Goal: Task Accomplishment & Management: Use online tool/utility

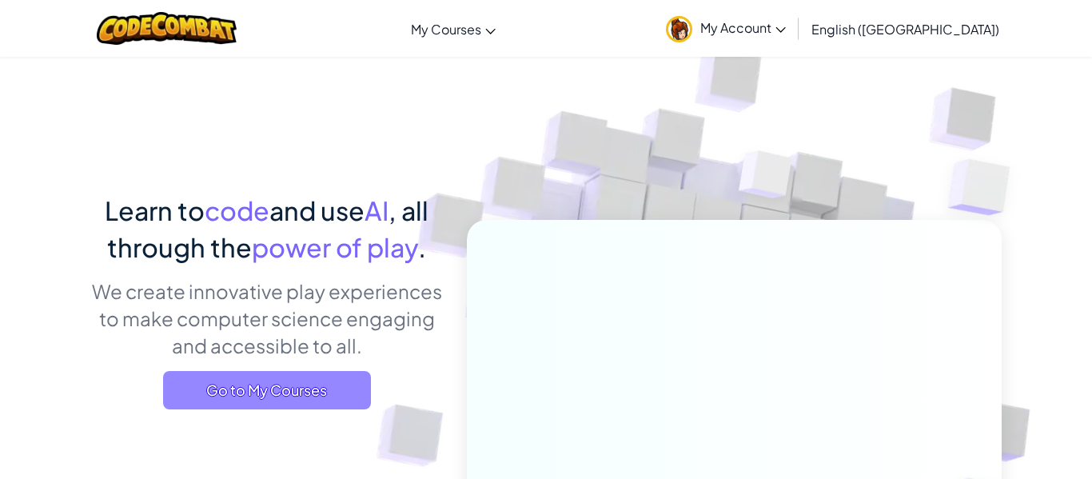
click at [344, 376] on span "Go to My Courses" at bounding box center [267, 390] width 208 height 38
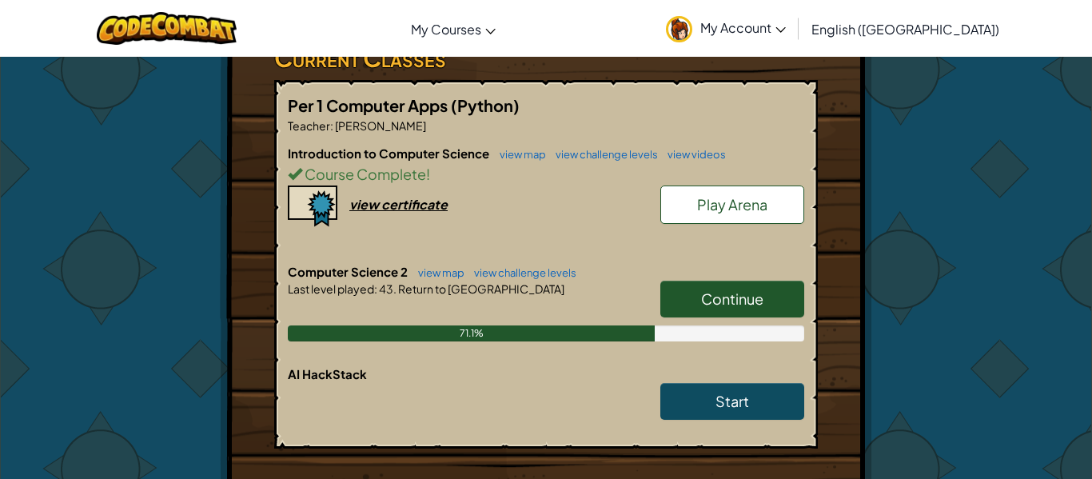
scroll to position [308, 0]
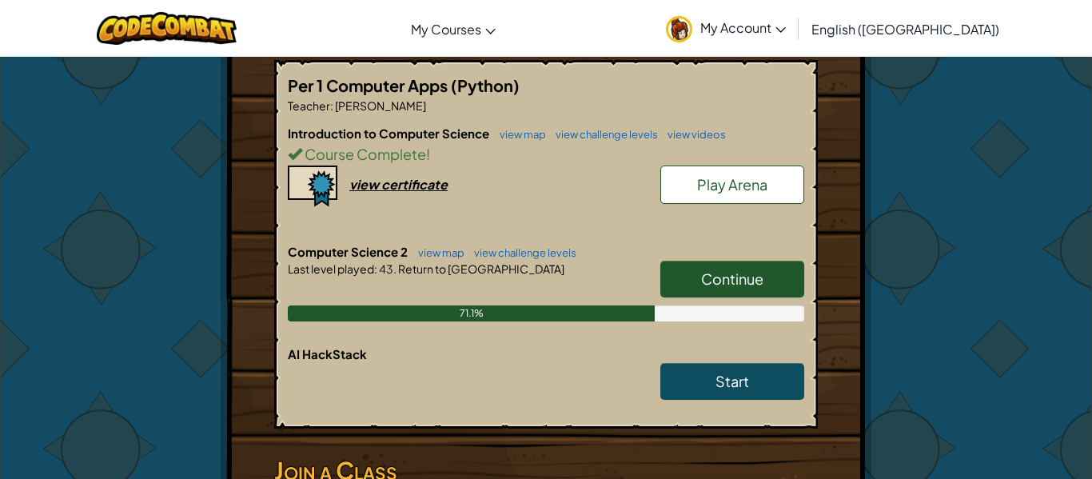
click at [695, 264] on link "Continue" at bounding box center [732, 279] width 144 height 37
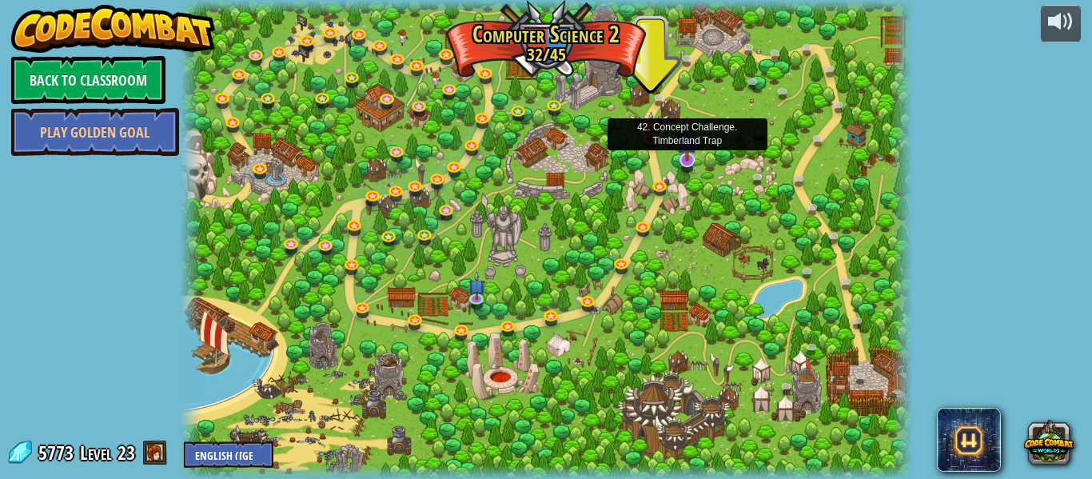
click at [680, 147] on img at bounding box center [686, 139] width 19 height 45
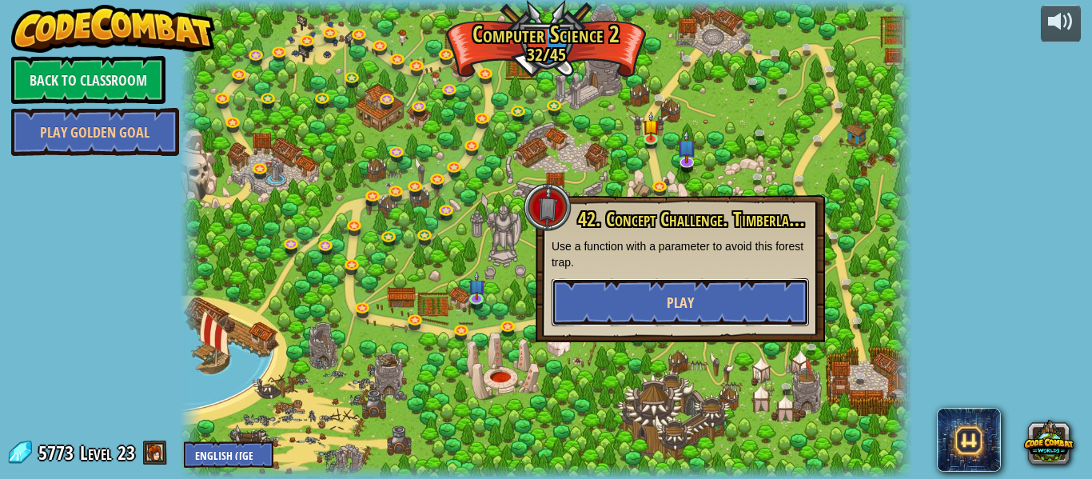
click at [598, 299] on button "Play" at bounding box center [680, 302] width 257 height 48
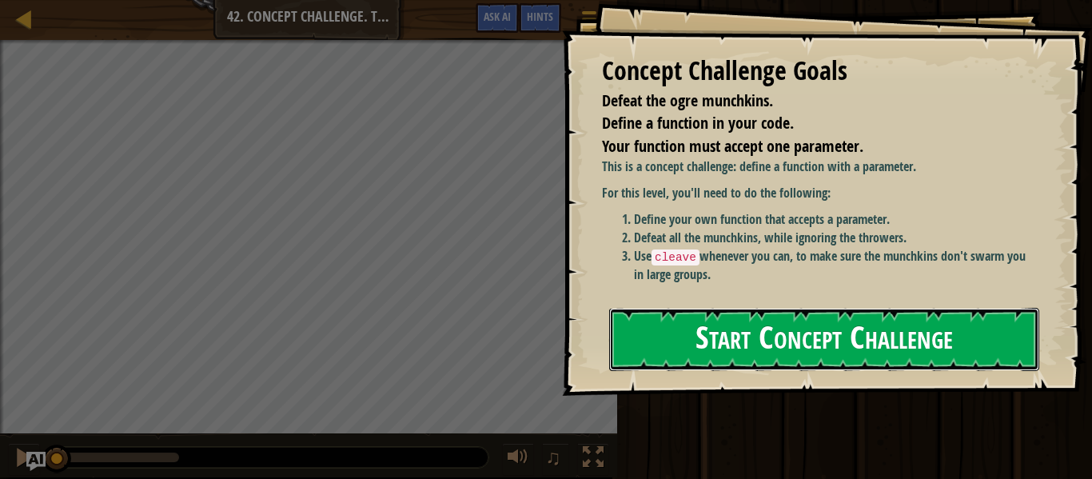
click at [738, 315] on button "Start Concept Challenge" at bounding box center [824, 339] width 430 height 63
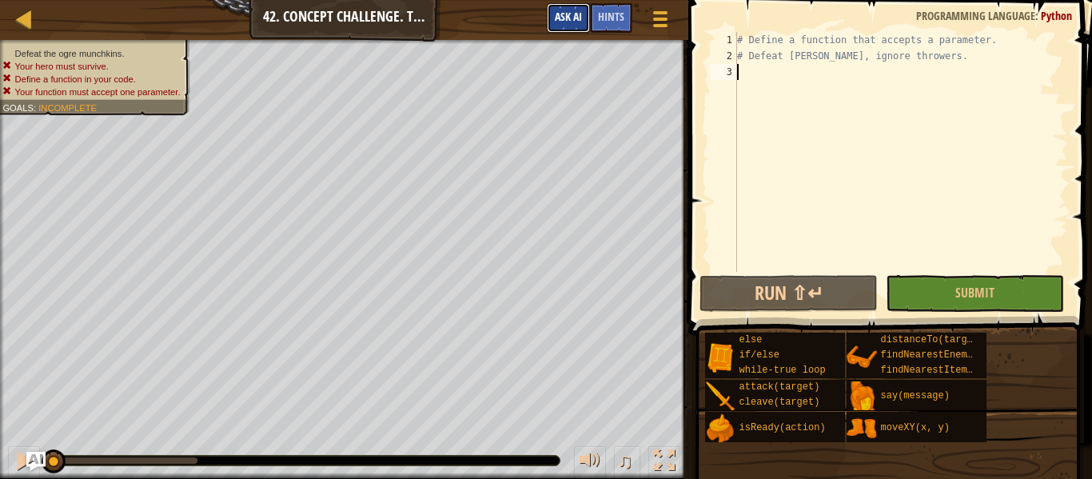
click at [560, 10] on span "Ask AI" at bounding box center [568, 16] width 27 height 15
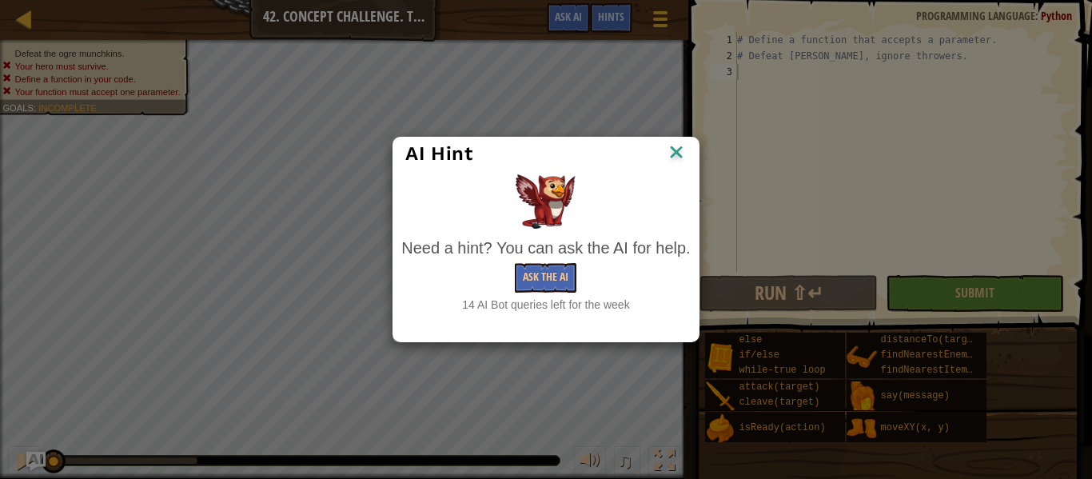
click at [318, 138] on div "AI Hint Need a hint? You can ask the AI for help. Ask the AI 14 AI Bot queries …" at bounding box center [546, 239] width 1092 height 479
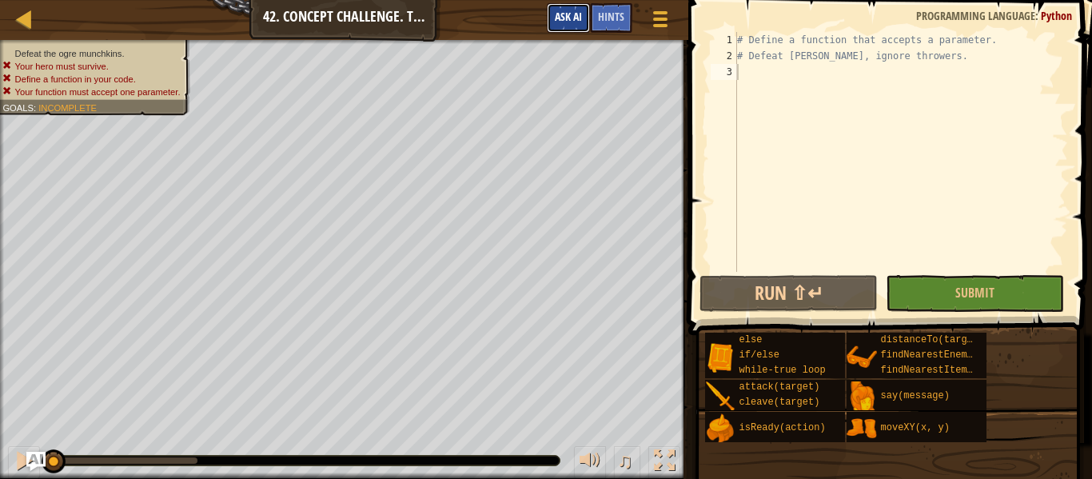
click at [573, 11] on span "Ask AI" at bounding box center [568, 16] width 27 height 15
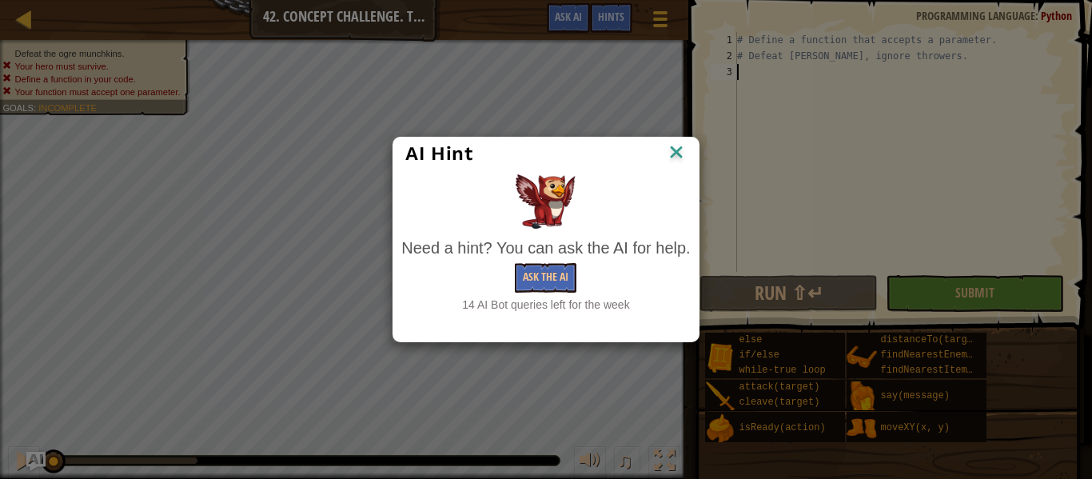
click at [558, 90] on div "AI Hint Need a hint? You can ask the AI for help. Ask the AI 14 AI Bot queries …" at bounding box center [546, 239] width 1092 height 479
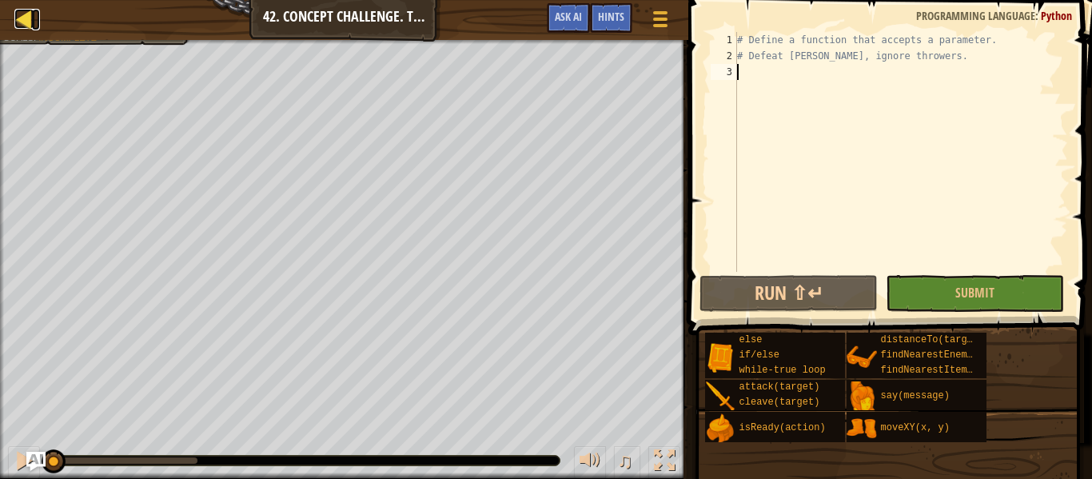
click at [18, 19] on div at bounding box center [24, 19] width 20 height 20
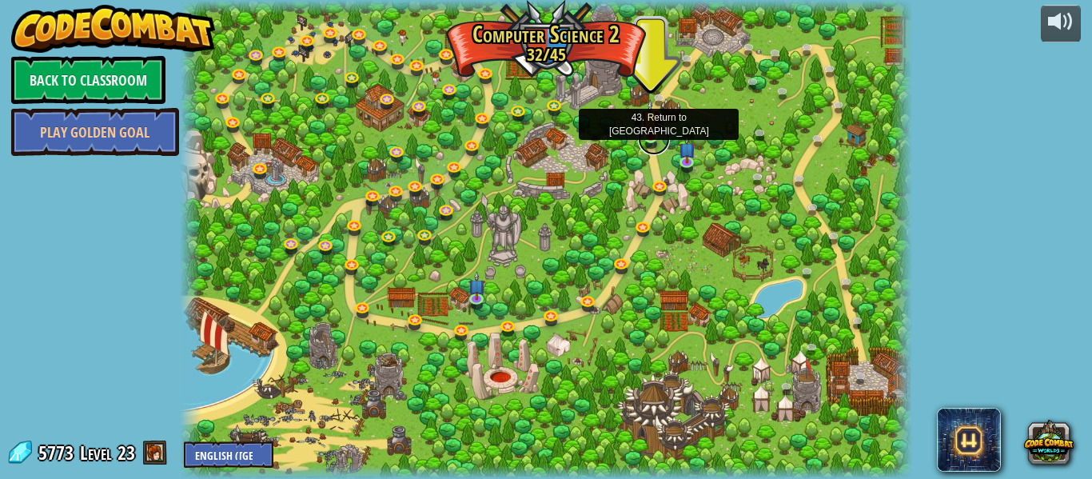
click at [647, 141] on link at bounding box center [654, 139] width 32 height 32
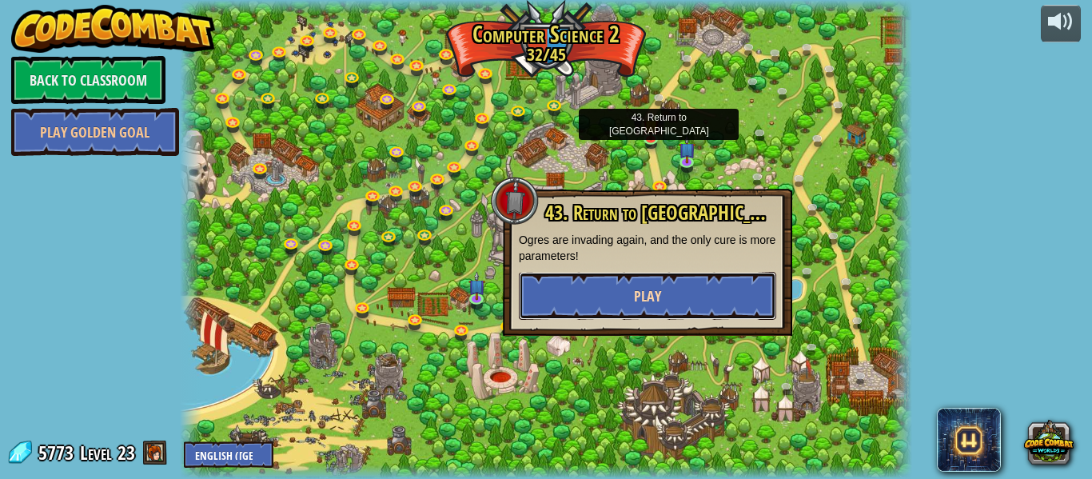
click at [655, 297] on span "Play" at bounding box center [647, 296] width 27 height 20
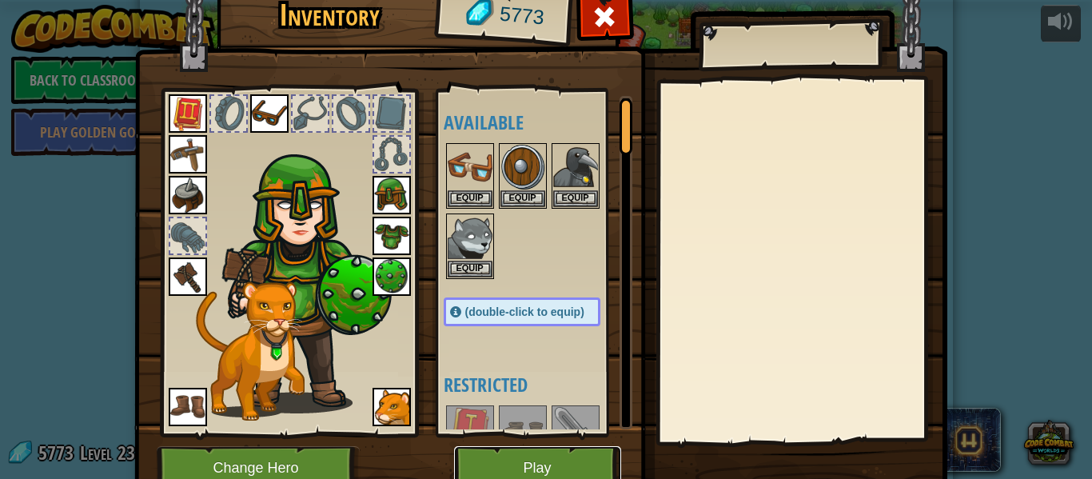
click at [534, 456] on button "Play" at bounding box center [537, 468] width 167 height 44
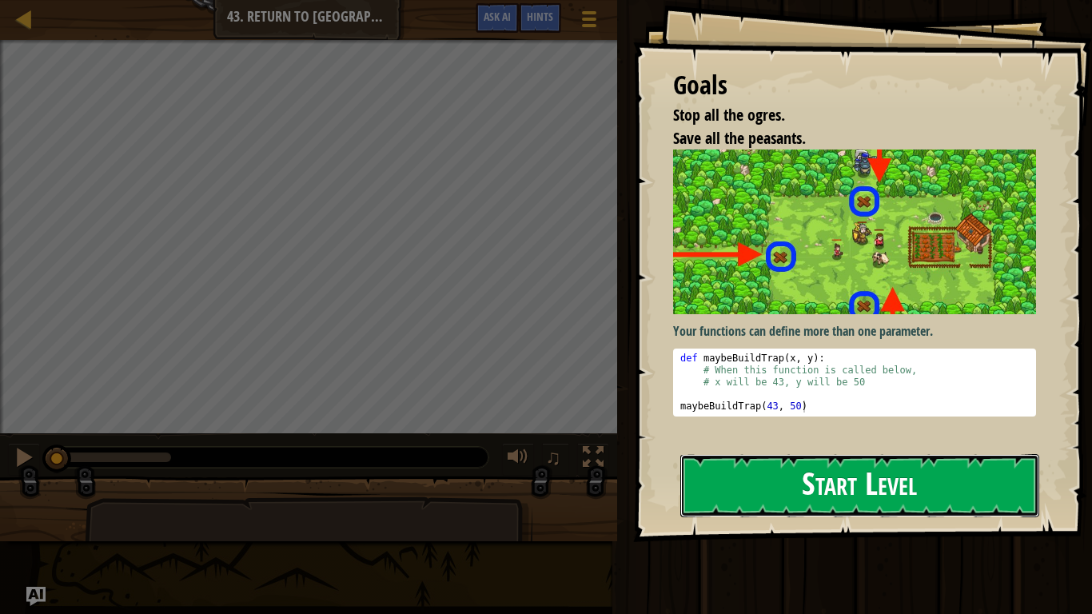
click at [731, 476] on button "Start Level" at bounding box center [859, 485] width 359 height 63
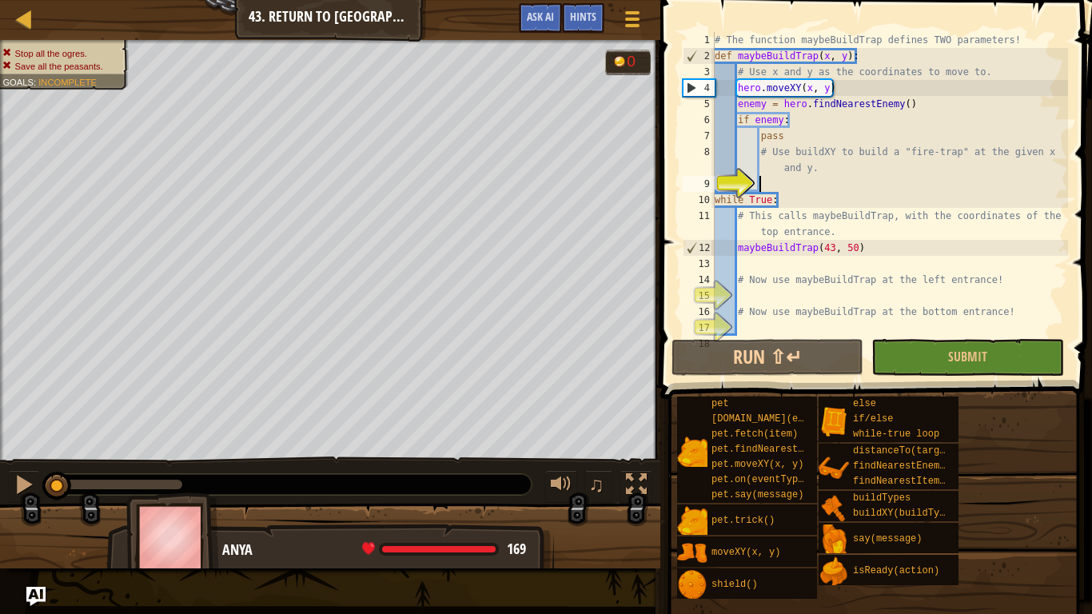
type textarea "a"
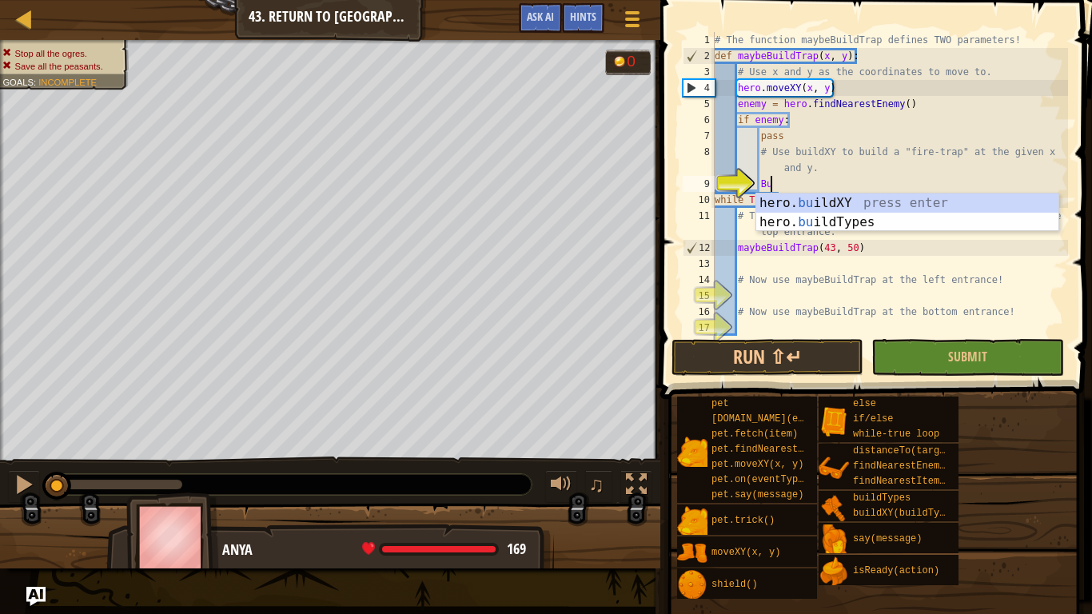
type textarea "B"
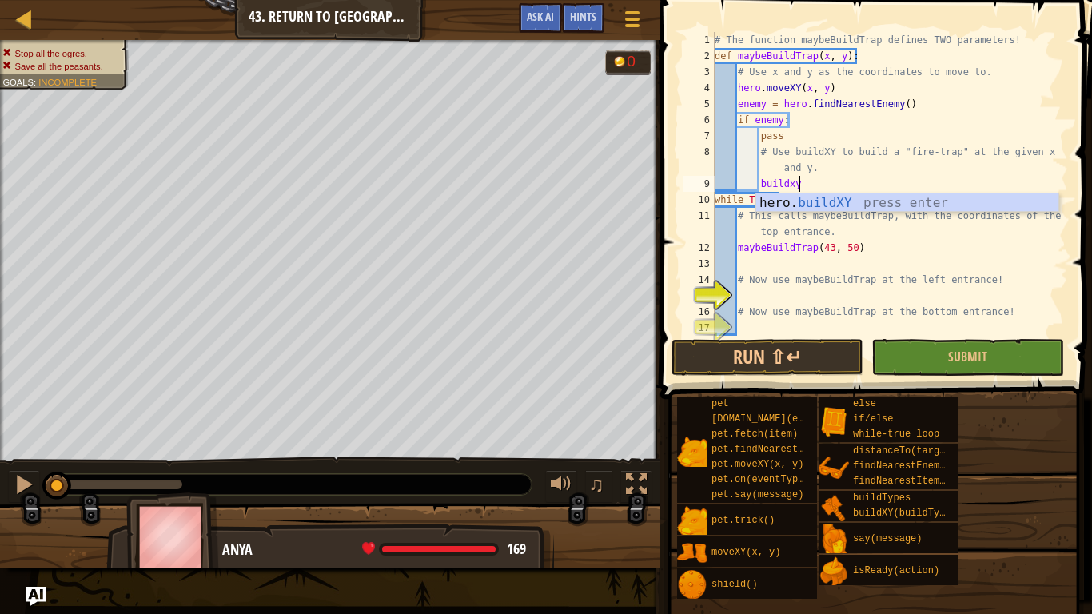
scroll to position [7, 11]
click at [1007, 204] on div "hero. buildXY press enter" at bounding box center [907, 222] width 302 height 58
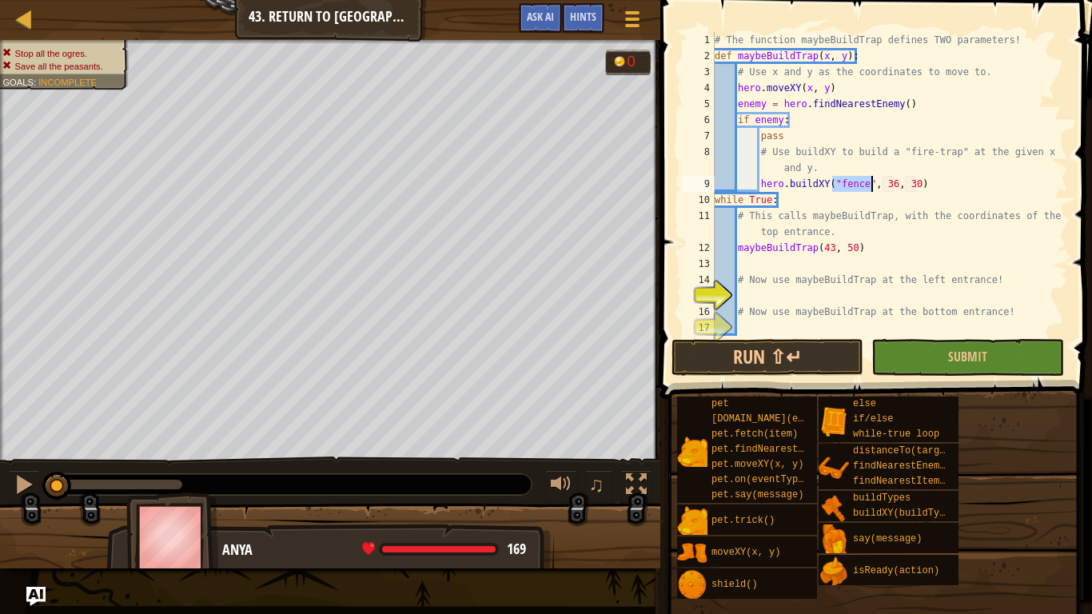
click at [864, 187] on div "# The function maybeBuildTrap defines TWO parameters! def maybeBuildTrap ( x , …" at bounding box center [889, 184] width 356 height 304
click at [914, 184] on div "# The function maybeBuildTrap defines TWO parameters! def maybeBuildTrap ( x , …" at bounding box center [889, 200] width 356 height 336
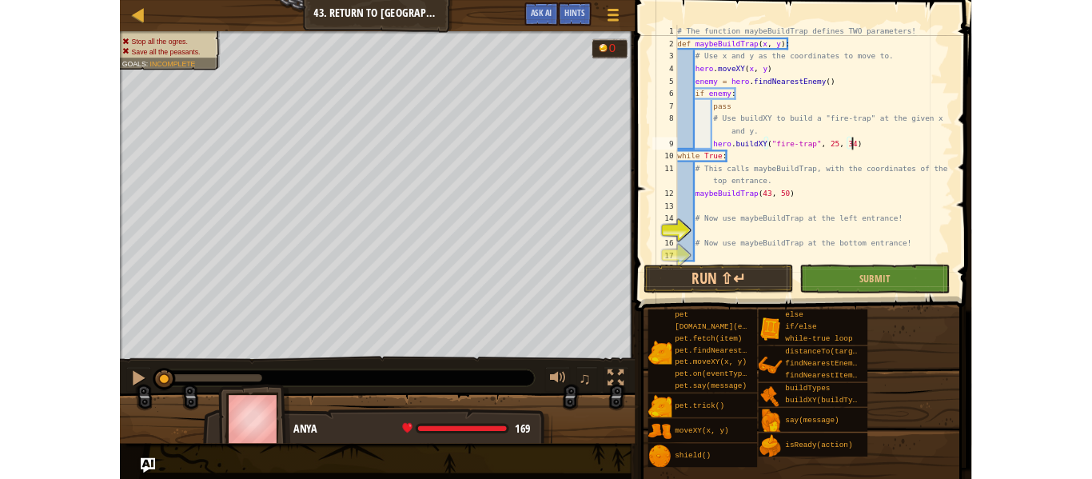
scroll to position [7, 32]
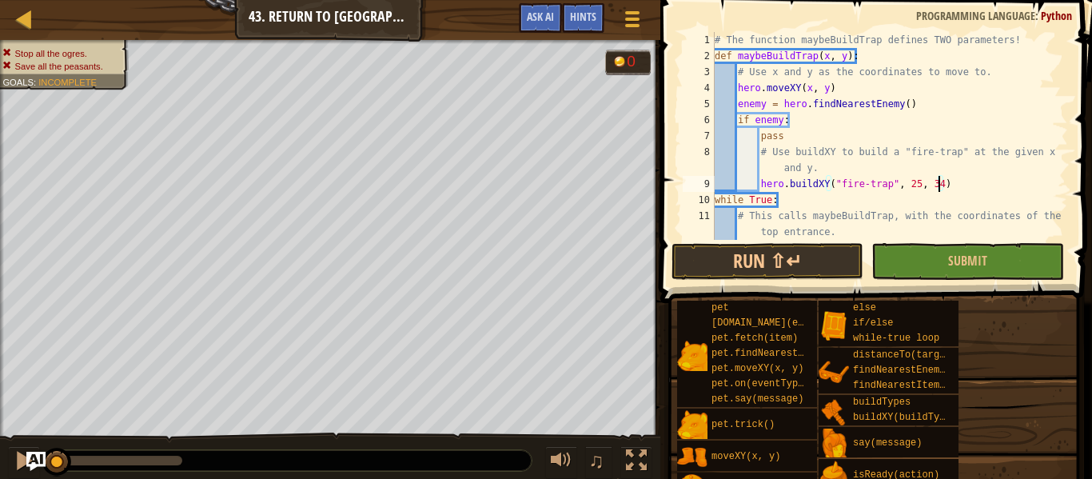
type textarea "hero.buildXY("fire-trap", 25, 34)"
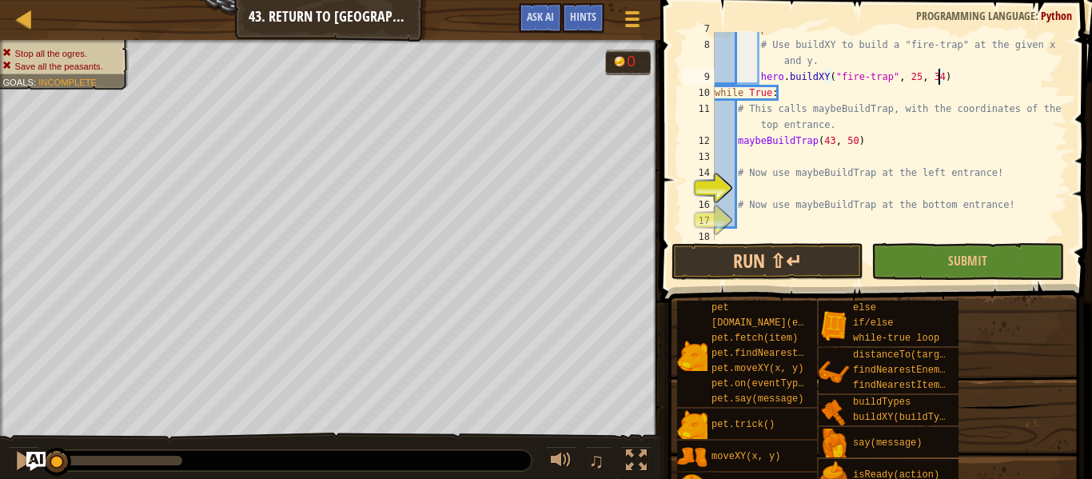
scroll to position [112, 0]
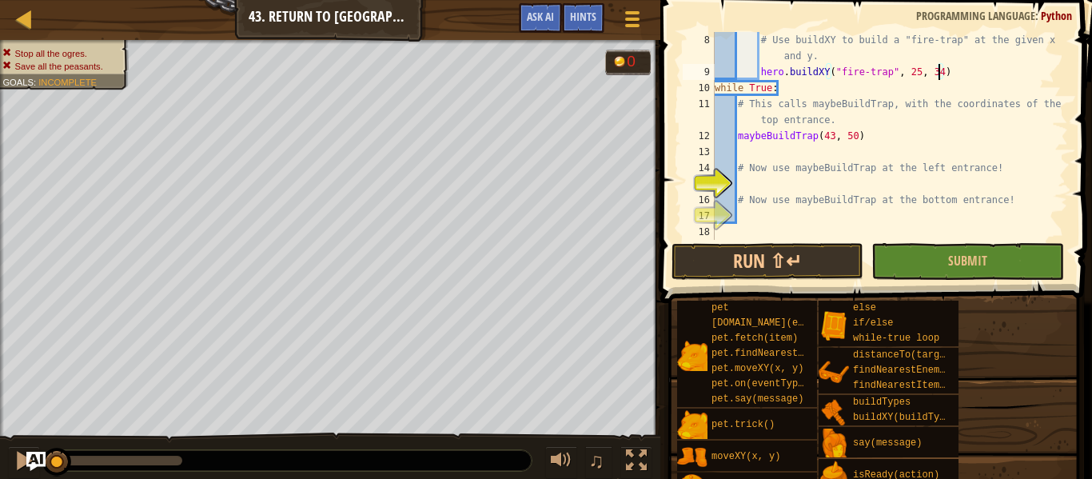
click at [888, 185] on div "# Use buildXY to build a "fire-trap" at the given x and y. hero . buildXY ( "fi…" at bounding box center [889, 160] width 356 height 256
click at [839, 185] on div "# Use buildXY to build a "fire-trap" at the given x and y. hero . buildXY ( "fi…" at bounding box center [889, 160] width 356 height 256
type textarea "maybeBuildTrap(25, 34)"
click at [812, 213] on div "# Use buildXY to build a "fire-trap" at the given x and y. hero . buildXY ( "fi…" at bounding box center [889, 160] width 356 height 256
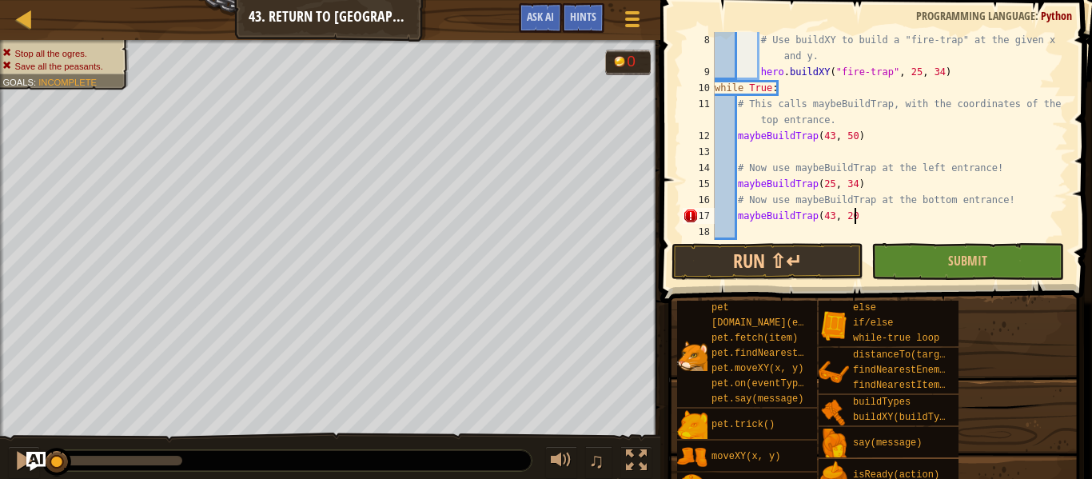
scroll to position [7, 20]
click at [674, 260] on button "Run ⇧↵" at bounding box center [767, 261] width 192 height 37
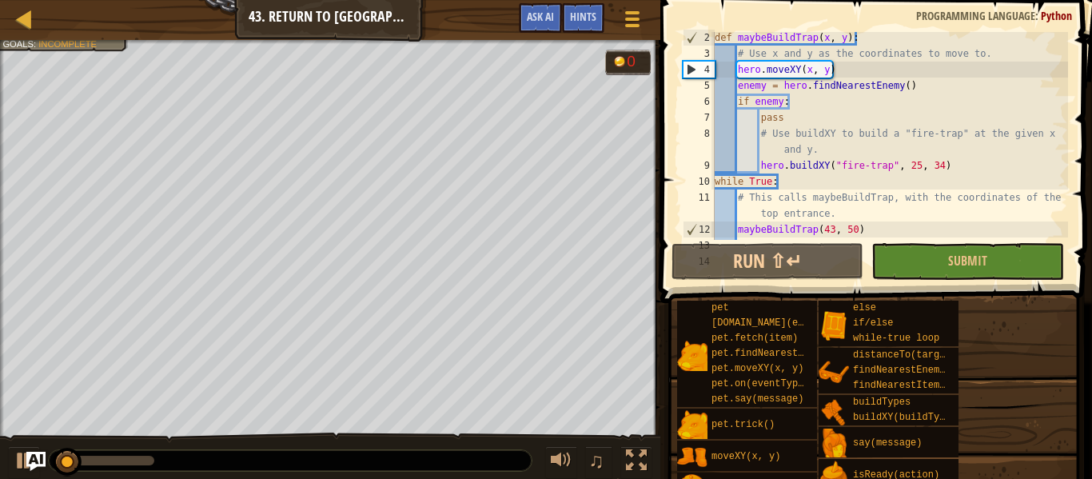
scroll to position [0, 0]
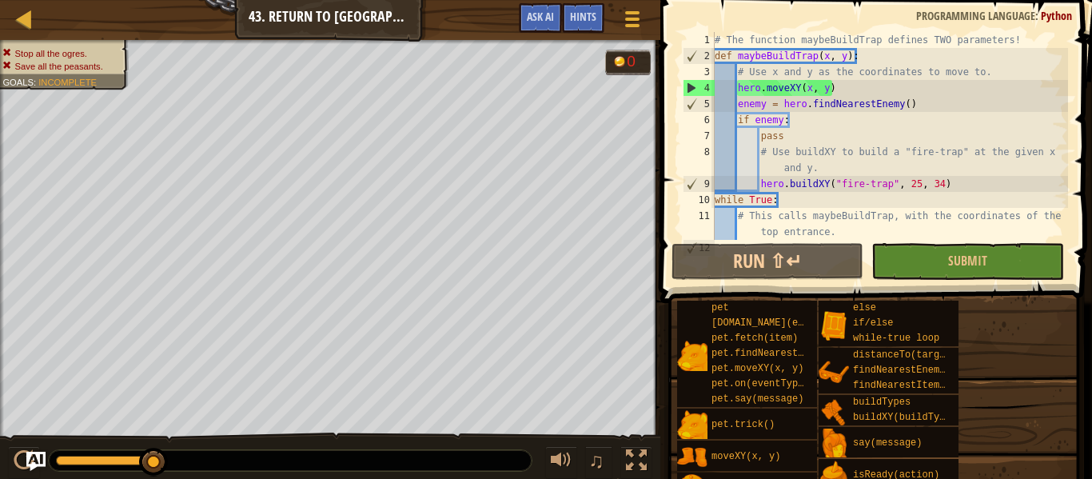
click at [916, 187] on div "# The function maybeBuildTrap defines TWO parameters! def maybeBuildTrap ( x , …" at bounding box center [889, 152] width 356 height 240
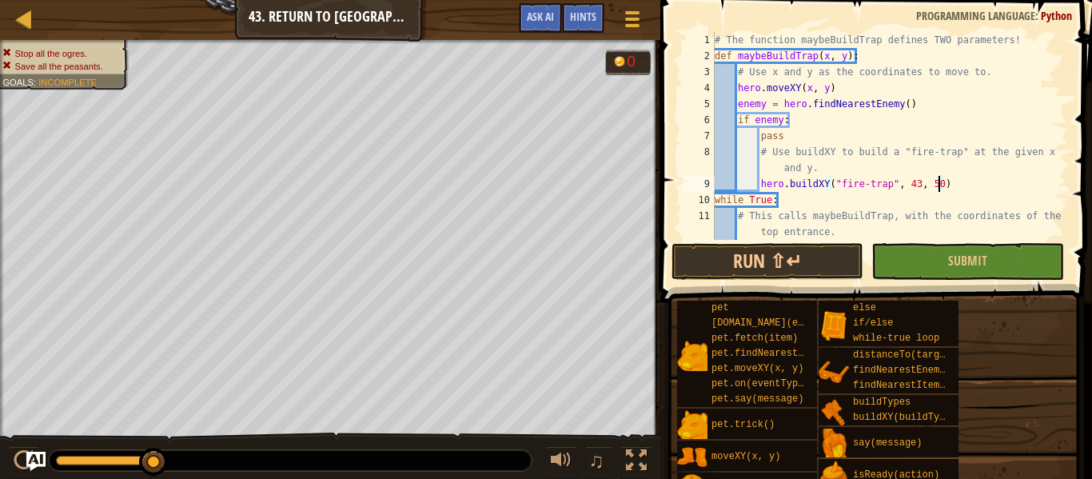
scroll to position [7, 32]
click at [850, 249] on button "Run ⇧↵" at bounding box center [767, 261] width 192 height 37
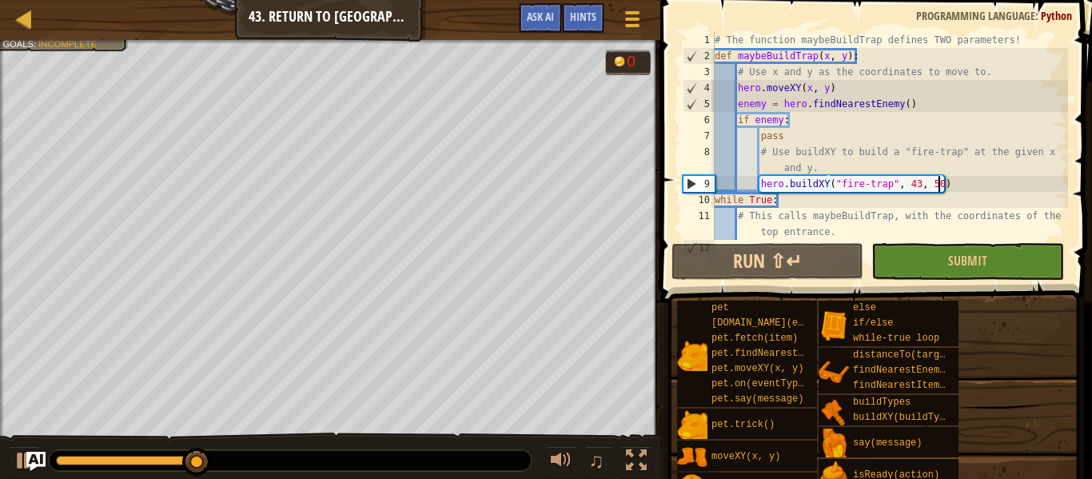
click at [826, 63] on div "# The function maybeBuildTrap defines TWO parameters! def maybeBuildTrap ( x , …" at bounding box center [889, 152] width 356 height 240
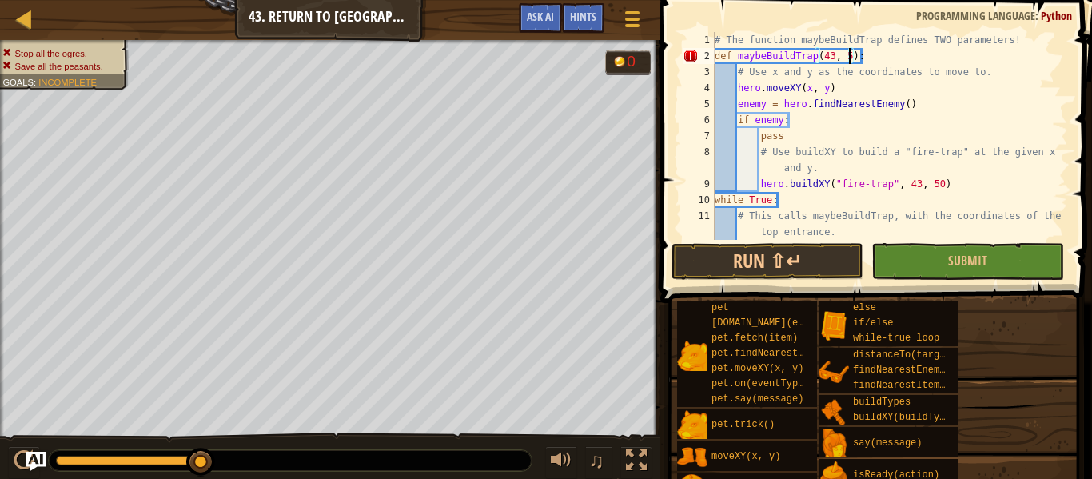
scroll to position [7, 20]
click at [990, 95] on div "# The function maybeBuildTrap defines TWO parameters! def maybeBuildTrap ( 43 ,…" at bounding box center [889, 152] width 356 height 240
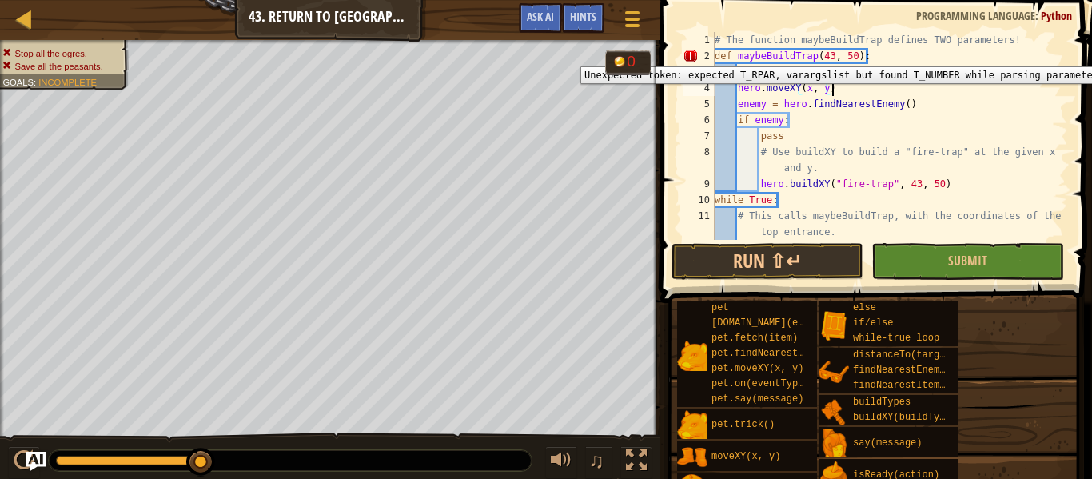
click at [691, 54] on div "2" at bounding box center [699, 56] width 32 height 16
click at [683, 54] on div "2" at bounding box center [699, 56] width 32 height 16
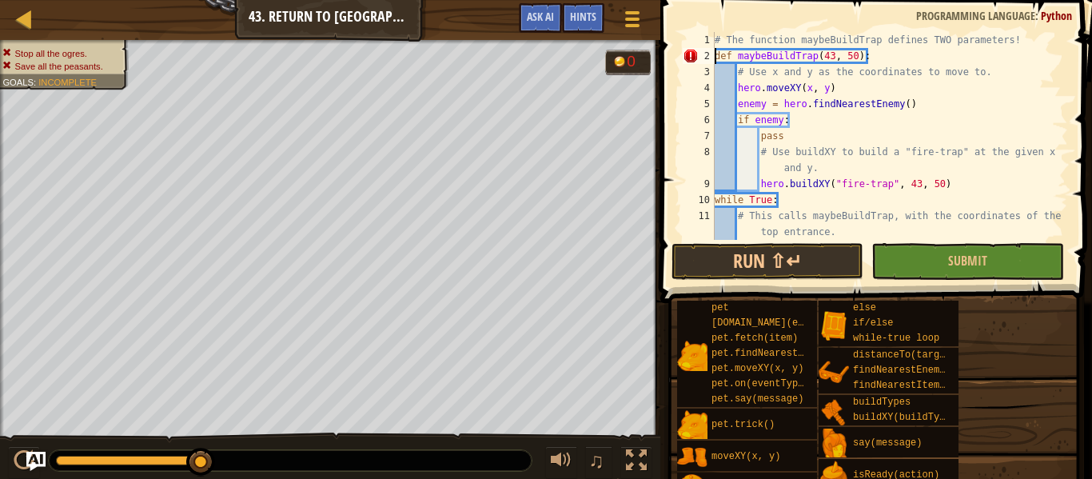
click at [854, 58] on div "# The function maybeBuildTrap defines TWO parameters! def maybeBuildTrap ( 43 ,…" at bounding box center [889, 152] width 356 height 240
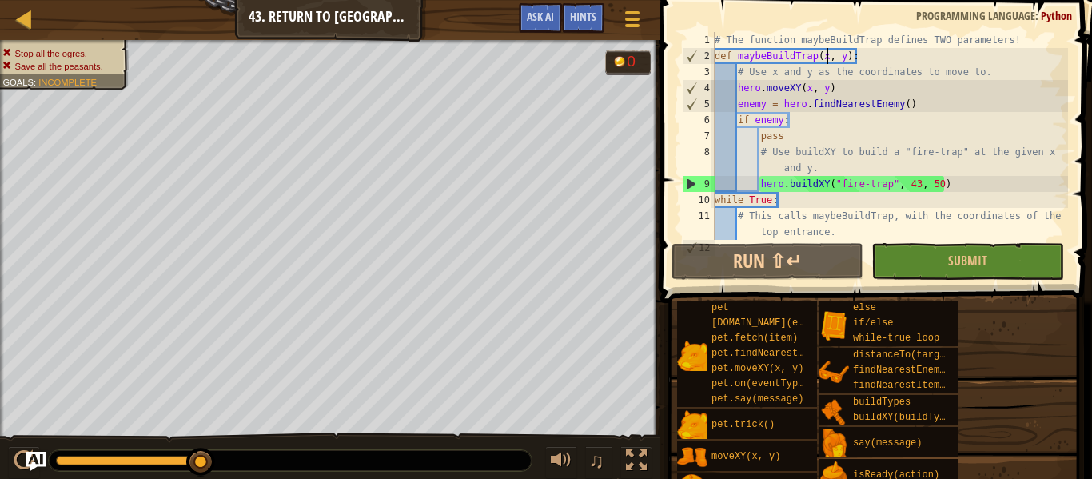
click at [1014, 106] on div "# The function maybeBuildTrap defines TWO parameters! def maybeBuildTrap ( x , …" at bounding box center [889, 152] width 356 height 240
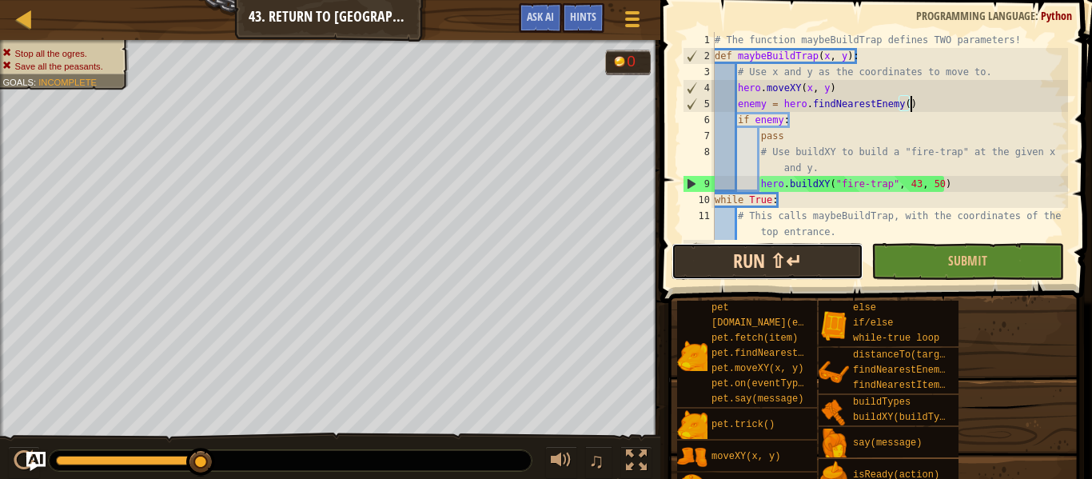
click at [832, 245] on button "Run ⇧↵" at bounding box center [767, 261] width 192 height 37
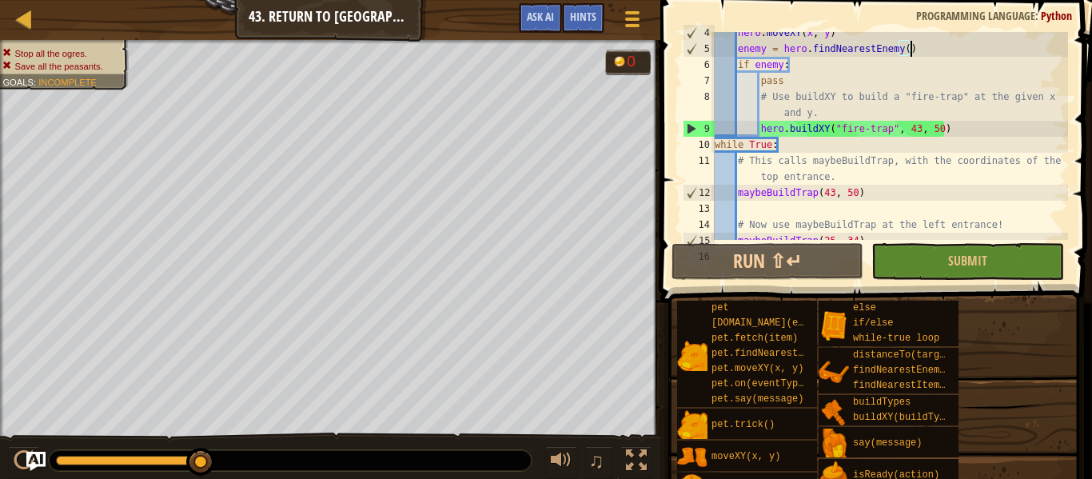
scroll to position [53, 0]
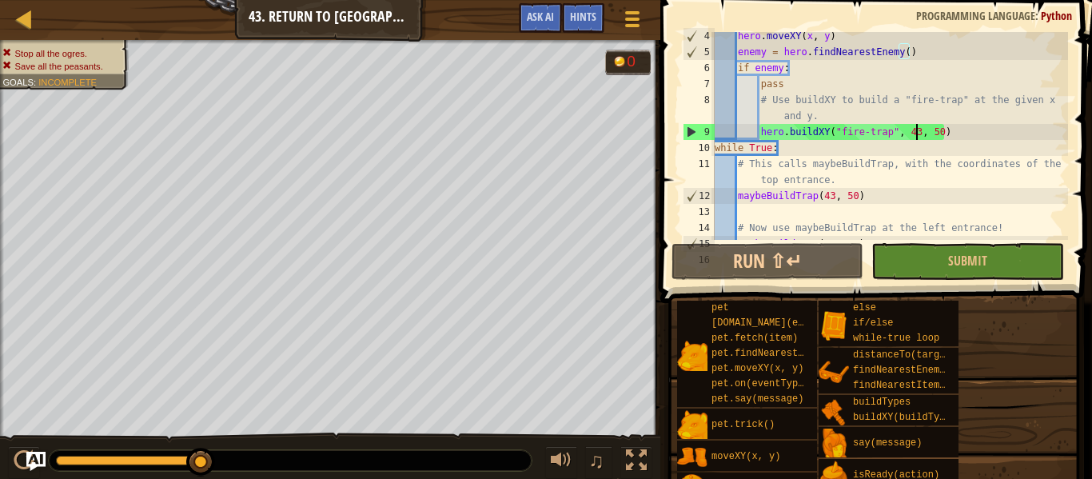
click at [917, 132] on div "hero . moveXY ( x , y ) enemy = hero . findNearestEnemy ( ) if enemy : pass # U…" at bounding box center [889, 148] width 356 height 240
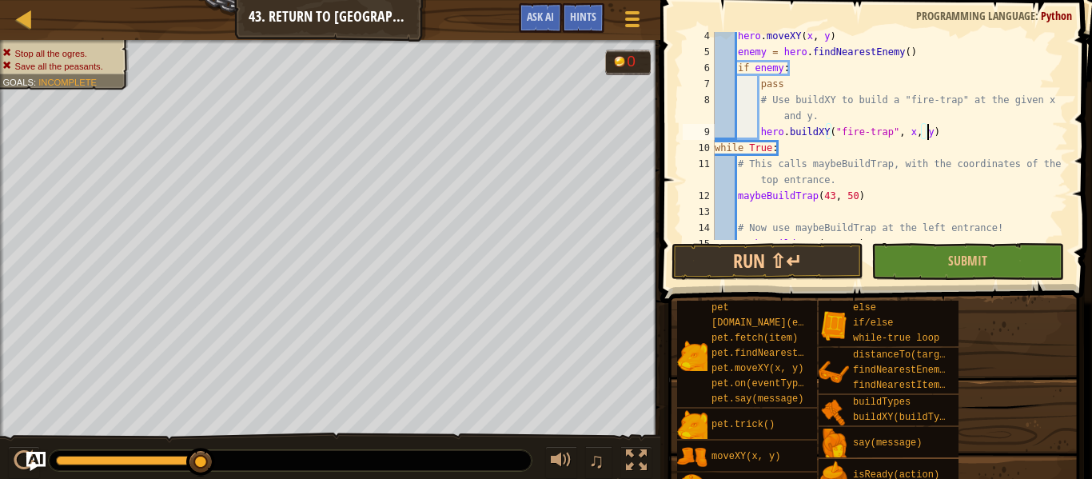
scroll to position [7, 30]
type textarea "hero.buildXY("fire-trap", x, y)"
click at [787, 260] on button "Run ⇧↵" at bounding box center [767, 261] width 192 height 37
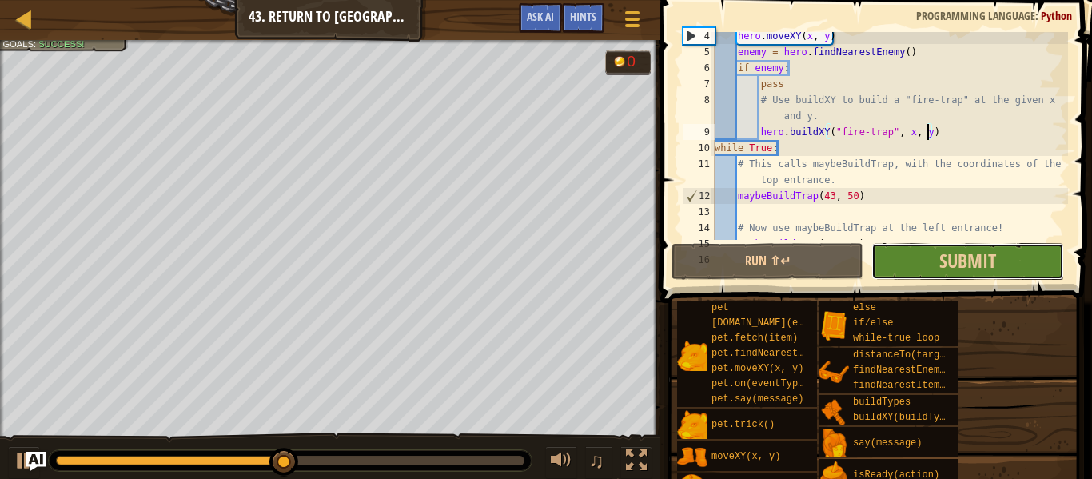
click at [998, 251] on button "Submit" at bounding box center [967, 261] width 192 height 37
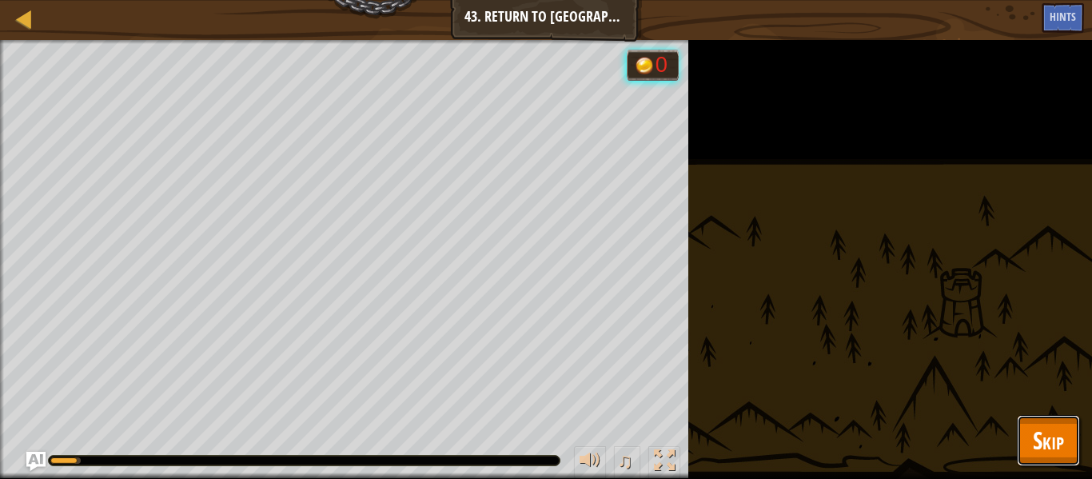
click at [1052, 429] on span "Skip" at bounding box center [1048, 440] width 31 height 33
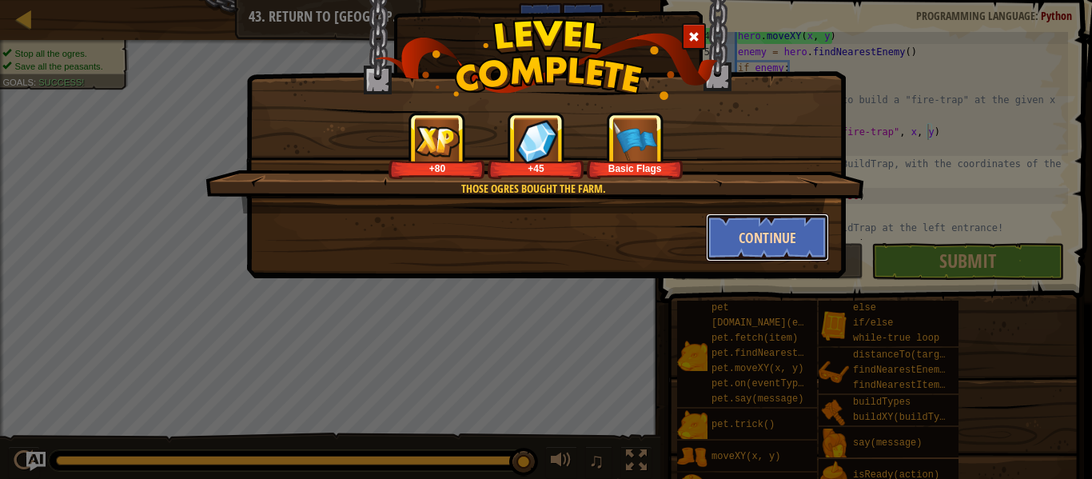
click at [742, 233] on button "Continue" at bounding box center [768, 237] width 124 height 48
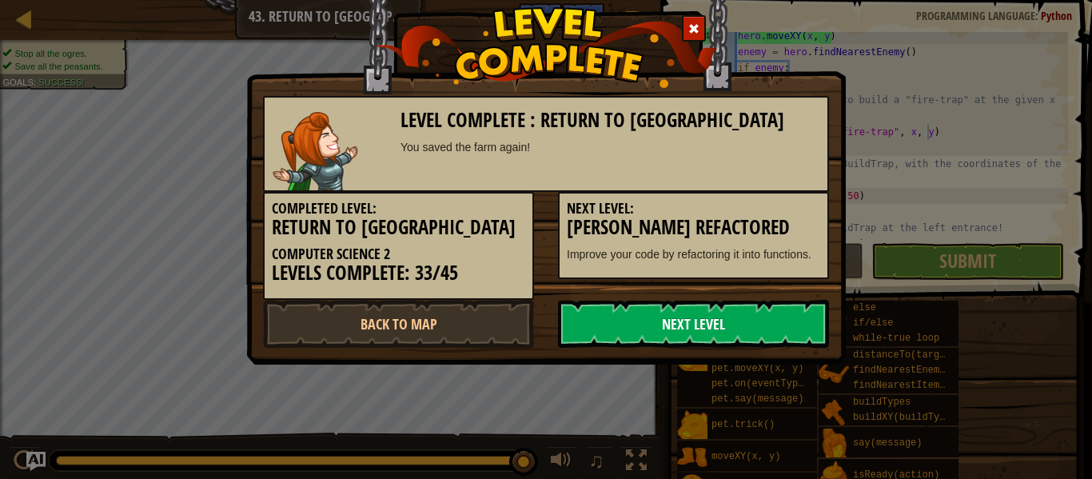
click at [701, 321] on link "Next Level" at bounding box center [693, 324] width 271 height 48
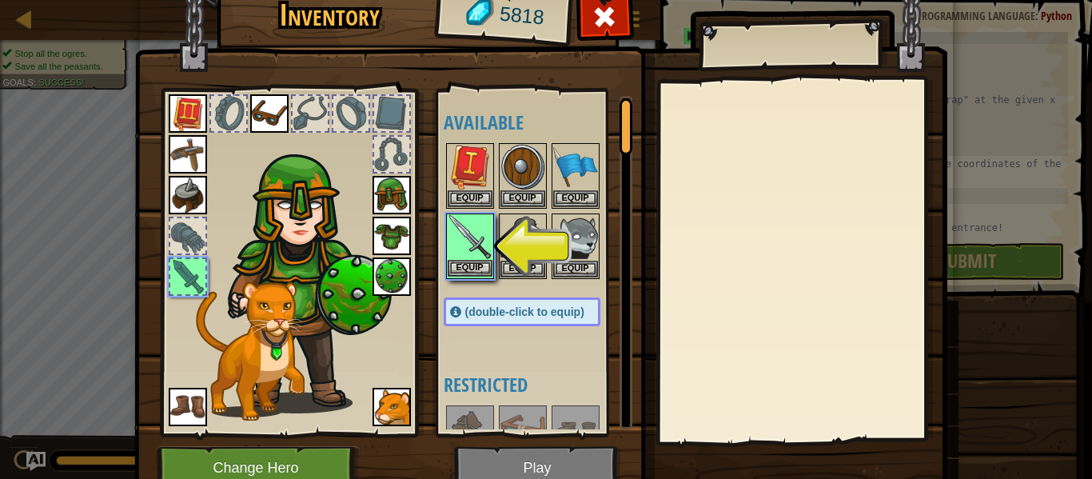
click at [464, 233] on img at bounding box center [470, 237] width 45 height 45
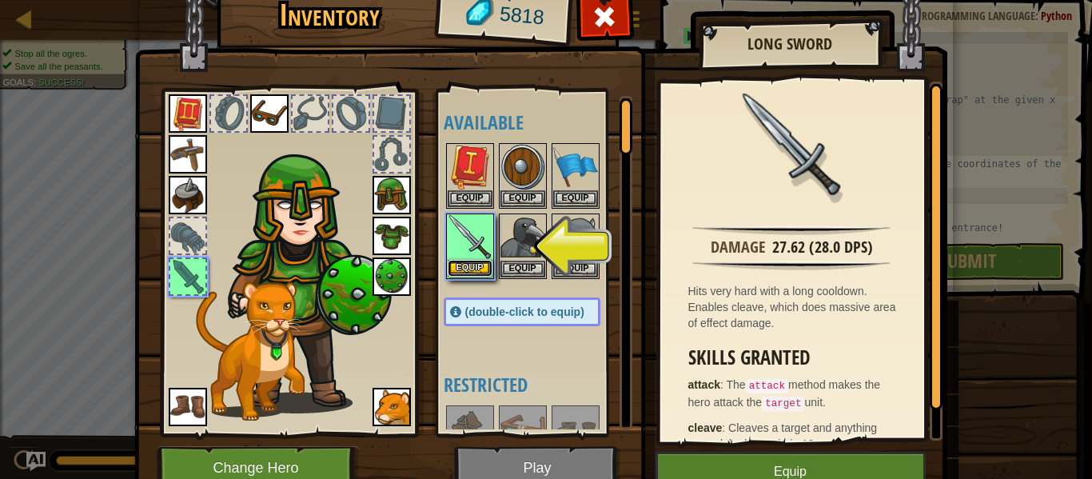
click at [467, 272] on button "Equip" at bounding box center [470, 268] width 45 height 17
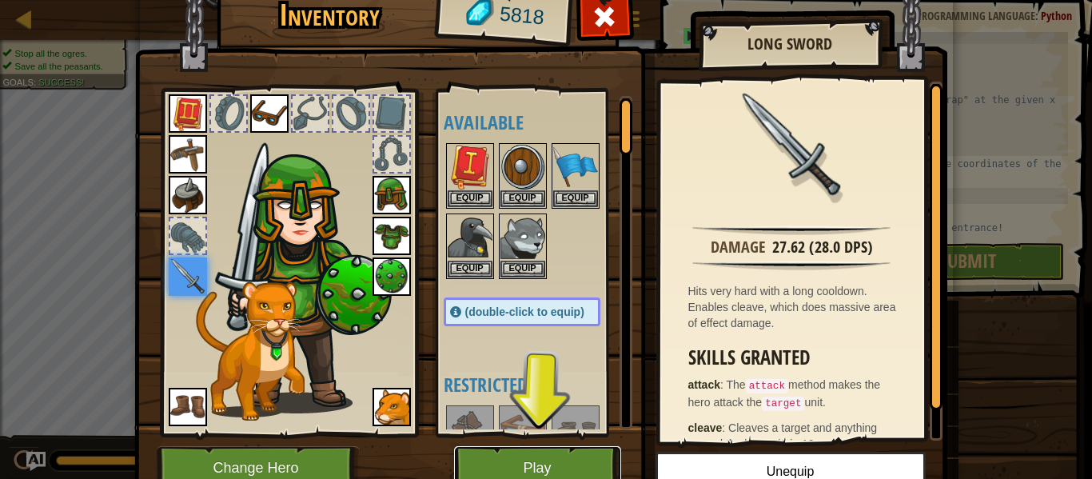
click at [585, 454] on button "Play" at bounding box center [537, 468] width 167 height 44
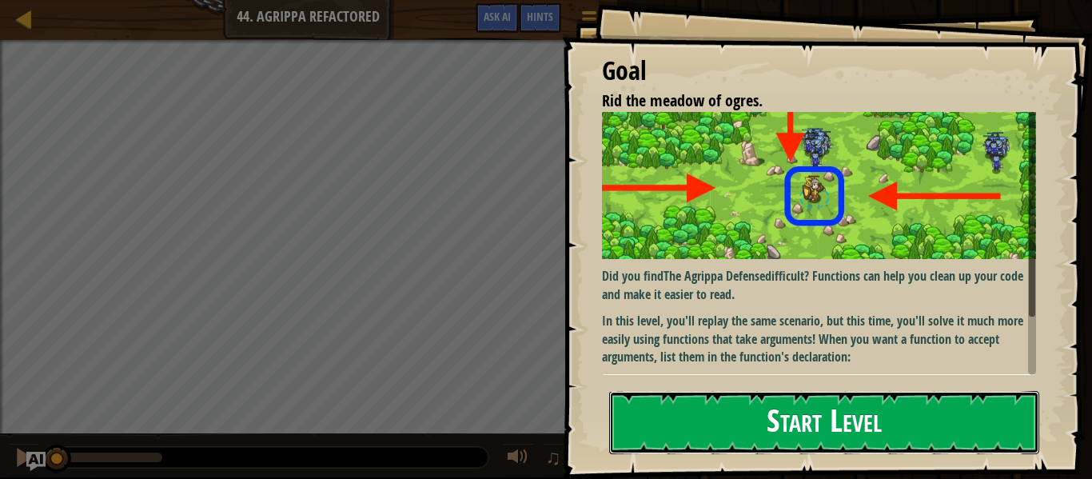
click at [860, 425] on button "Start Level" at bounding box center [824, 422] width 430 height 63
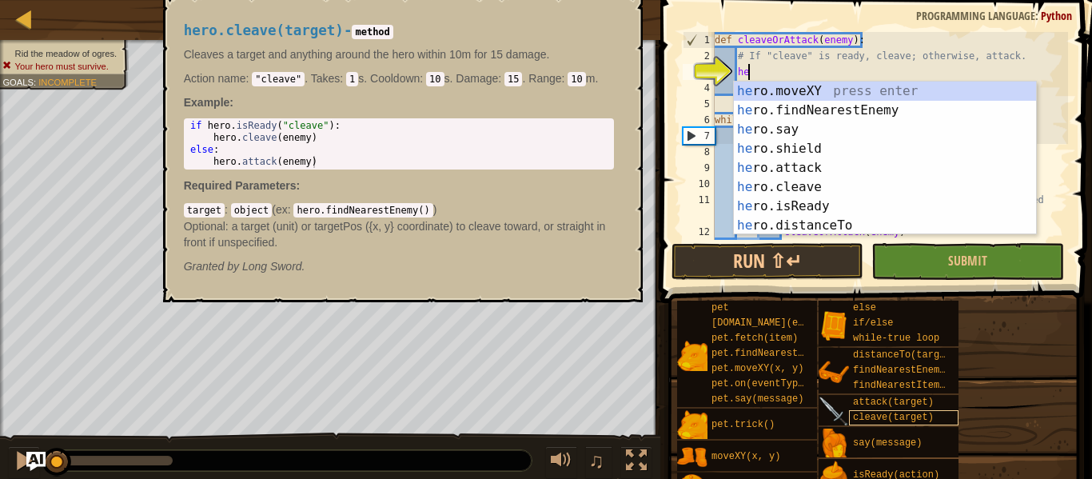
scroll to position [7, 6]
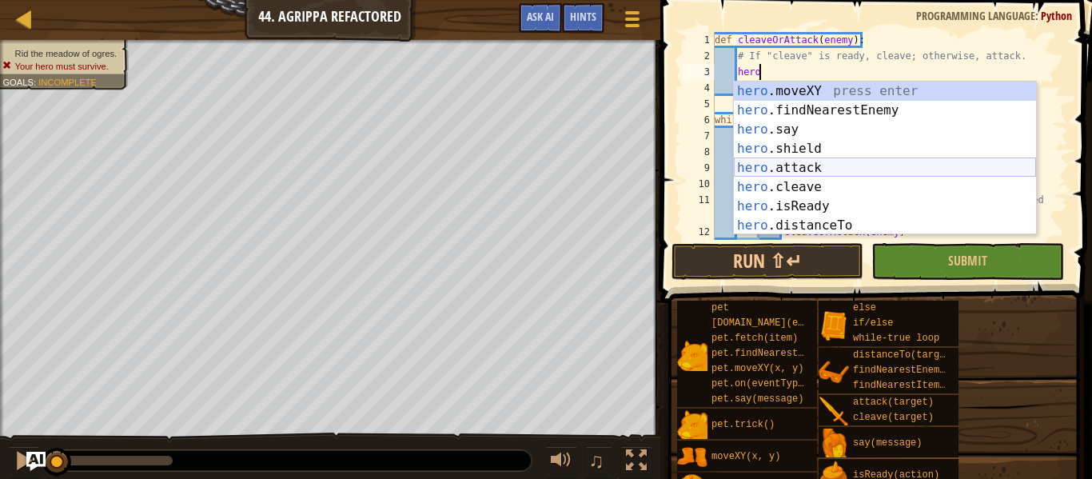
click at [816, 167] on div "hero .moveXY press enter hero .findNearestEnemy press enter hero .say press ent…" at bounding box center [885, 178] width 302 height 192
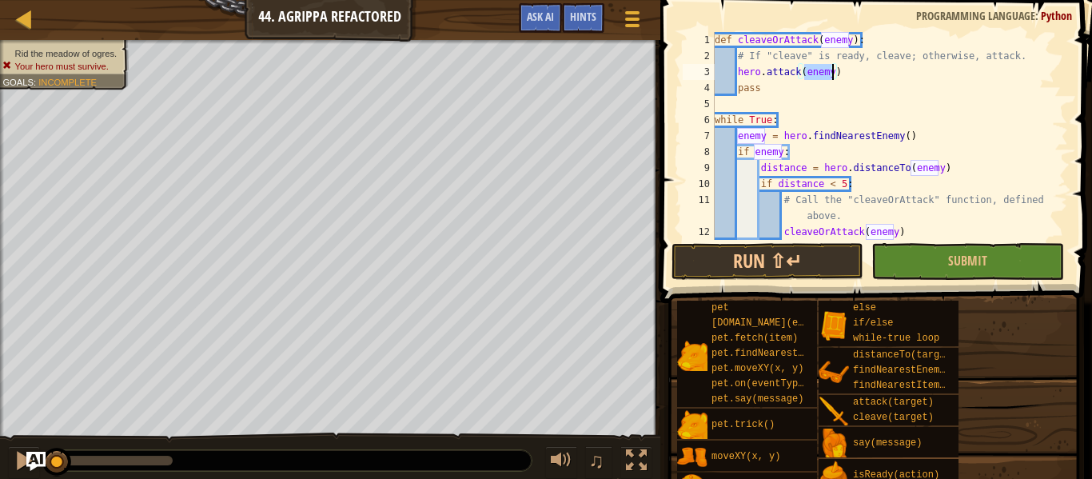
click at [883, 90] on div "def cleaveOrAttack ( enemy ) : # If "cleave" is ready, cleave; otherwise, attac…" at bounding box center [889, 152] width 356 height 240
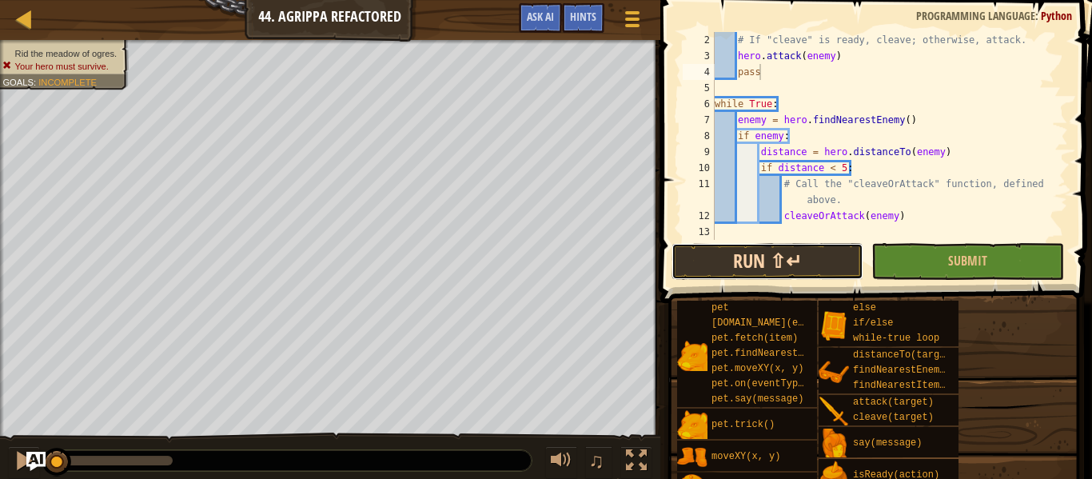
click at [747, 255] on button "Run ⇧↵" at bounding box center [767, 261] width 192 height 37
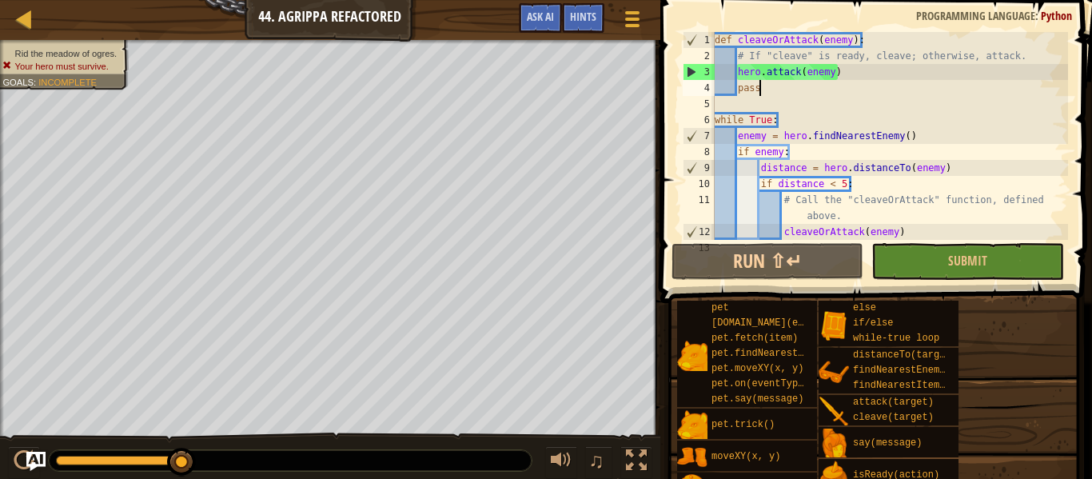
scroll to position [0, 0]
click at [1037, 50] on div "def cleaveOrAttack ( enemy ) : # If "cleave" is ready, cleave; otherwise, attac…" at bounding box center [889, 152] width 356 height 240
type textarea "# If "cleave" is ready, cleave; otherwise, attack."
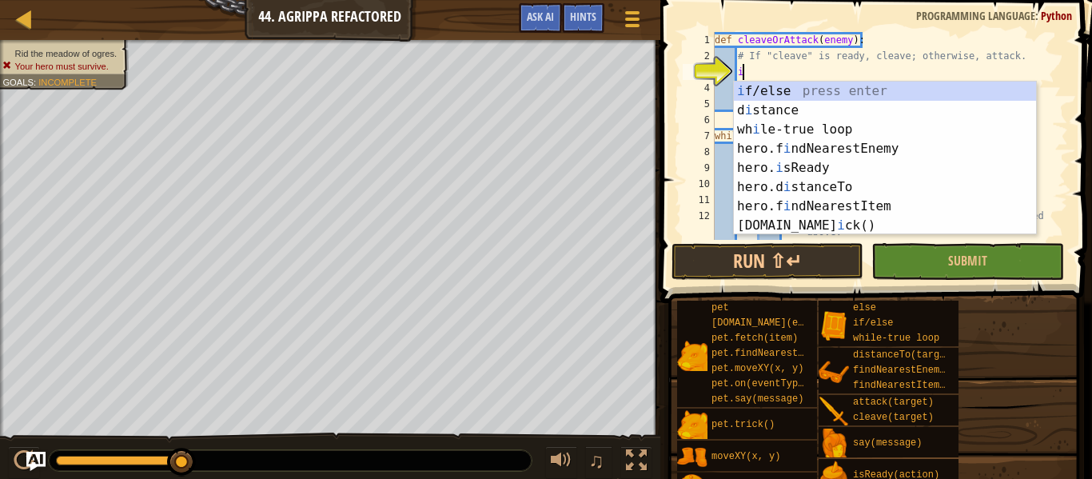
scroll to position [7, 4]
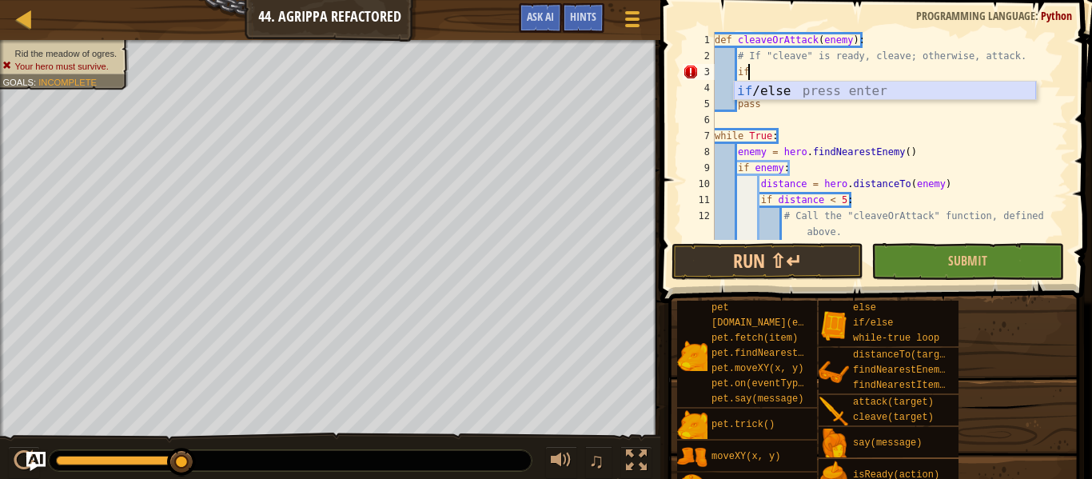
click at [962, 93] on div "if /else press enter" at bounding box center [885, 111] width 302 height 58
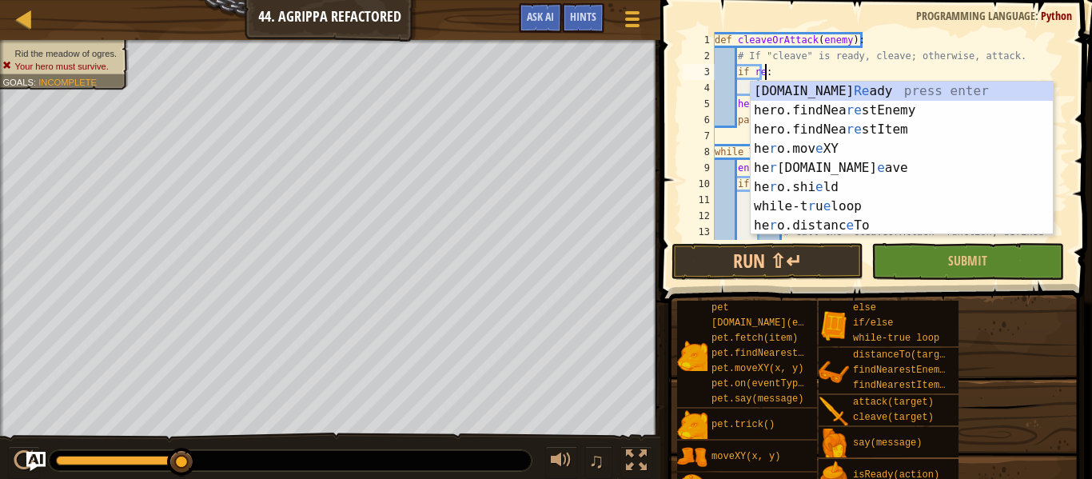
scroll to position [7, 8]
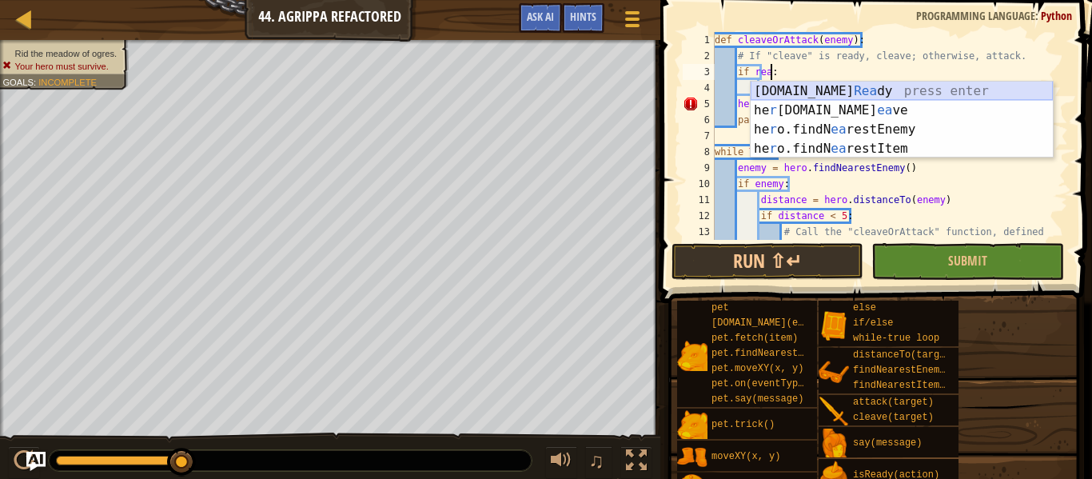
click at [976, 93] on div "[DOMAIN_NAME] [PERSON_NAME] press enter he r [DOMAIN_NAME] ea ve press enter he…" at bounding box center [902, 139] width 302 height 115
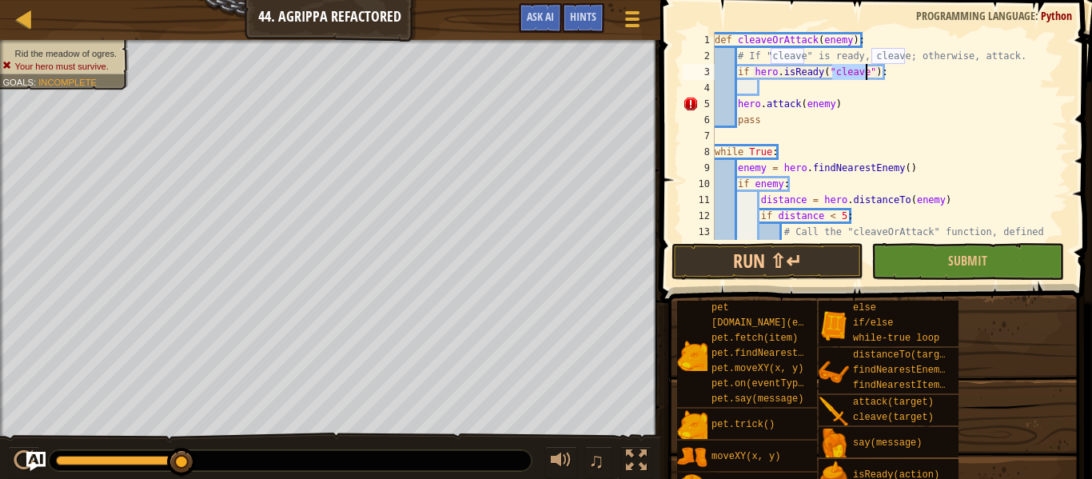
click at [860, 97] on div "def cleaveOrAttack ( enemy ) : # If "cleave" is ready, cleave; otherwise, attac…" at bounding box center [889, 160] width 356 height 256
click at [735, 106] on div "def cleaveOrAttack ( enemy ) : # If "cleave" is ready, cleave; otherwise, attac…" at bounding box center [889, 160] width 356 height 256
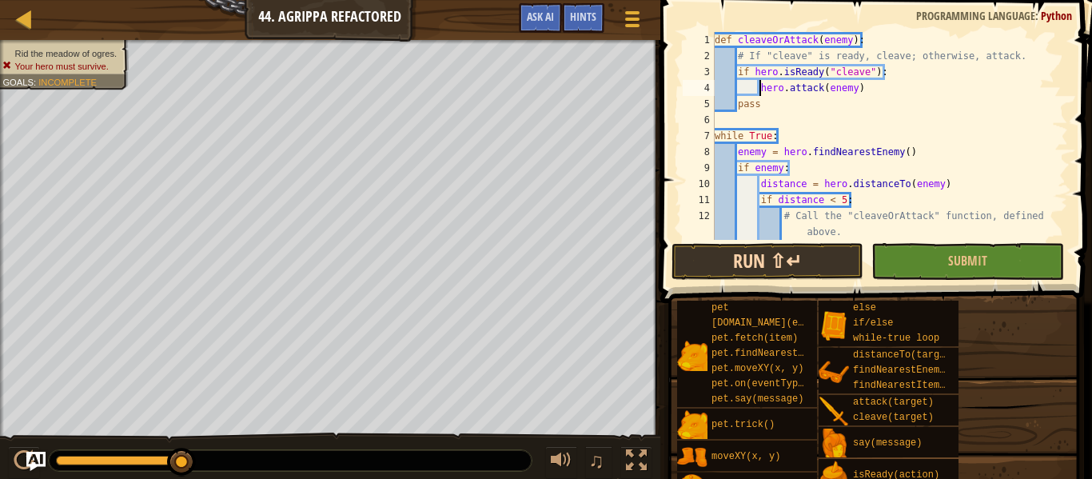
type textarea "hero.attack(enemy)"
click at [726, 263] on button "Run ⇧↵" at bounding box center [767, 261] width 192 height 37
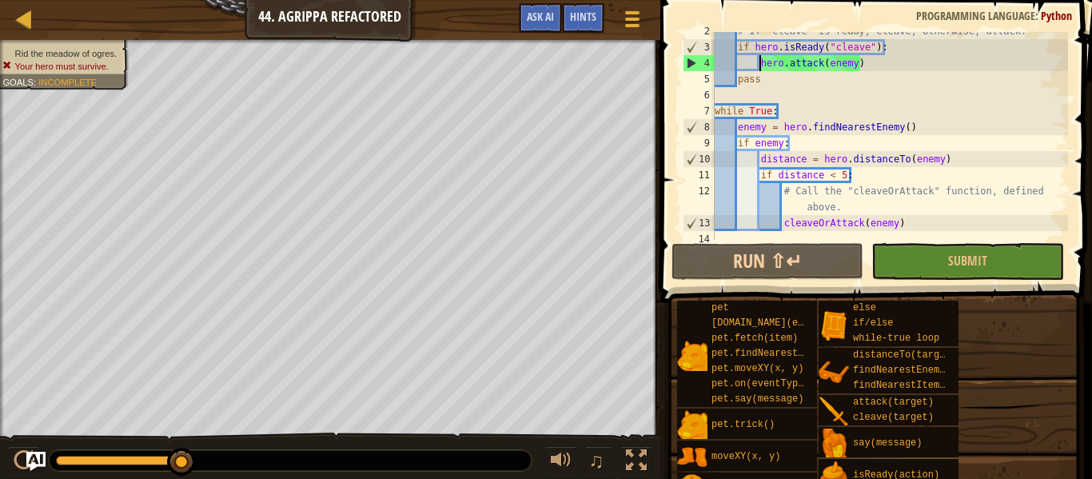
scroll to position [32, 0]
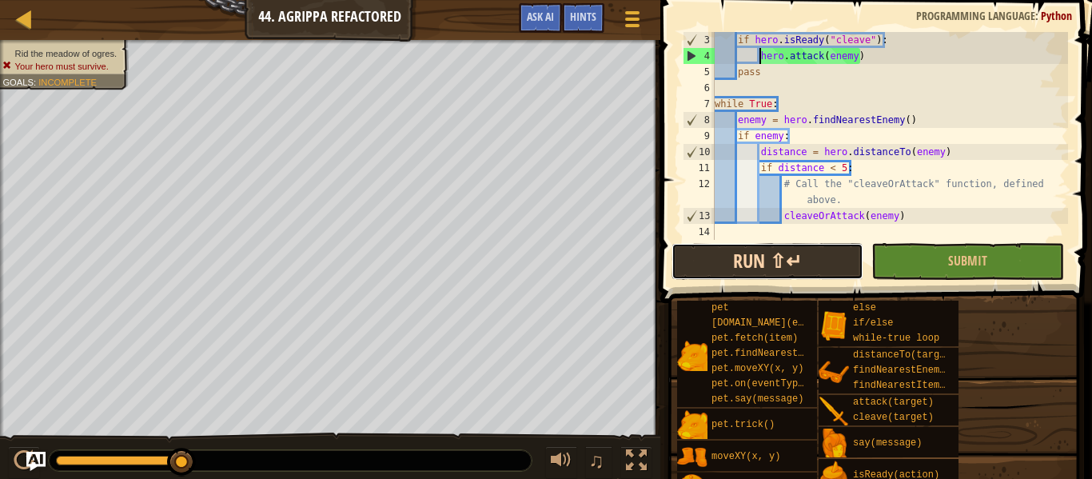
click at [804, 250] on button "Run ⇧↵" at bounding box center [767, 261] width 192 height 37
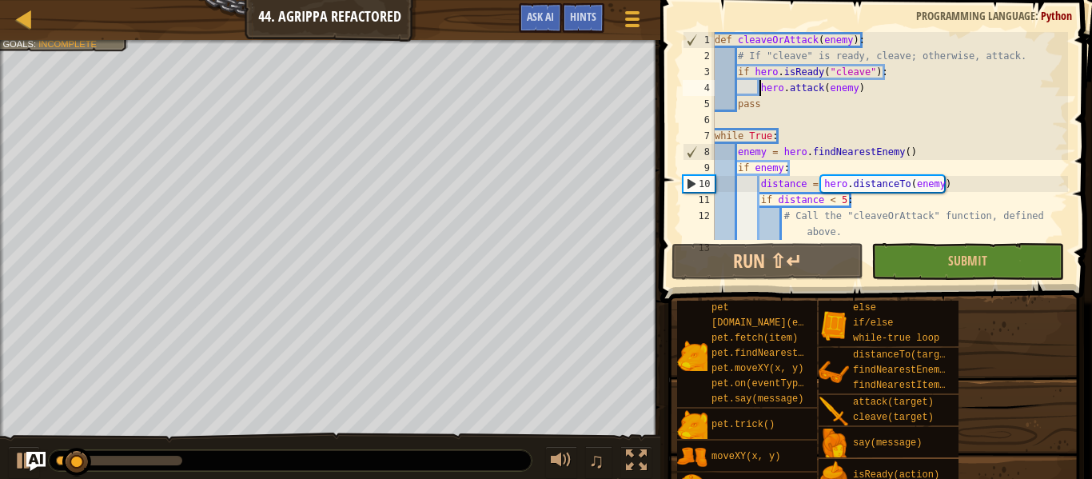
scroll to position [0, 0]
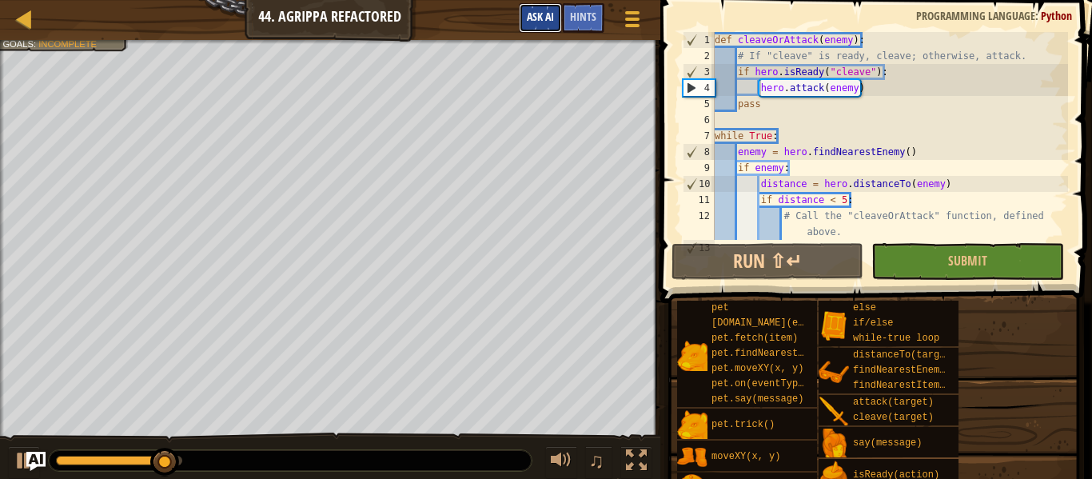
click at [527, 22] on span "Ask AI" at bounding box center [540, 16] width 27 height 15
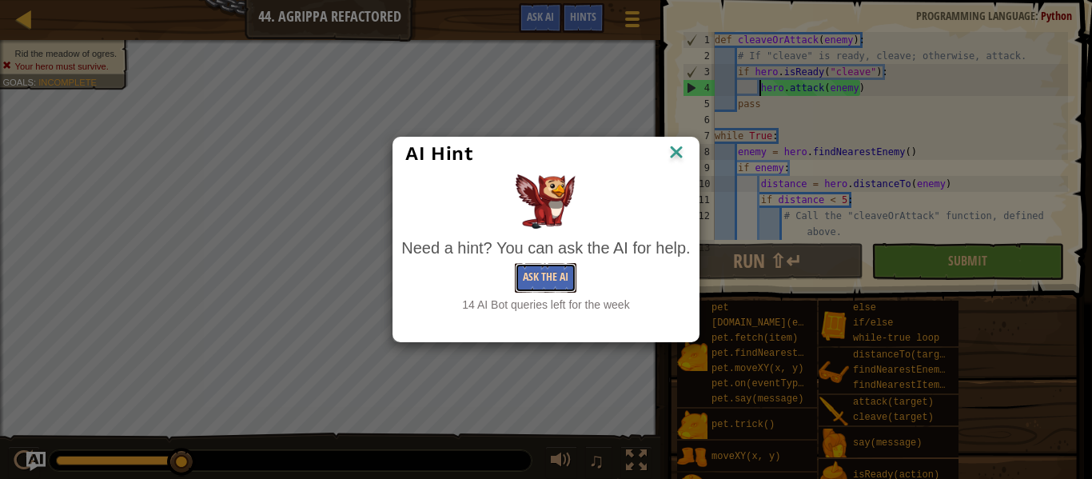
click at [528, 278] on button "Ask the AI" at bounding box center [546, 278] width 62 height 30
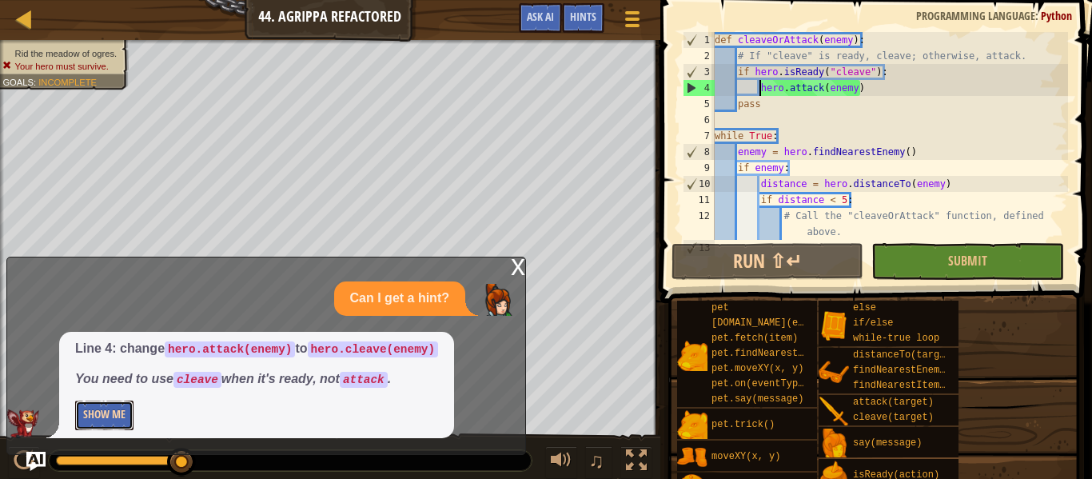
click at [118, 412] on button "Show Me" at bounding box center [104, 415] width 58 height 30
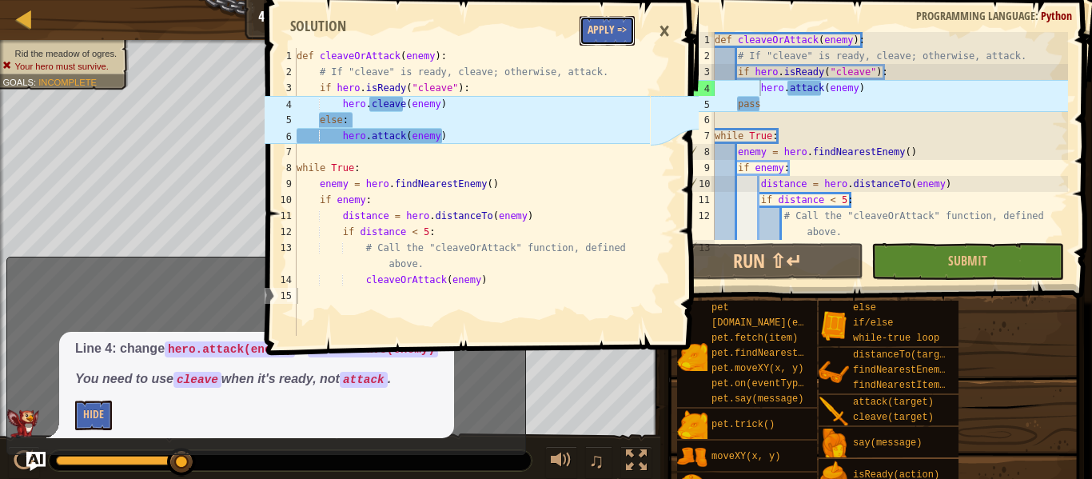
click at [617, 29] on button "Apply =>" at bounding box center [606, 31] width 55 height 30
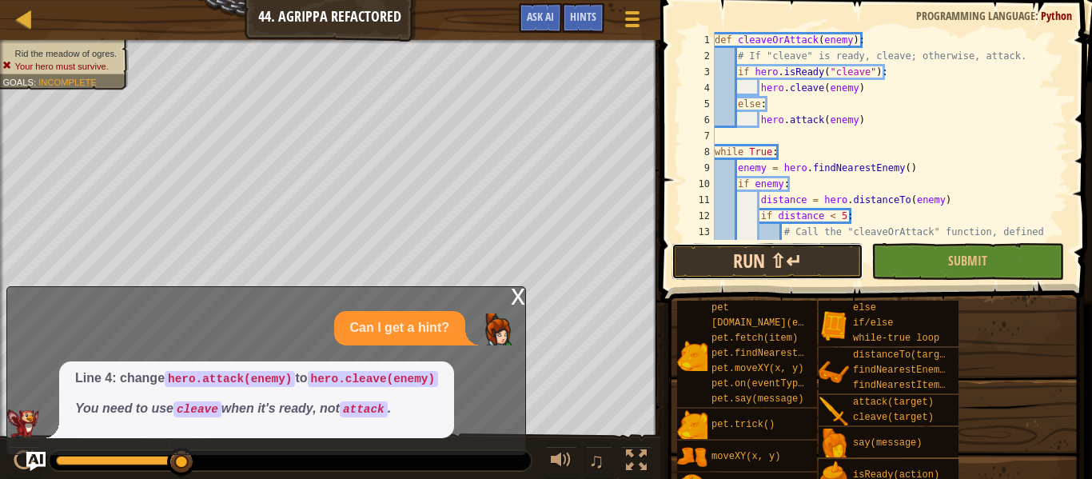
click at [782, 272] on button "Run ⇧↵" at bounding box center [767, 261] width 192 height 37
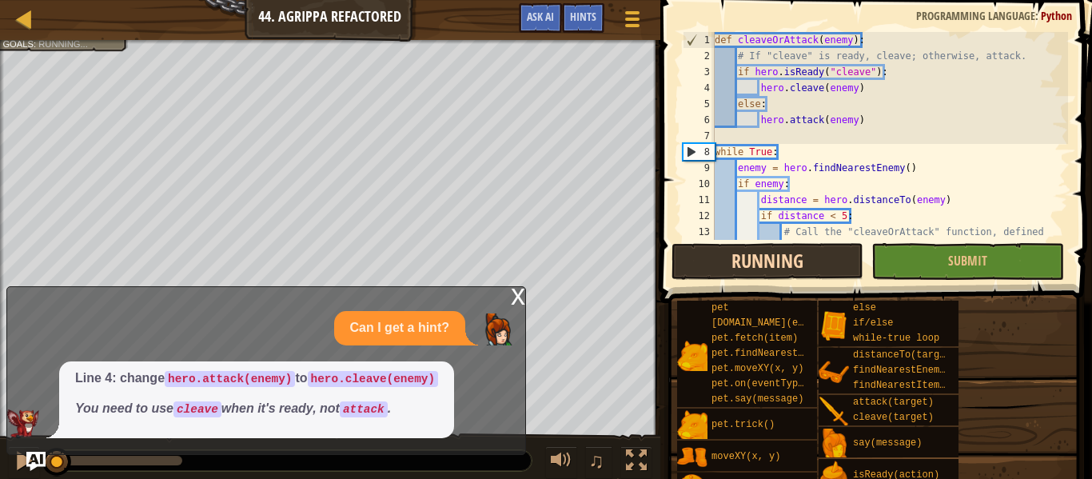
scroll to position [7, 0]
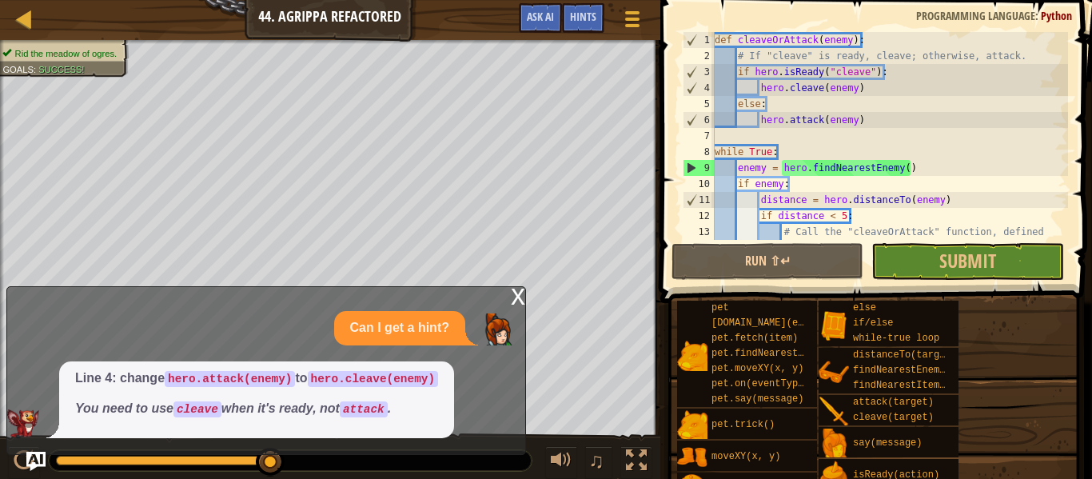
click at [515, 298] on div "x" at bounding box center [518, 295] width 14 height 16
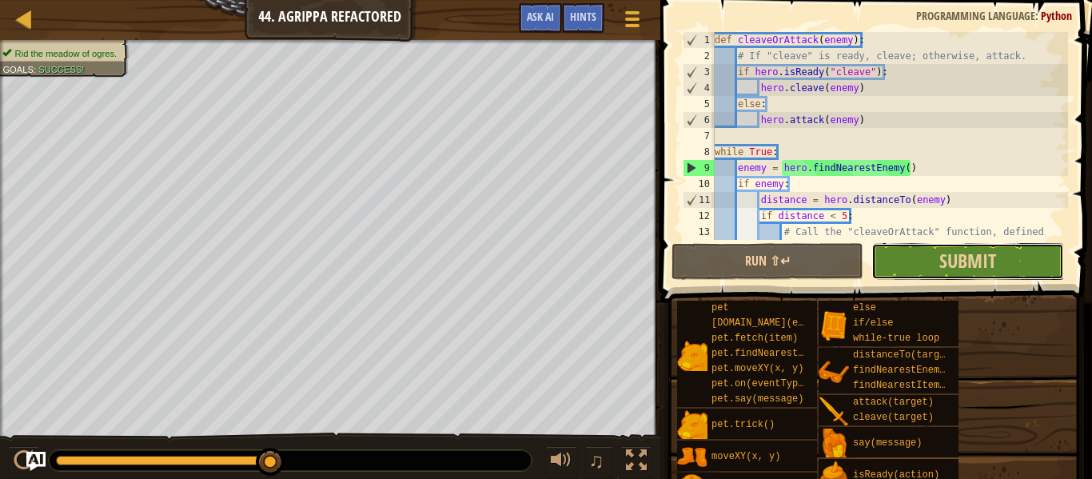
click at [993, 245] on button "Submit" at bounding box center [967, 261] width 192 height 37
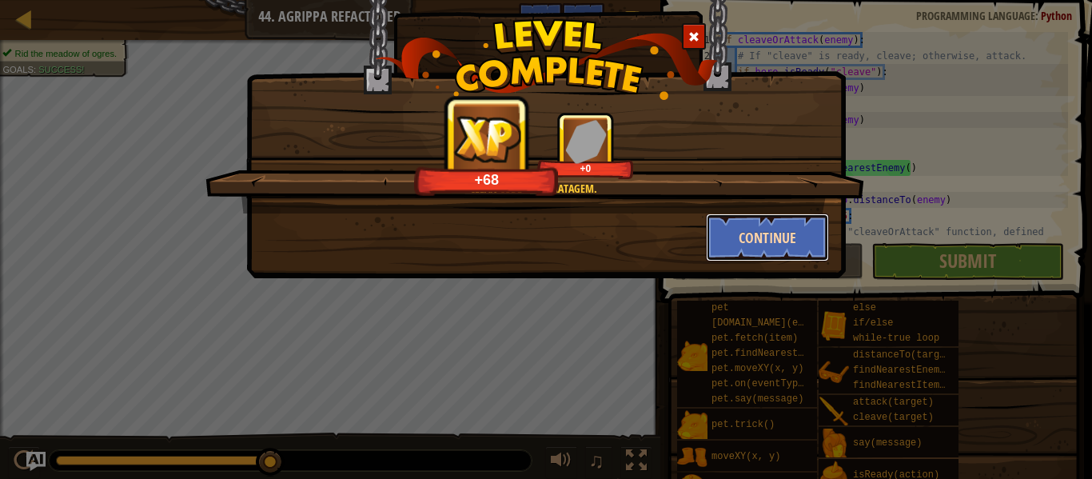
click at [802, 237] on button "Continue" at bounding box center [768, 237] width 124 height 48
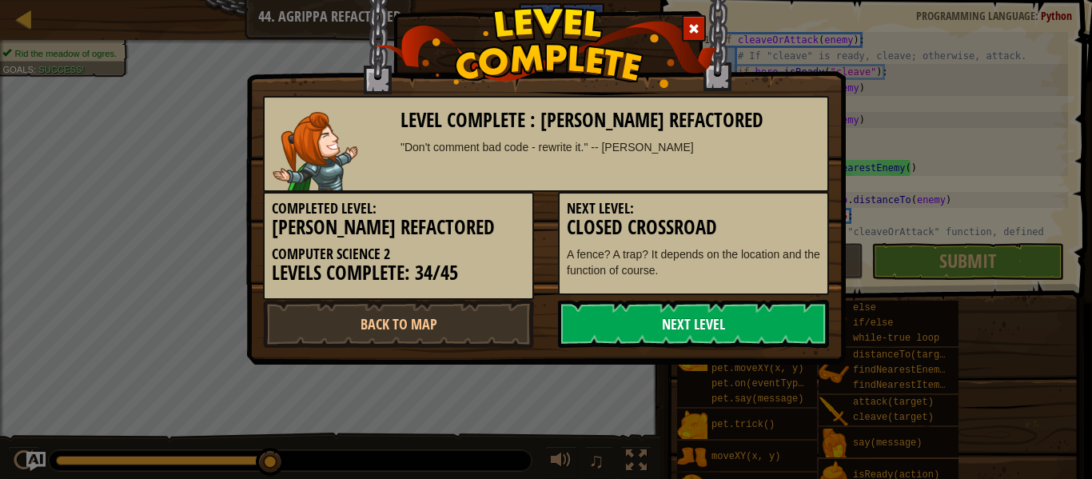
click at [747, 332] on link "Next Level" at bounding box center [693, 324] width 271 height 48
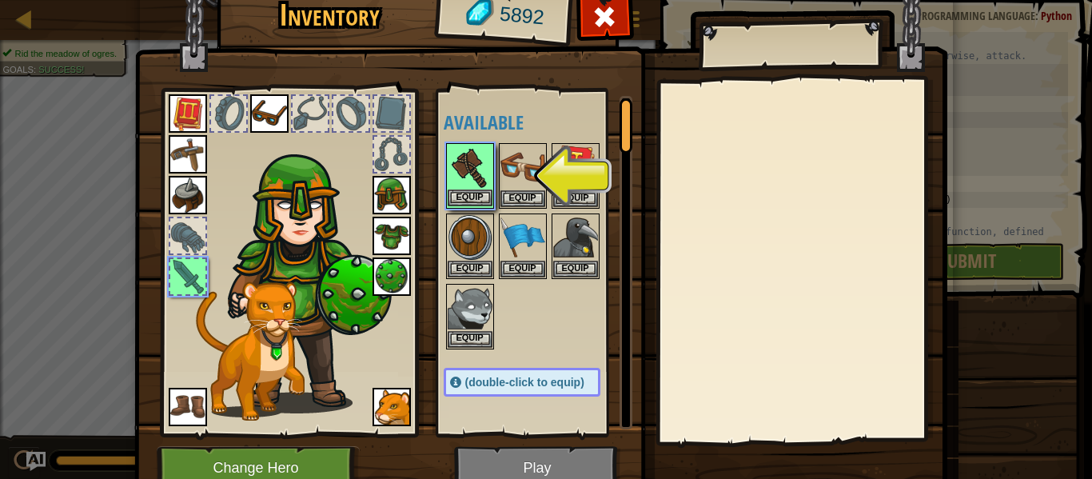
click at [475, 162] on img at bounding box center [470, 167] width 45 height 45
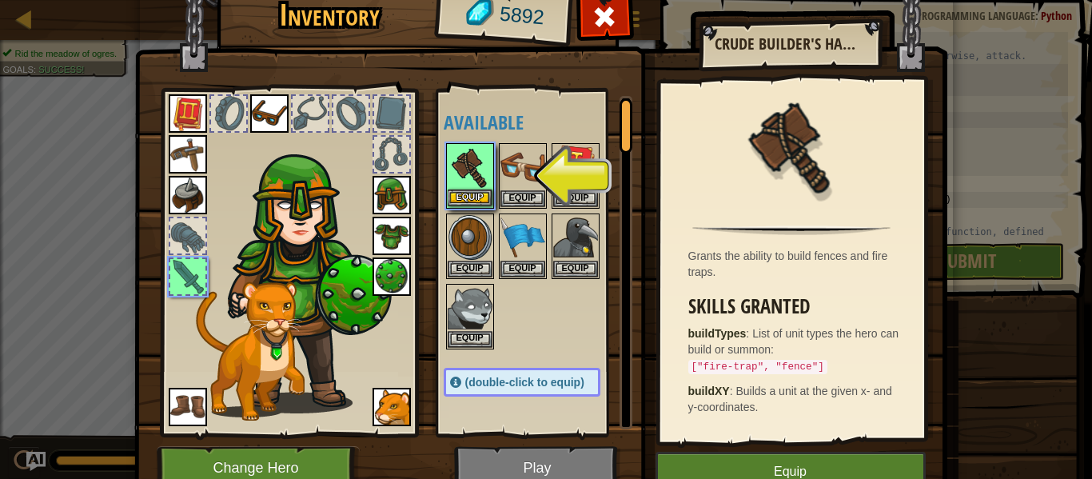
click at [477, 158] on img at bounding box center [470, 167] width 45 height 45
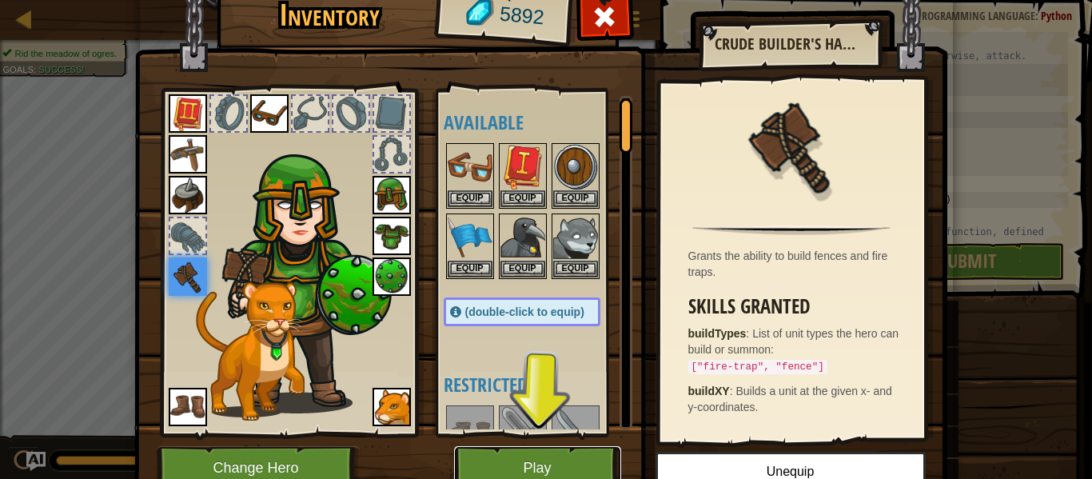
click at [567, 461] on button "Play" at bounding box center [537, 468] width 167 height 44
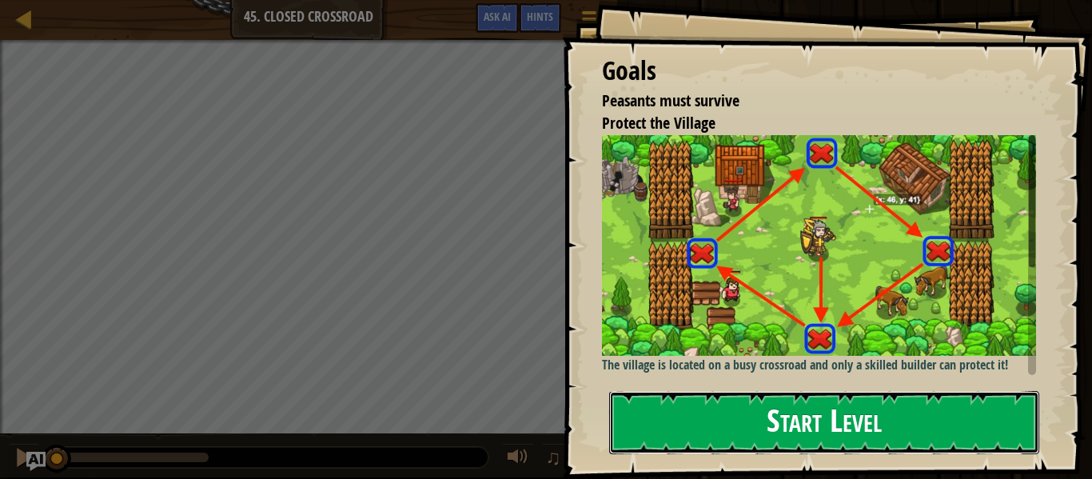
click at [801, 413] on button "Start Level" at bounding box center [824, 422] width 430 height 63
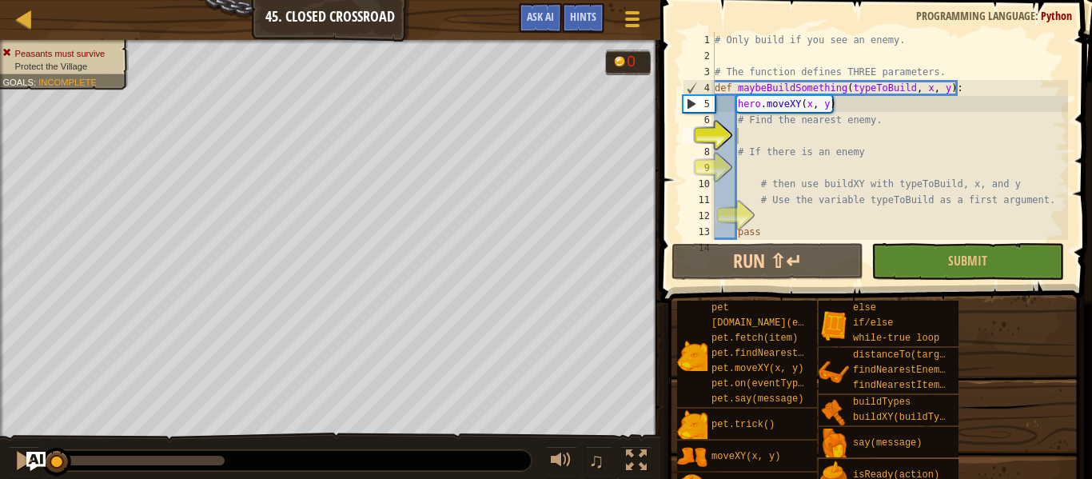
click at [788, 133] on div "# Only build if you see an enemy. # The function defines THREE parameters. def …" at bounding box center [889, 152] width 356 height 240
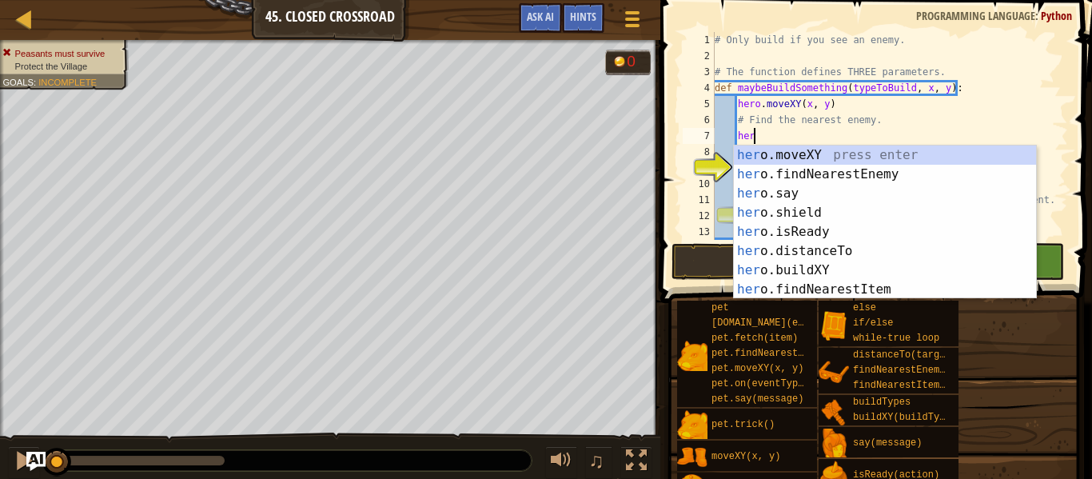
type textarea "hero"
click at [787, 178] on div "hero .moveXY press enter hero .findNearestEnemy press enter hero .say press ent…" at bounding box center [885, 241] width 302 height 192
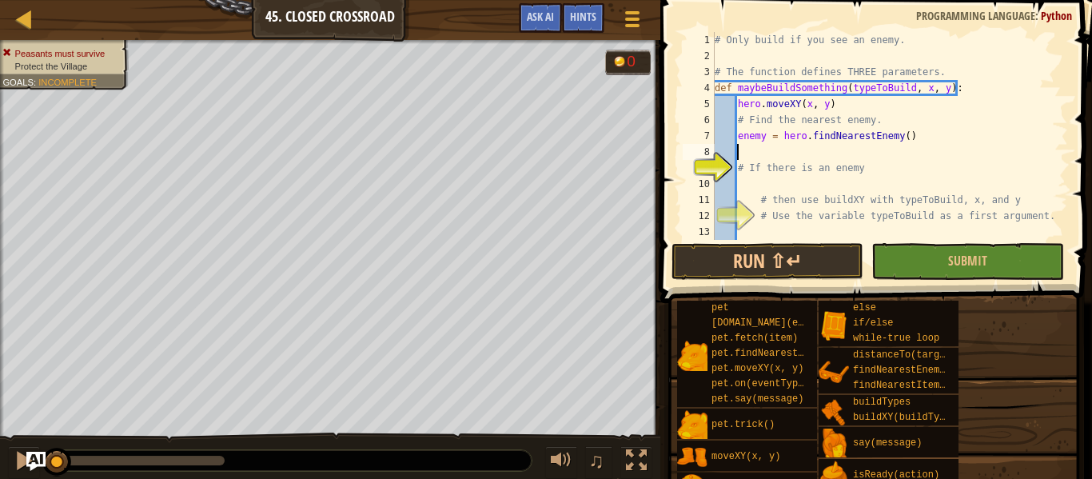
scroll to position [7, 2]
click at [787, 182] on div "# Only build if you see an enemy. # The function defines THREE parameters. def …" at bounding box center [889, 152] width 356 height 240
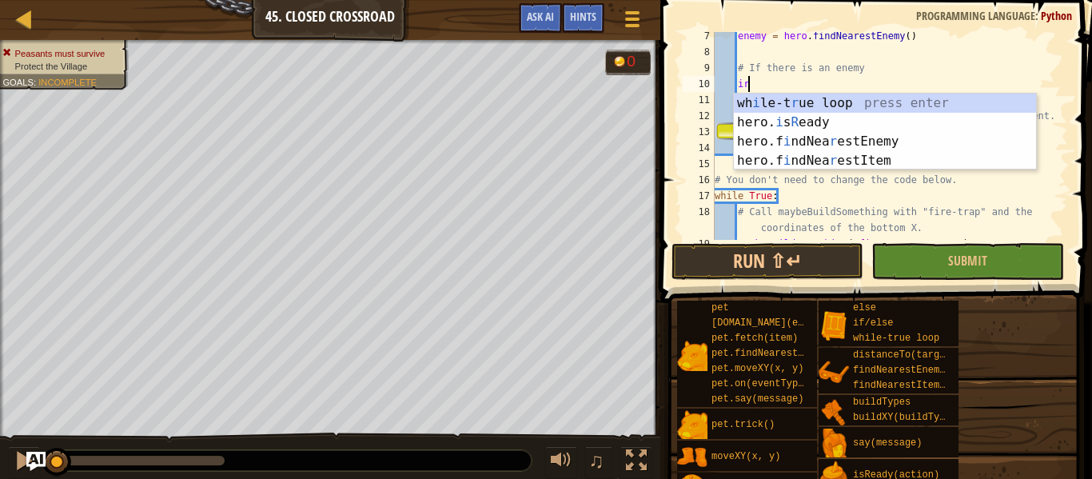
scroll to position [7, 3]
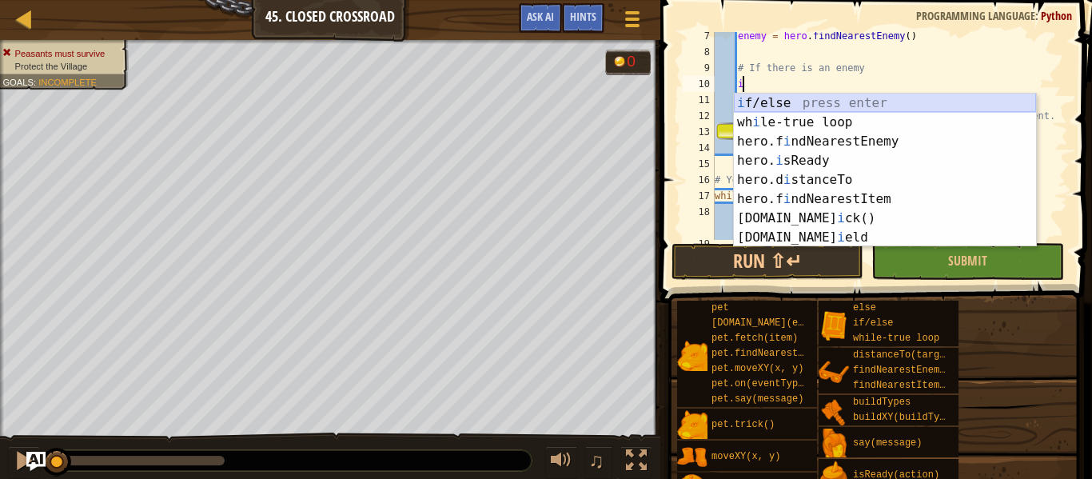
click at [810, 103] on div "i f/else press enter wh i le-true loop press enter hero.f i ndNearestEnemy pres…" at bounding box center [885, 190] width 302 height 192
type textarea "if enemy:"
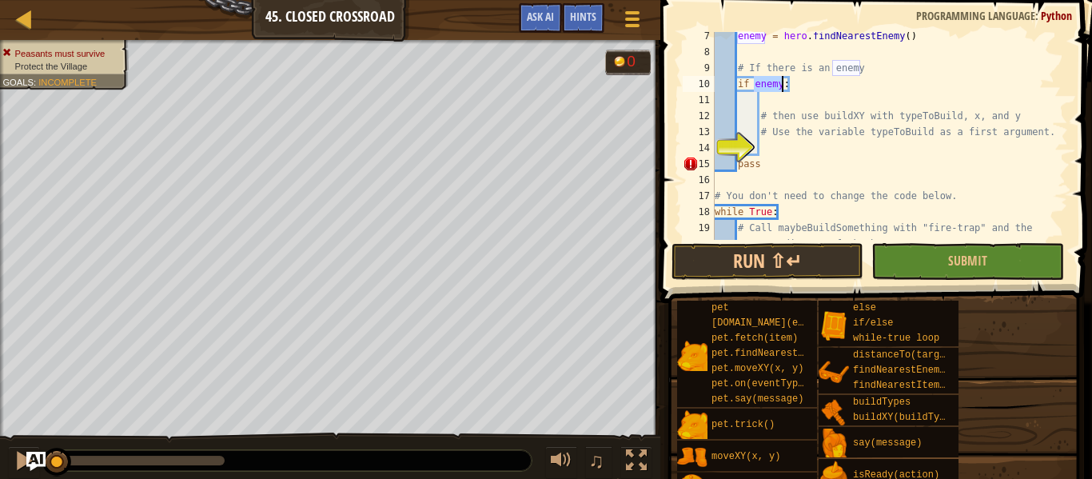
click at [817, 149] on div "enemy = hero . findNearestEnemy ( ) # If there is an enemy if enemy : # then us…" at bounding box center [889, 156] width 356 height 256
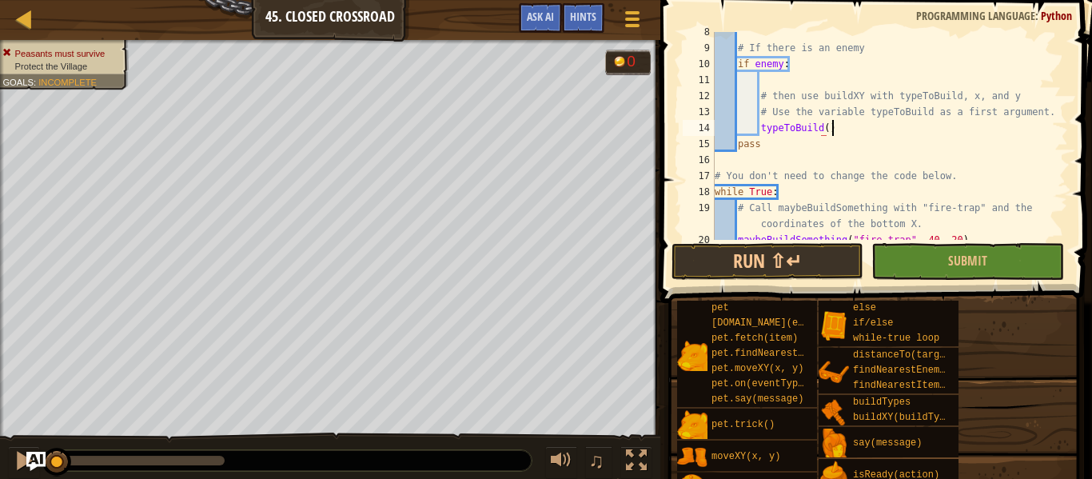
scroll to position [7, 16]
click at [890, 151] on div "# If there is an enemy if enemy : # then use buildXY with typeToBuild, x, and y…" at bounding box center [889, 144] width 356 height 240
click at [1029, 96] on div "# If there is an enemy if enemy : # then use buildXY with typeToBuild, x, and y…" at bounding box center [889, 144] width 356 height 240
type textarea "# then use buildXY with typeToBuild, x, and y"
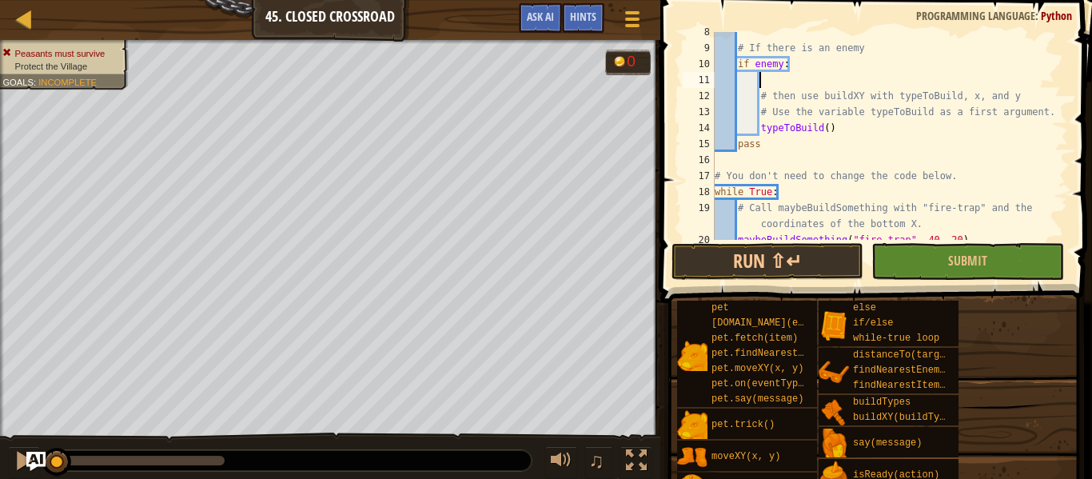
click at [834, 78] on div "# If there is an enemy if enemy : # then use buildXY with typeToBuild, x, and y…" at bounding box center [889, 144] width 356 height 240
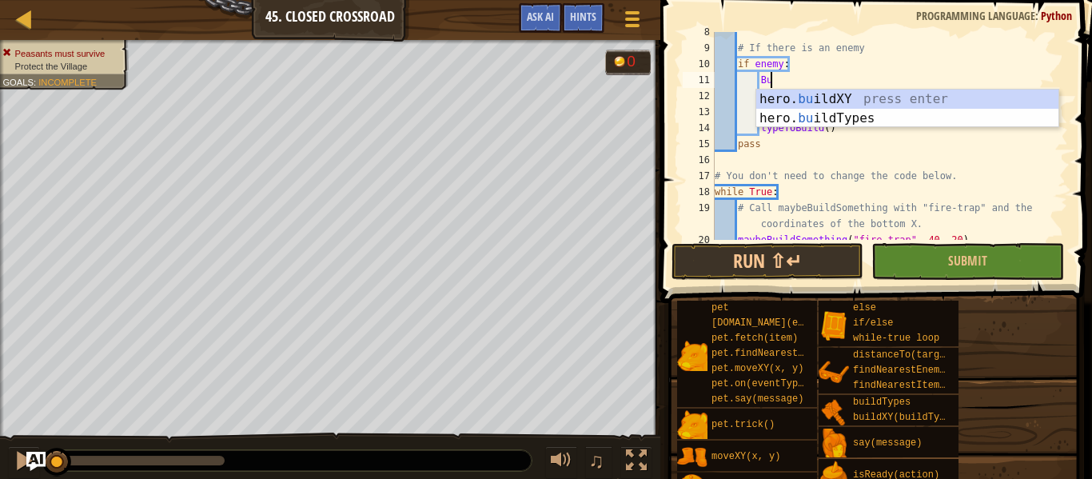
scroll to position [7, 7]
click at [882, 95] on div "hero. bu ildXY press enter hero. bu ildTypes press enter" at bounding box center [907, 128] width 302 height 77
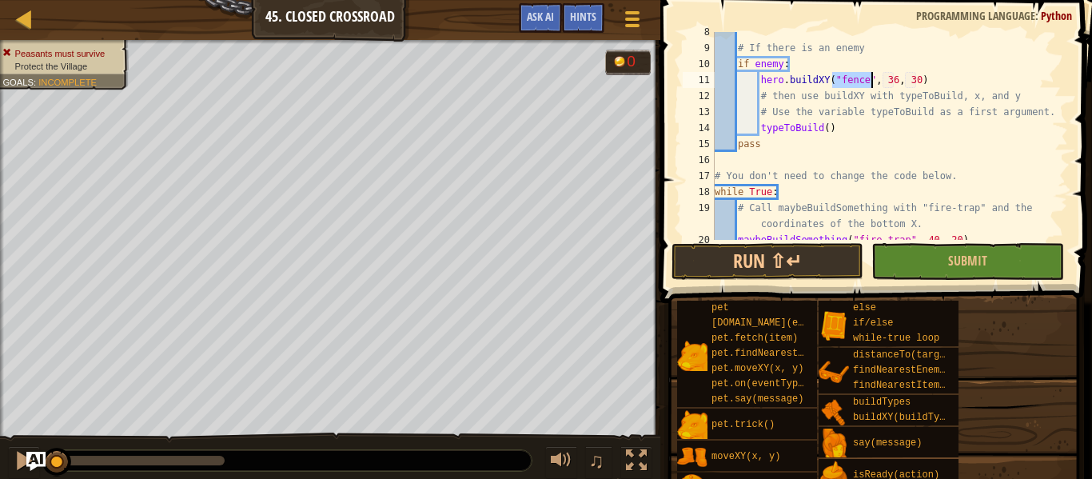
click at [866, 82] on div "# If there is an enemy if enemy : hero . buildXY ( "fence" , 36 , 30 ) # then u…" at bounding box center [889, 136] width 356 height 208
click at [915, 85] on div "# If there is an enemy if enemy : hero . buildXY ( "fire-trap" , 36 , 30 ) # th…" at bounding box center [889, 144] width 356 height 240
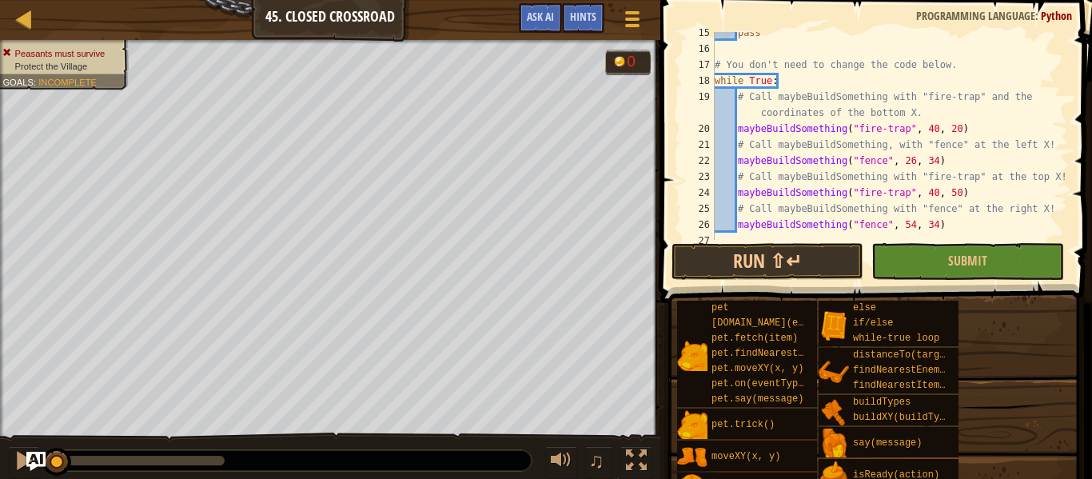
scroll to position [240, 0]
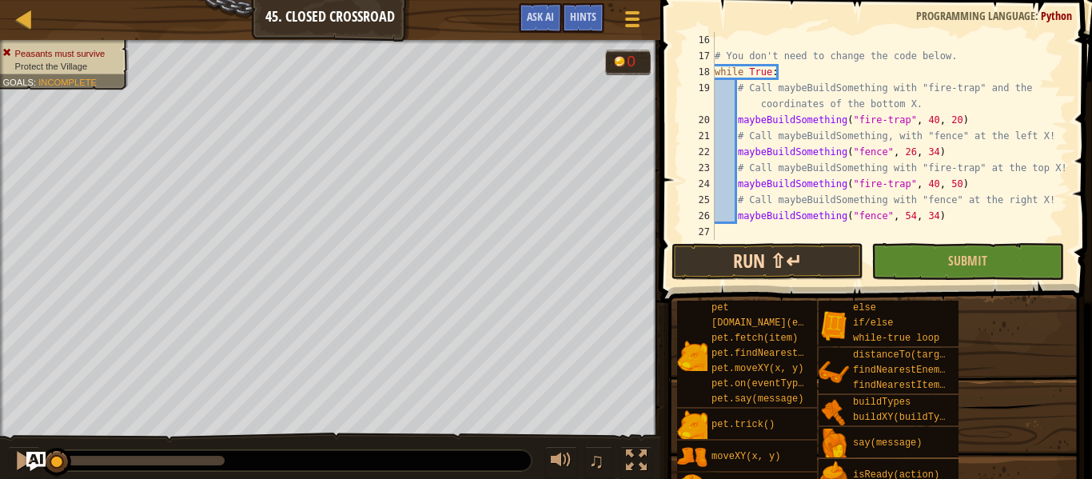
type textarea "hero.buildXY("fire-trap", 40, 50)"
click at [810, 256] on button "Run ⇧↵" at bounding box center [767, 261] width 192 height 37
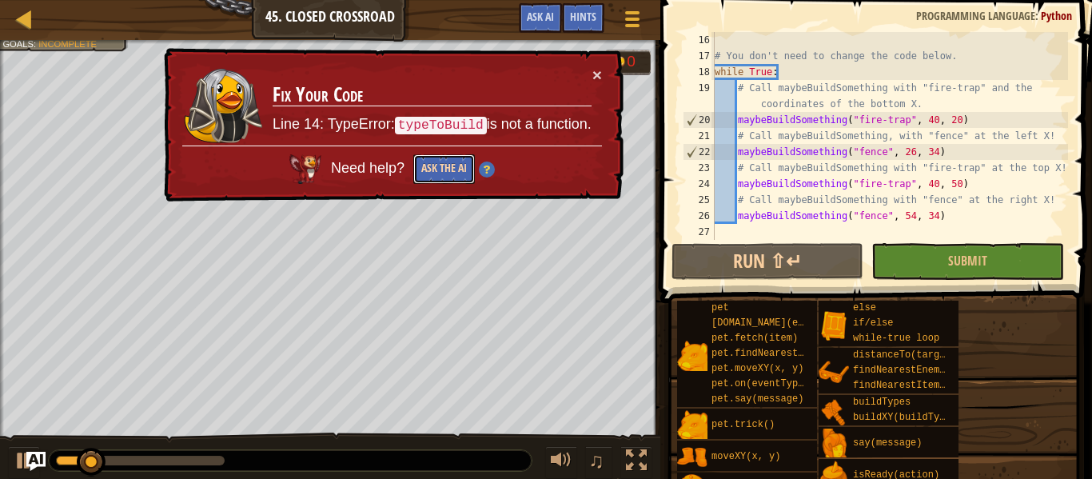
click at [455, 166] on button "Ask the AI" at bounding box center [444, 169] width 62 height 30
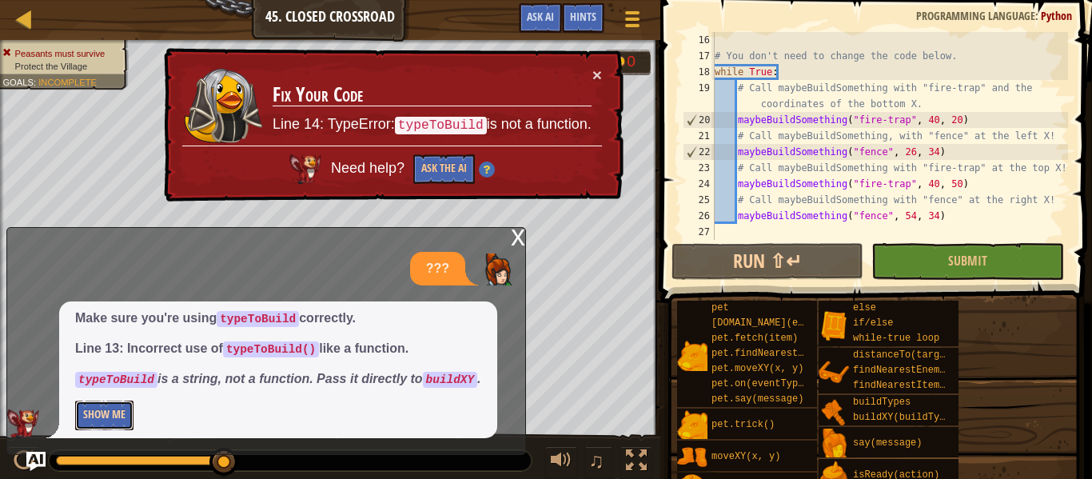
click at [119, 412] on button "Show Me" at bounding box center [104, 415] width 58 height 30
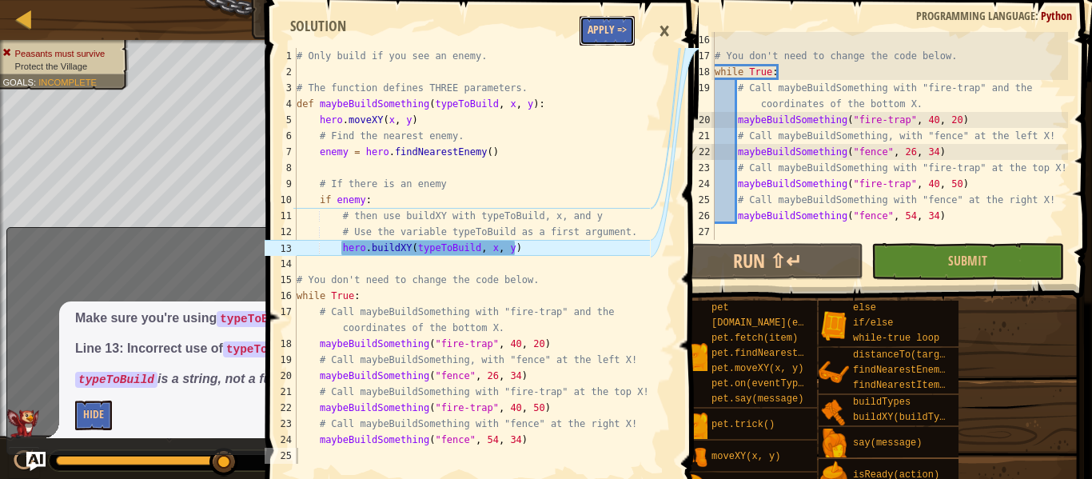
click at [615, 36] on button "Apply =>" at bounding box center [606, 31] width 55 height 30
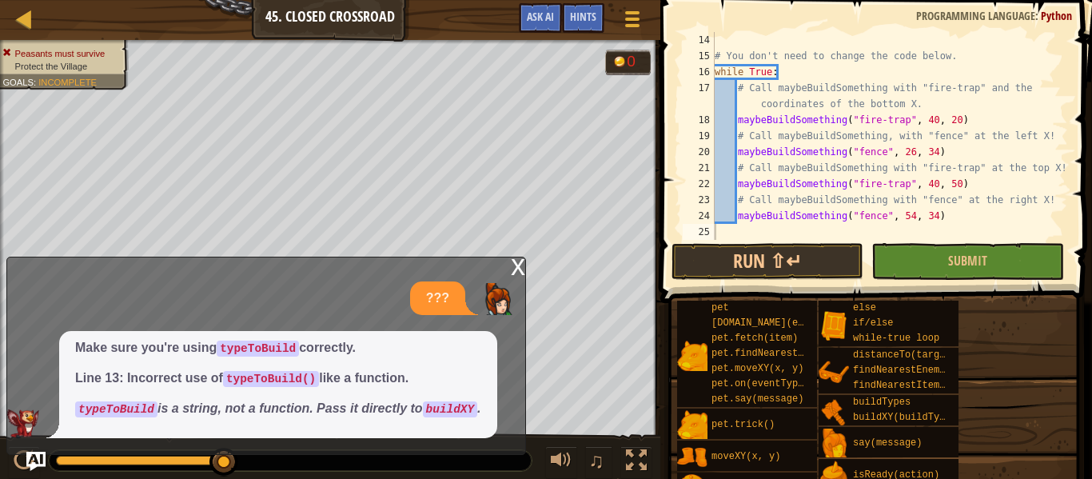
click at [523, 268] on div "x" at bounding box center [518, 265] width 14 height 16
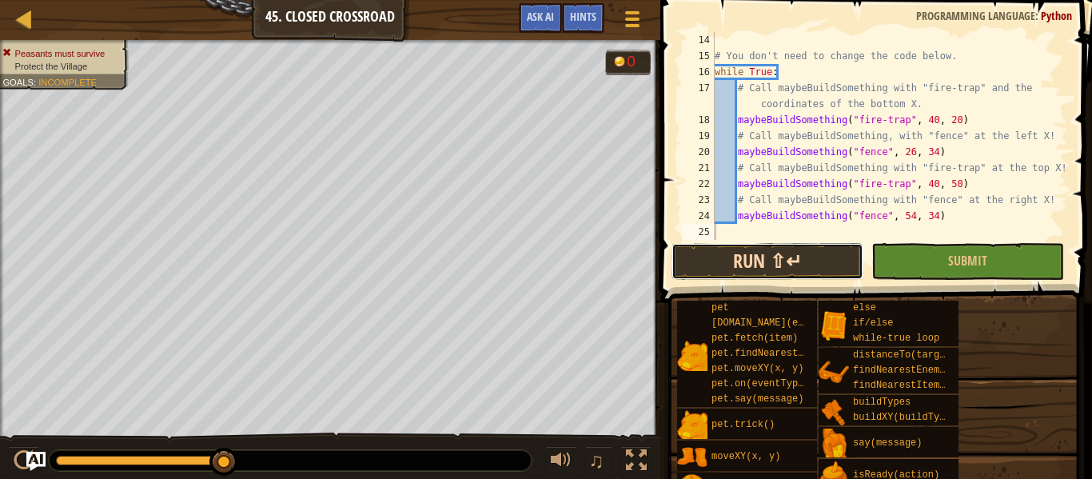
click at [819, 252] on button "Run ⇧↵" at bounding box center [767, 261] width 192 height 37
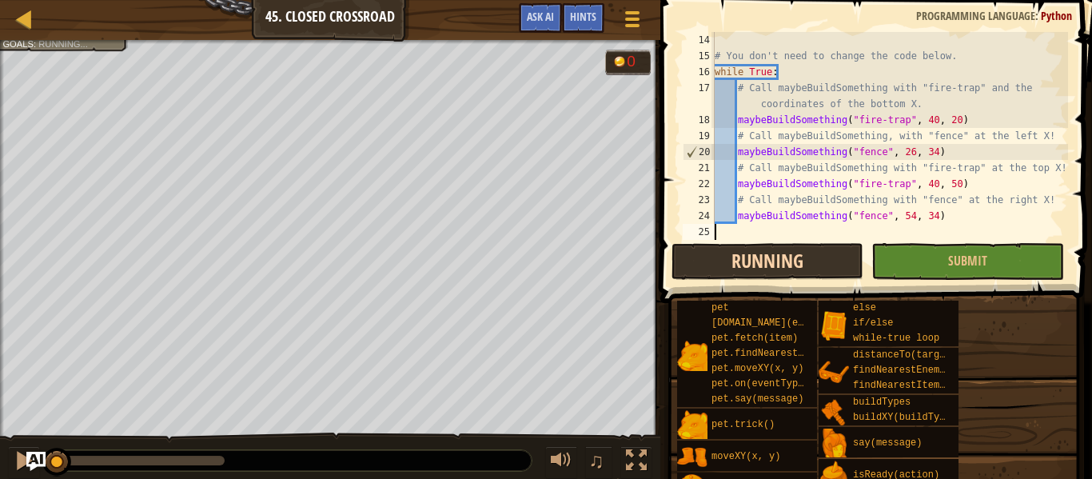
scroll to position [7, 0]
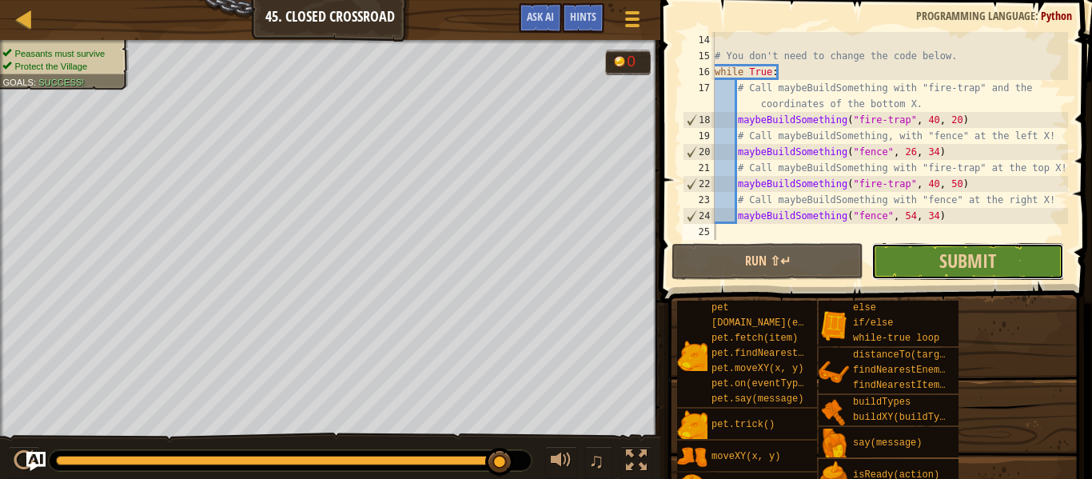
click at [916, 252] on button "Submit" at bounding box center [967, 261] width 192 height 37
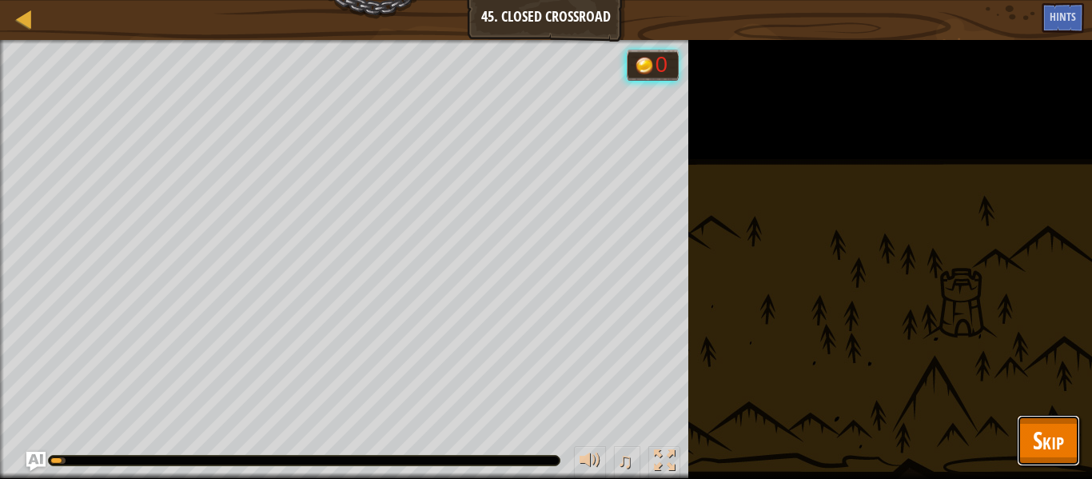
click at [1035, 440] on span "Skip" at bounding box center [1048, 440] width 31 height 33
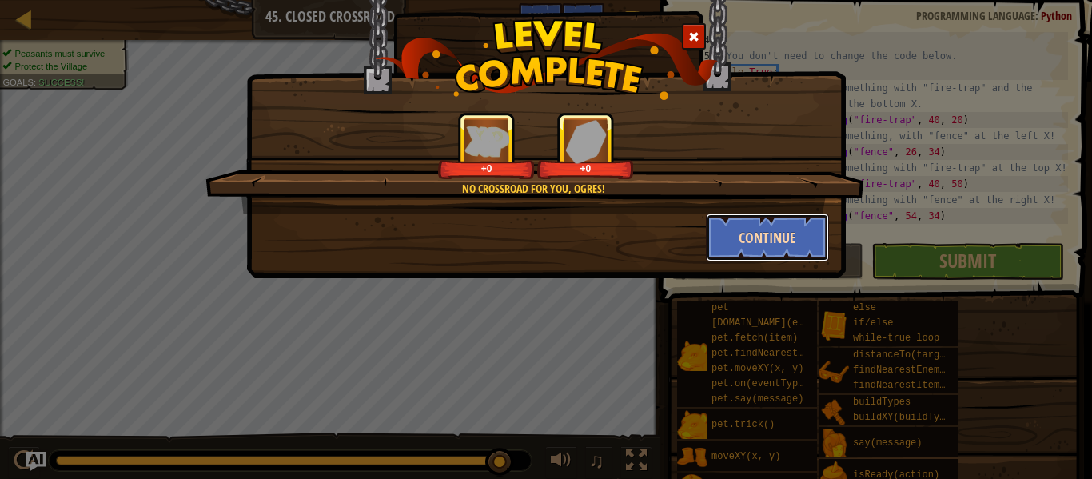
click at [801, 232] on button "Continue" at bounding box center [768, 237] width 124 height 48
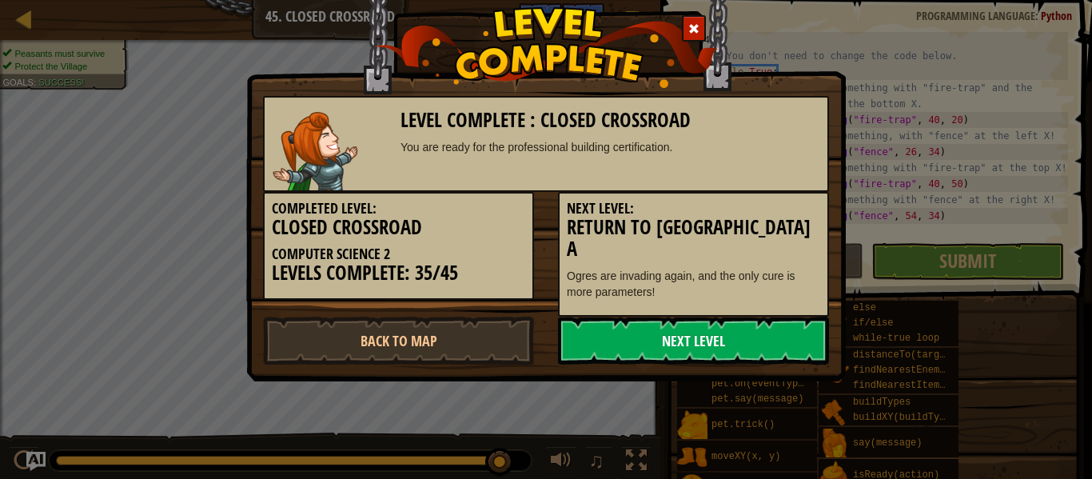
click at [797, 317] on link "Next Level" at bounding box center [693, 341] width 271 height 48
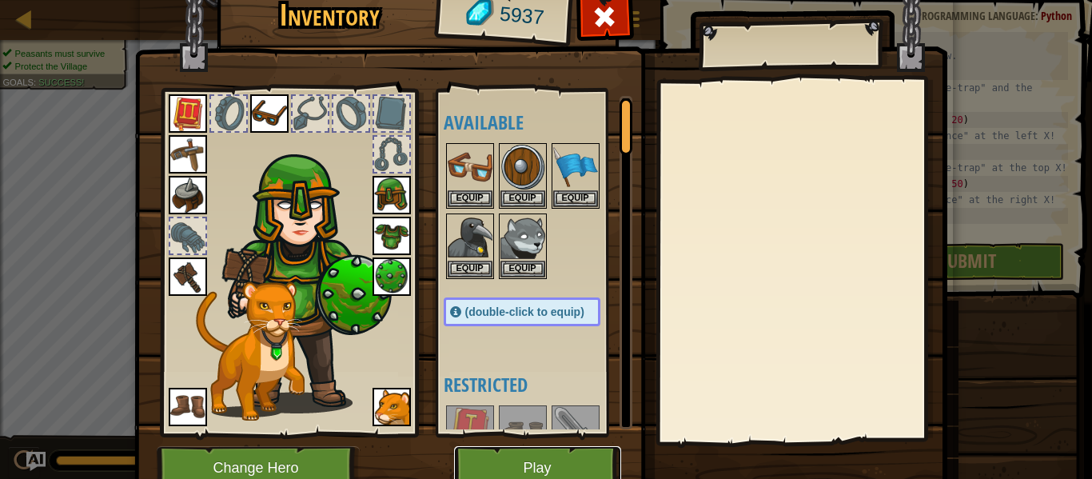
click at [559, 456] on button "Play" at bounding box center [537, 468] width 167 height 44
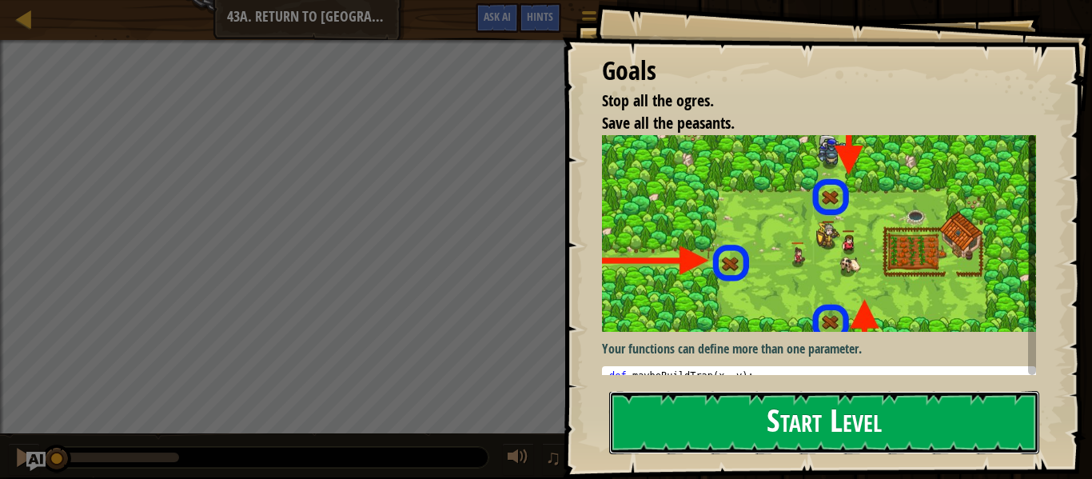
click at [653, 420] on button "Start Level" at bounding box center [824, 422] width 430 height 63
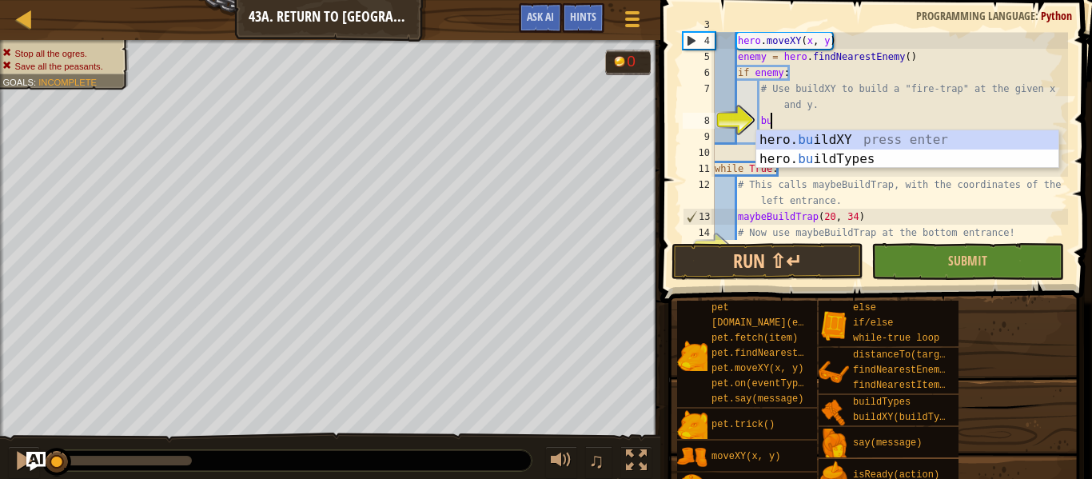
scroll to position [7, 7]
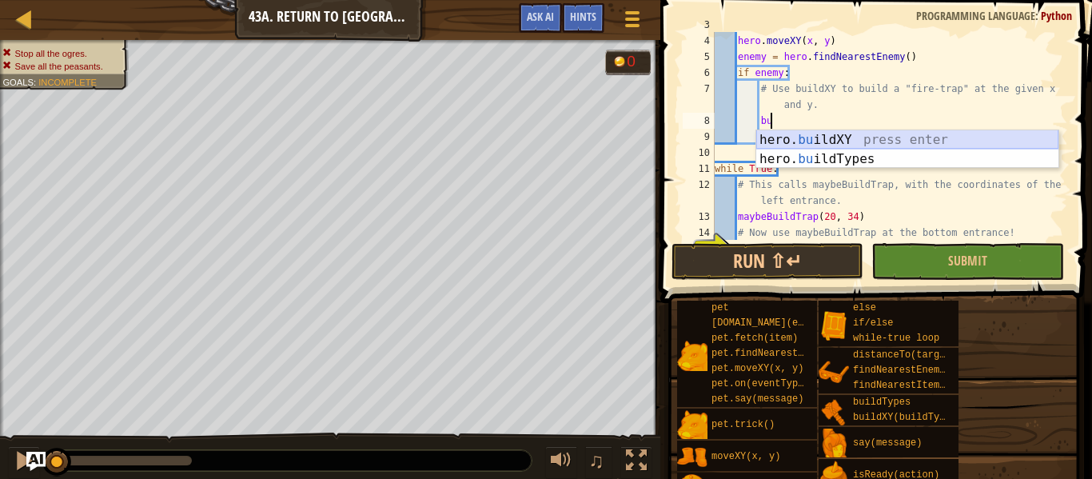
click at [796, 141] on div "hero. bu ildXY press enter hero. bu ildTypes press enter" at bounding box center [907, 168] width 302 height 77
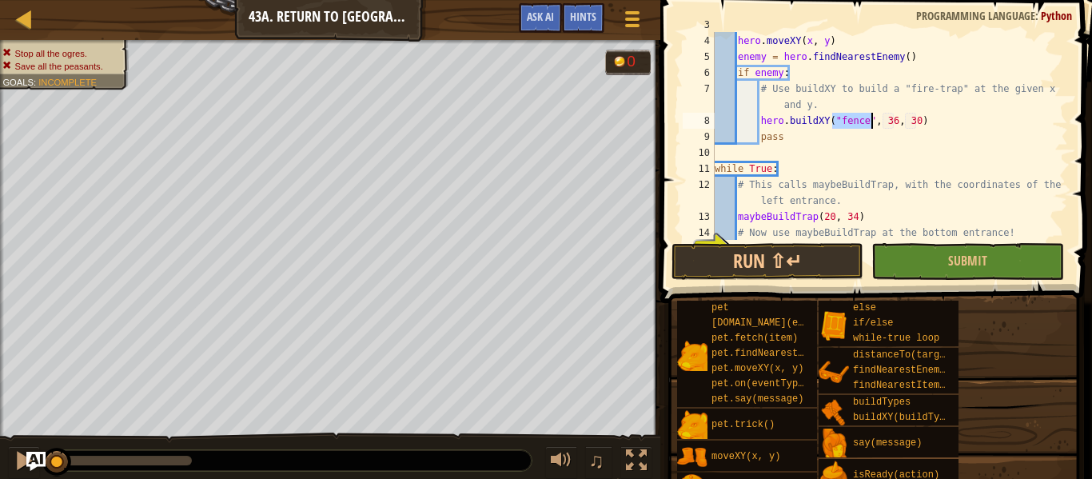
click at [868, 123] on div "# Use x and y as the coordinates to move to. hero . moveXY ( x , y ) enemy = he…" at bounding box center [889, 136] width 356 height 208
type textarea "hero.buildXY("fire-trap", 20, 34)"
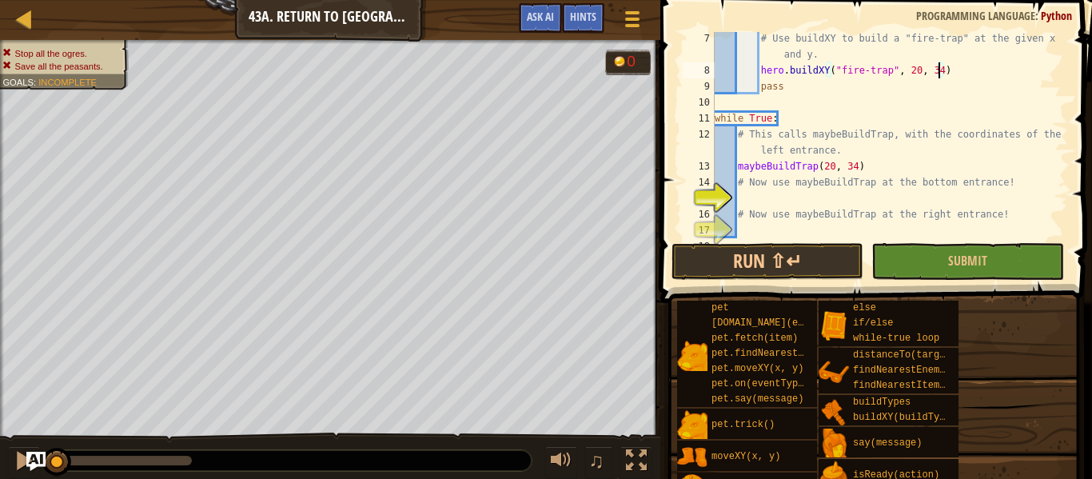
scroll to position [112, 0]
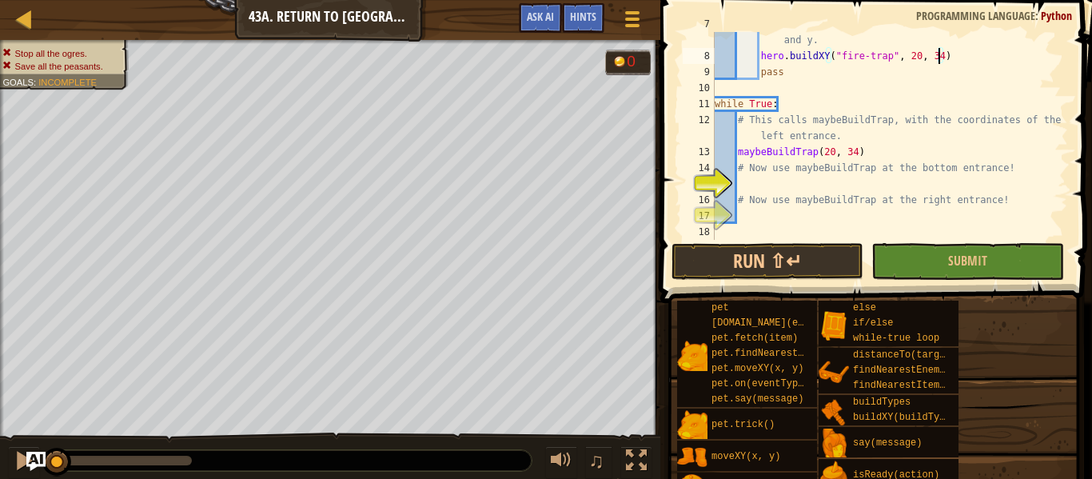
click at [798, 182] on div "# Use buildXY to build a "fire-trap" at the given x and y. hero . buildXY ( "fi…" at bounding box center [889, 144] width 356 height 256
type textarea "maybeBuildTrap(38, 20)"
click at [841, 218] on div "# Use buildXY to build a "fire-trap" at the given x and y. hero . buildXY ( "fi…" at bounding box center [889, 144] width 356 height 256
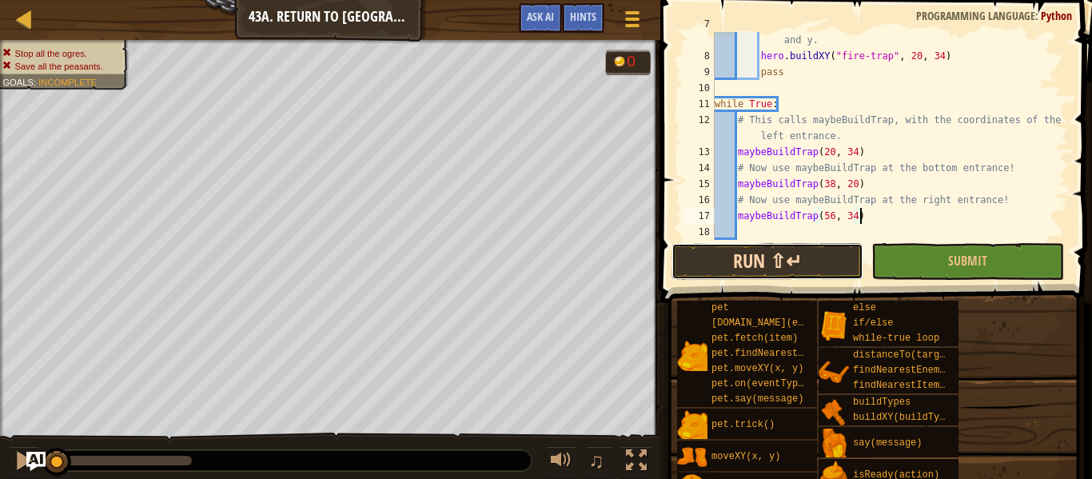
click at [703, 245] on button "Run ⇧↵" at bounding box center [767, 261] width 192 height 37
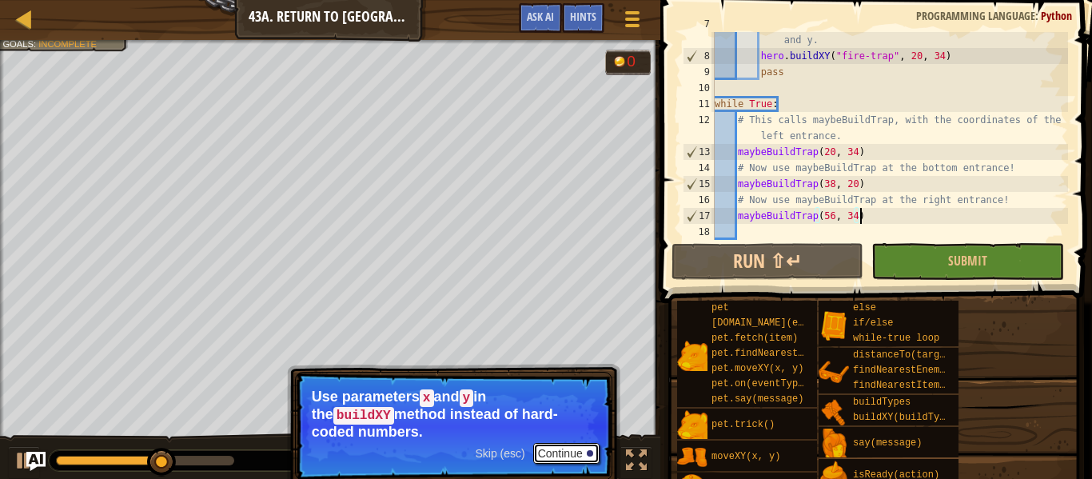
click at [583, 443] on button "Continue" at bounding box center [566, 453] width 66 height 21
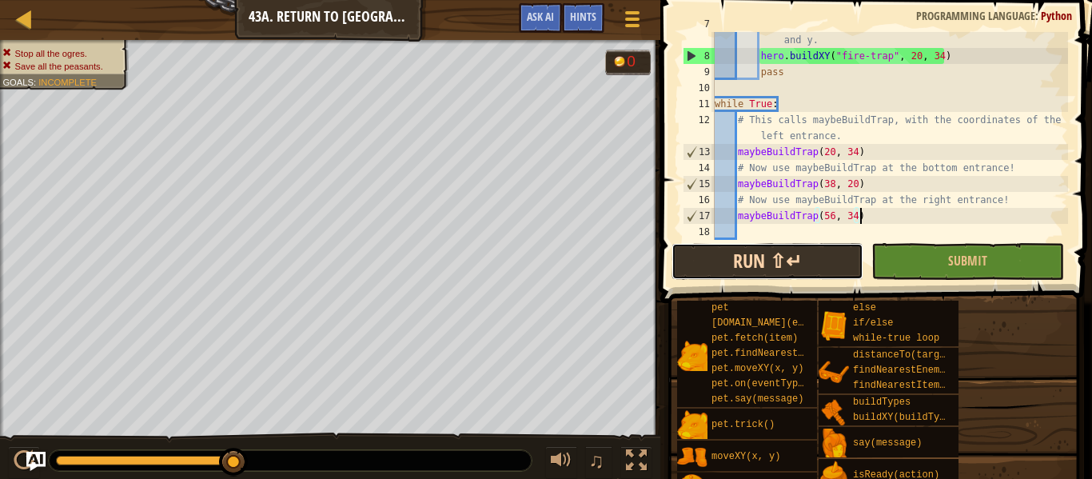
click at [842, 251] on button "Run ⇧↵" at bounding box center [767, 261] width 192 height 37
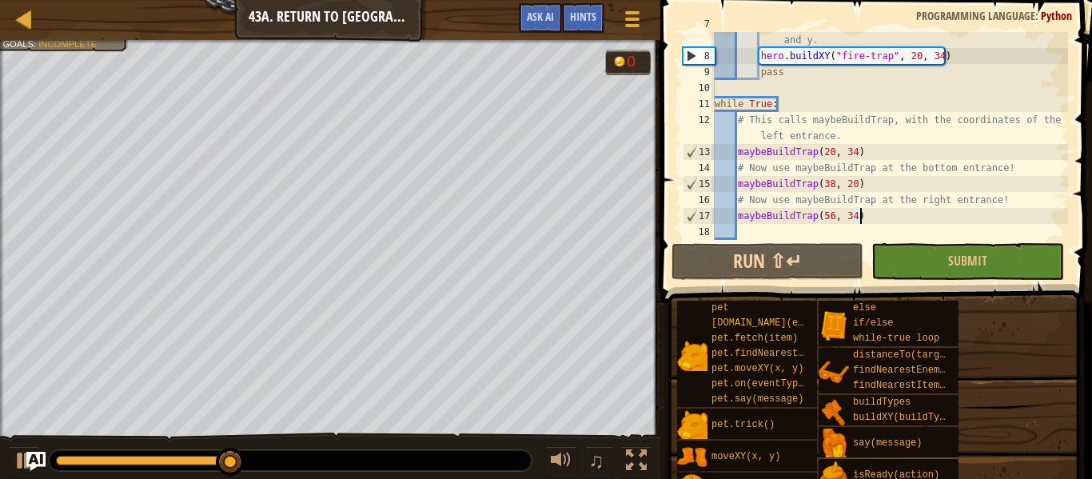
click at [747, 240] on span at bounding box center [877, 129] width 444 height 350
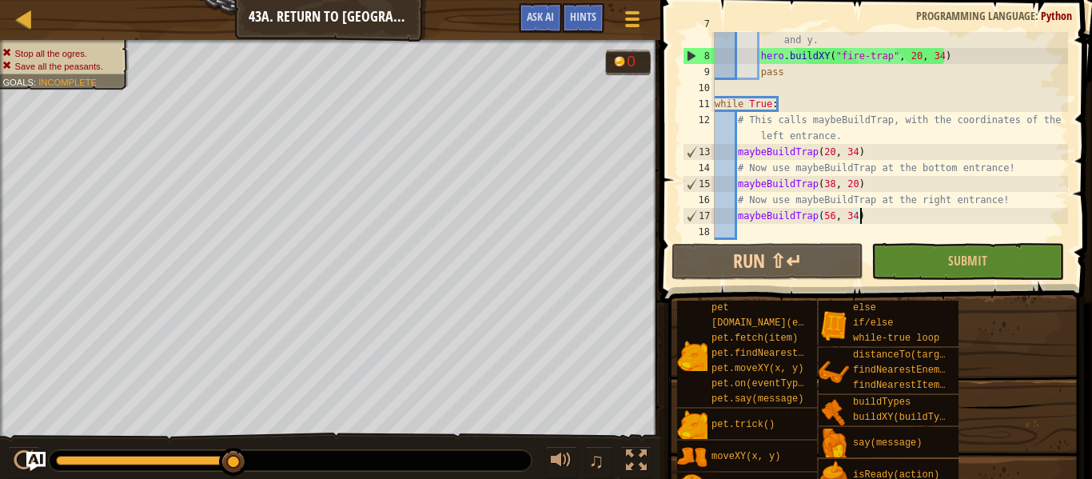
scroll to position [0, 0]
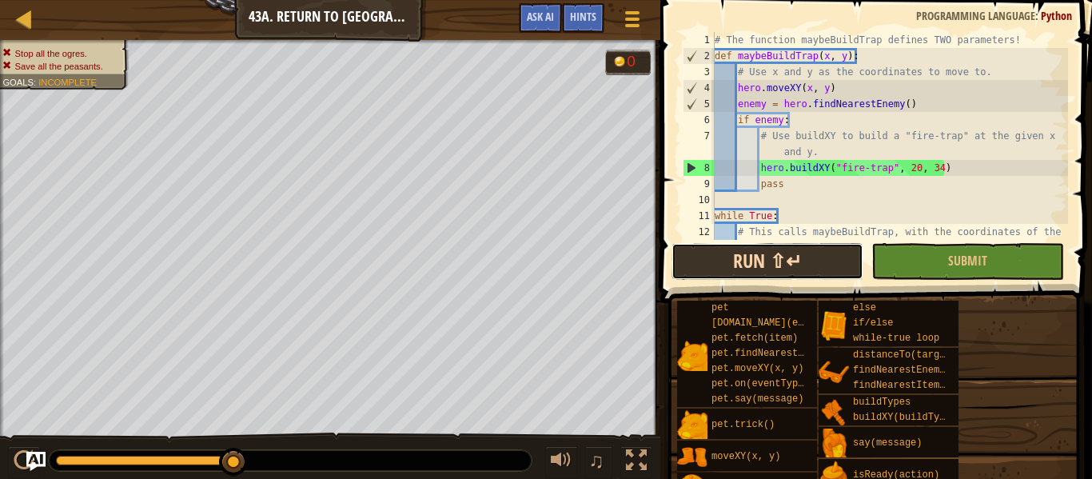
click at [723, 261] on button "Run ⇧↵" at bounding box center [767, 261] width 192 height 37
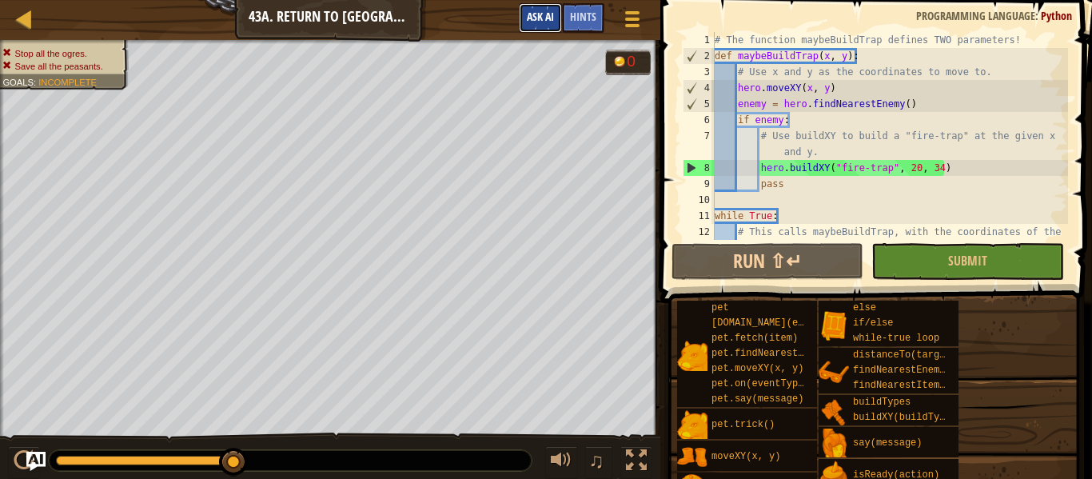
click at [542, 17] on span "Ask AI" at bounding box center [540, 16] width 27 height 15
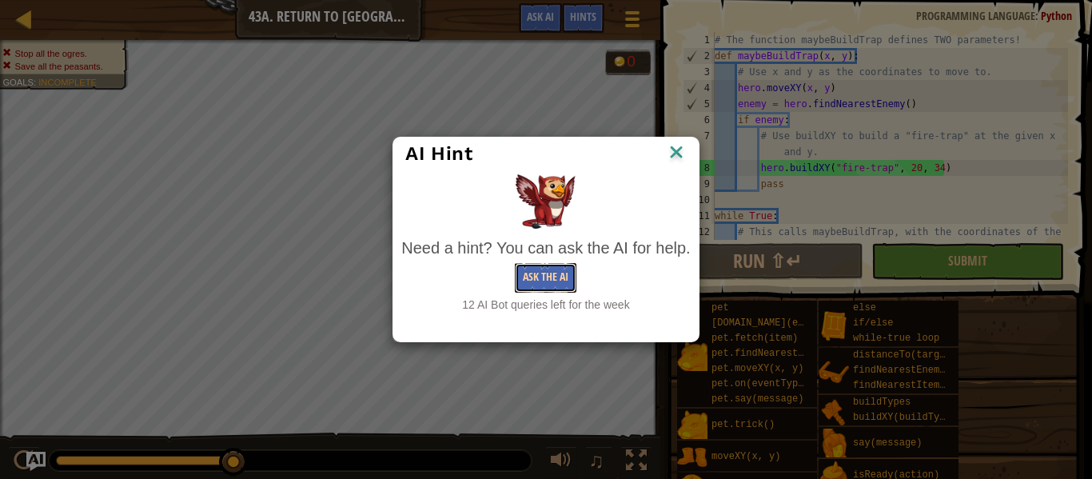
click at [548, 277] on button "Ask the AI" at bounding box center [546, 278] width 62 height 30
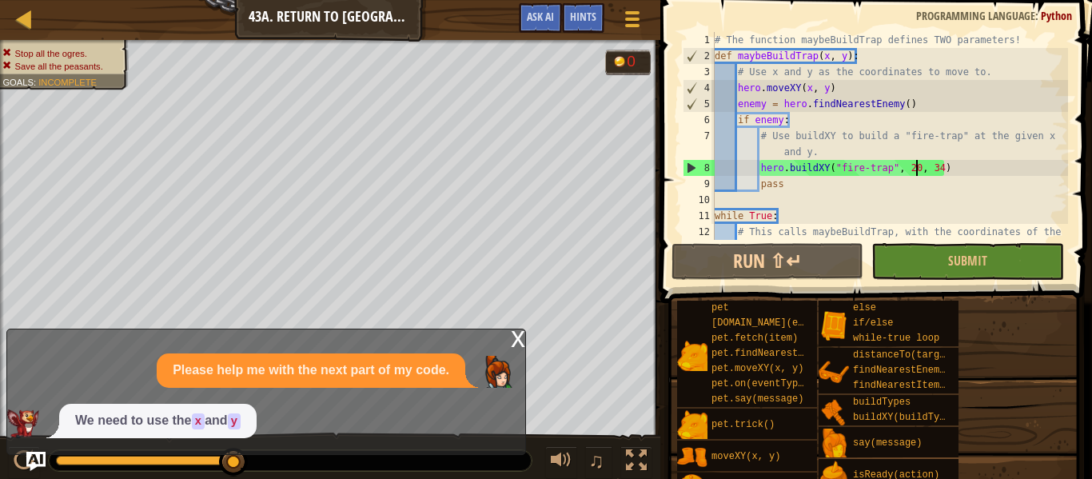
click at [914, 167] on div "# The function maybeBuildTrap defines TWO parameters! def maybeBuildTrap ( x , …" at bounding box center [889, 160] width 356 height 256
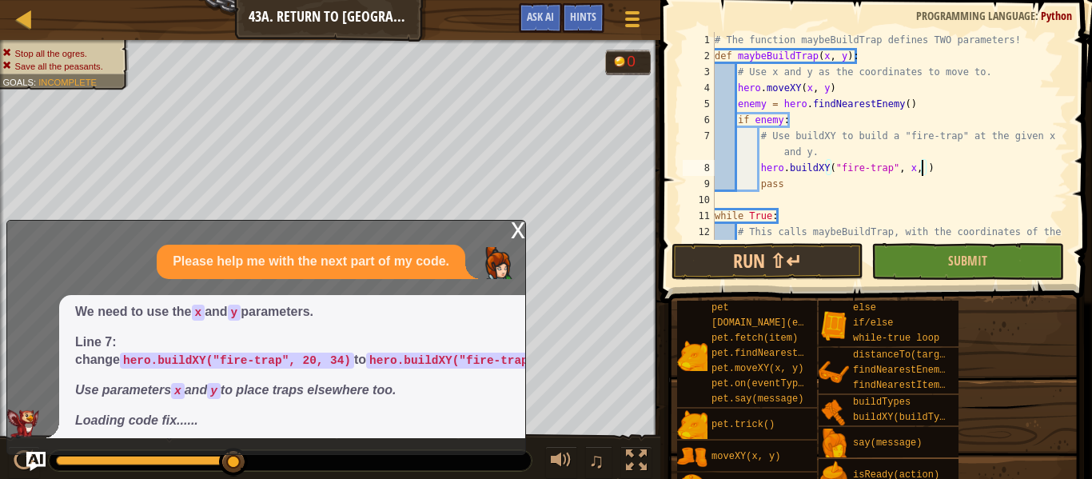
scroll to position [7, 30]
type textarea "hero.buildXY("fire-trap", x, y)"
click at [815, 257] on button "Run ⇧↵" at bounding box center [767, 261] width 192 height 37
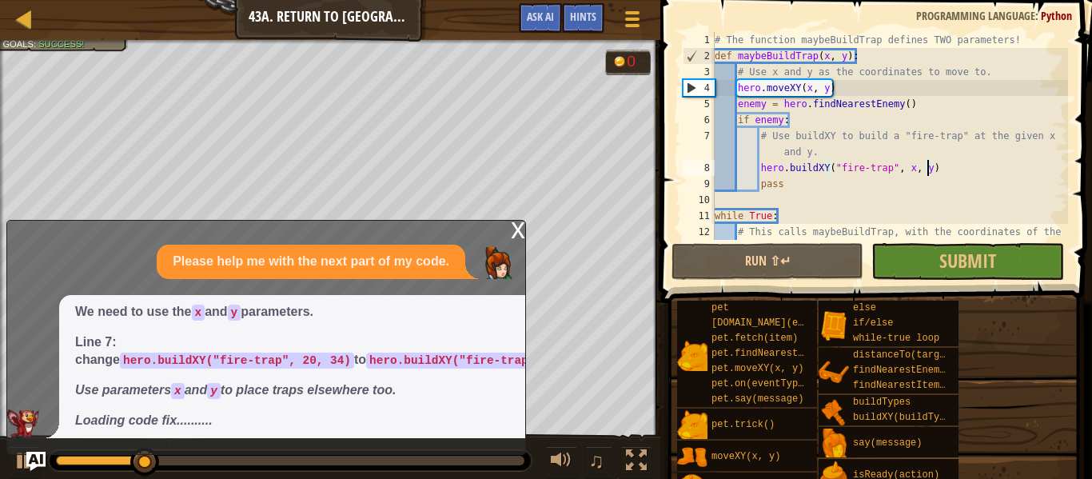
click at [514, 232] on div "x" at bounding box center [518, 229] width 14 height 16
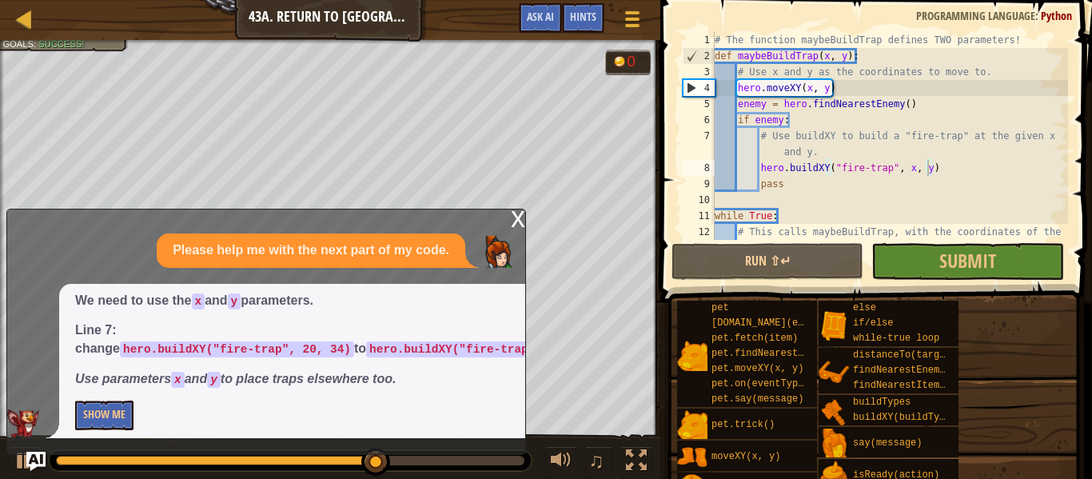
click at [138, 423] on p "Show Me" at bounding box center [331, 415] width 512 height 30
click at [78, 413] on button "Show Me" at bounding box center [104, 415] width 58 height 30
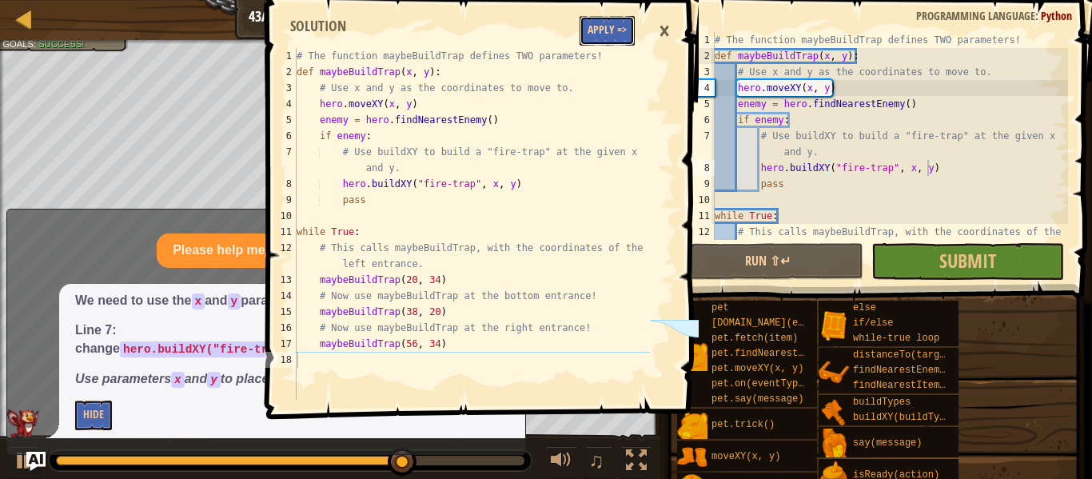
click at [605, 30] on button "Apply =>" at bounding box center [606, 31] width 55 height 30
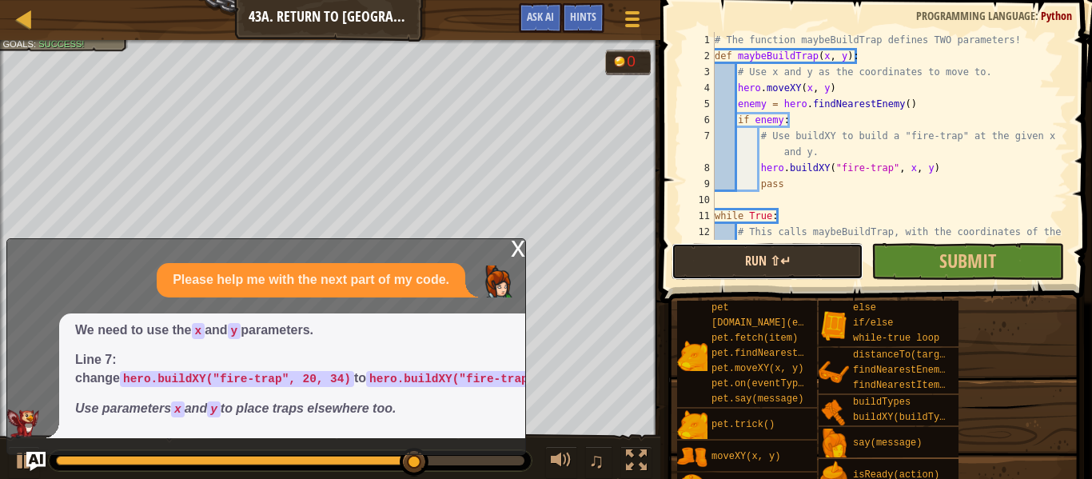
click at [770, 261] on button "Run ⇧↵" at bounding box center [767, 261] width 192 height 37
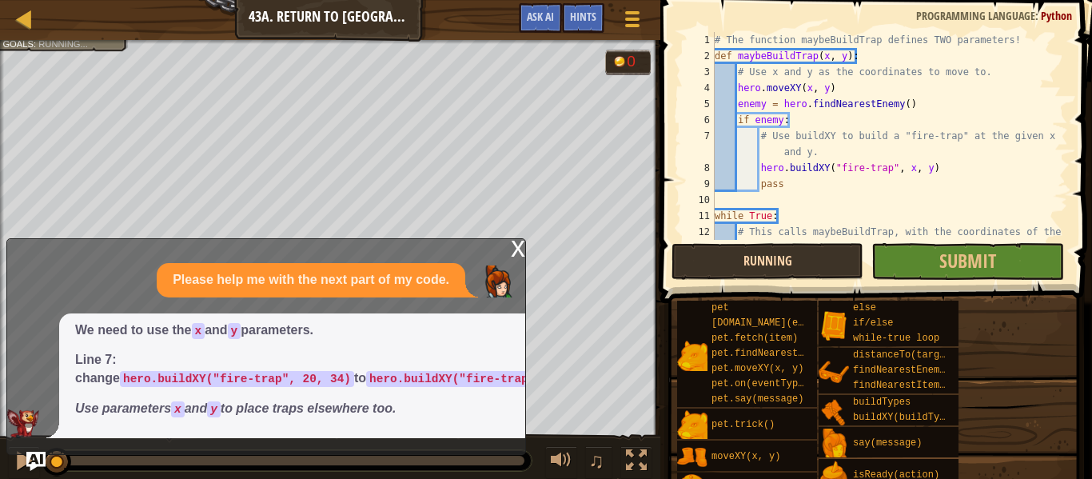
scroll to position [7, 0]
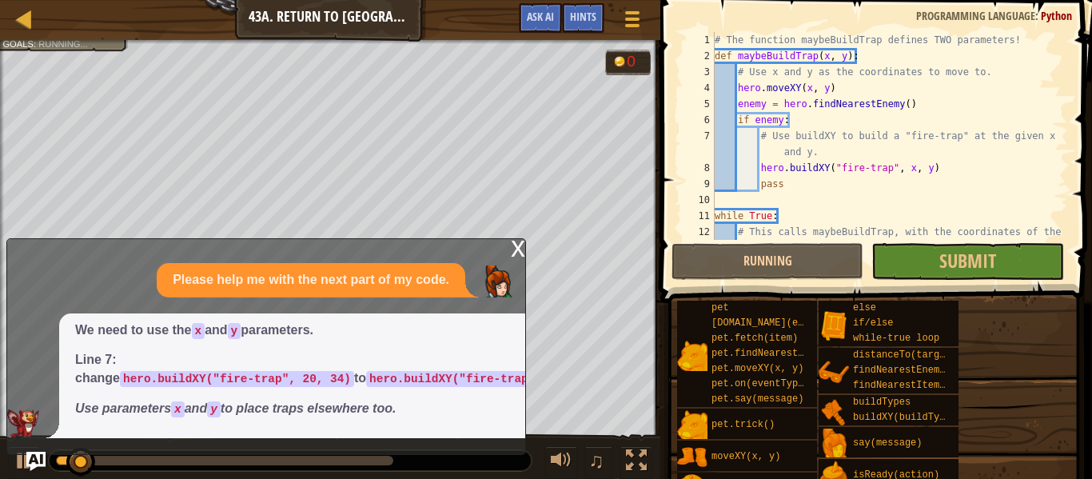
click at [515, 246] on div "x" at bounding box center [518, 247] width 14 height 16
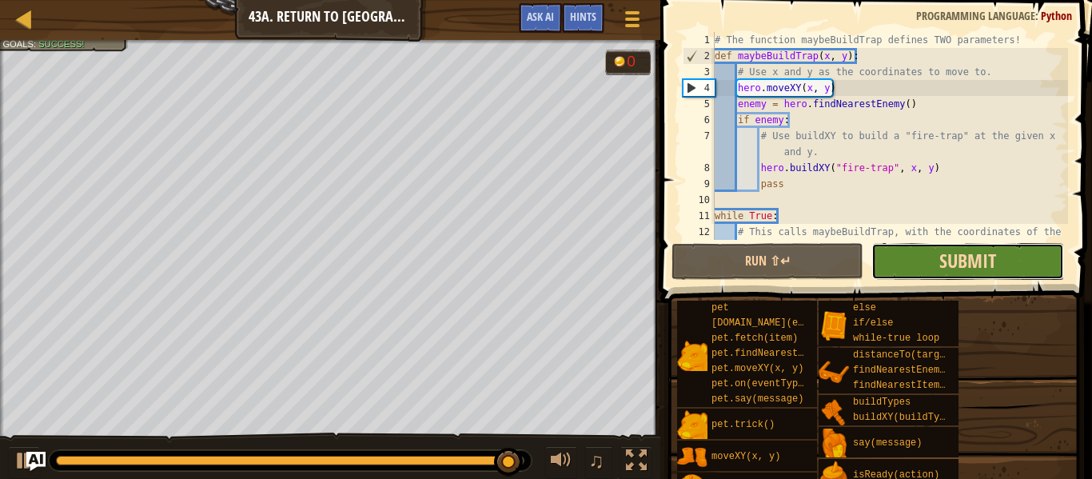
click at [953, 266] on span "Submit" at bounding box center [967, 261] width 57 height 26
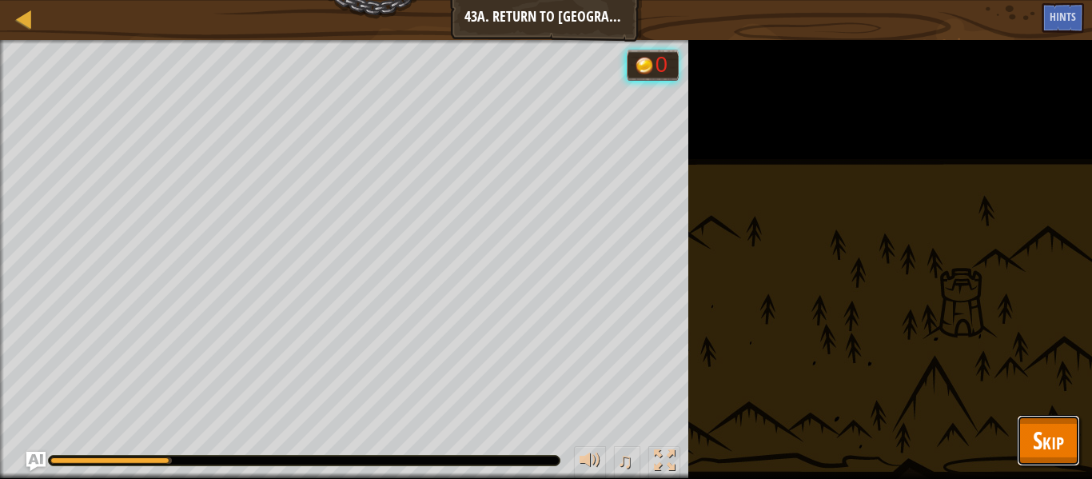
click at [1057, 431] on span "Skip" at bounding box center [1048, 440] width 31 height 33
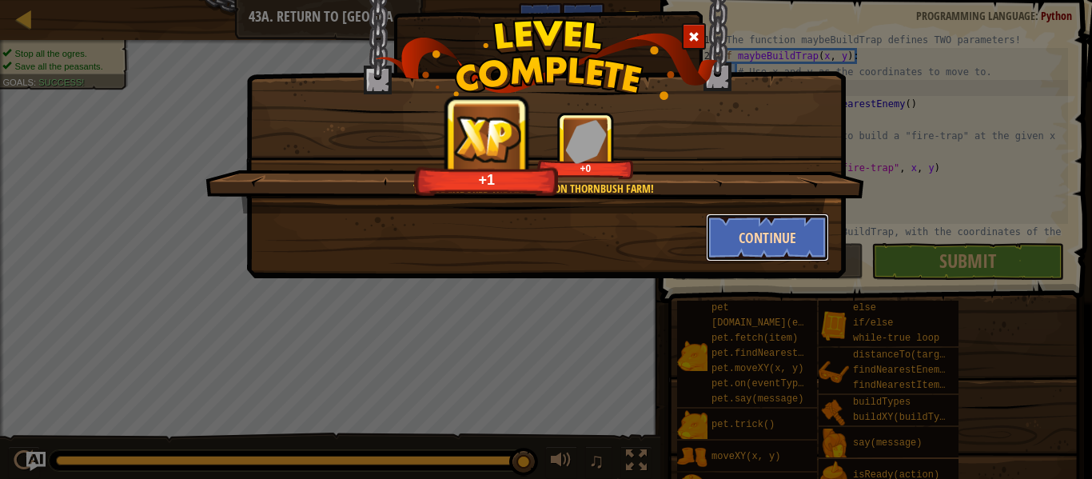
click at [775, 244] on button "Continue" at bounding box center [768, 237] width 124 height 48
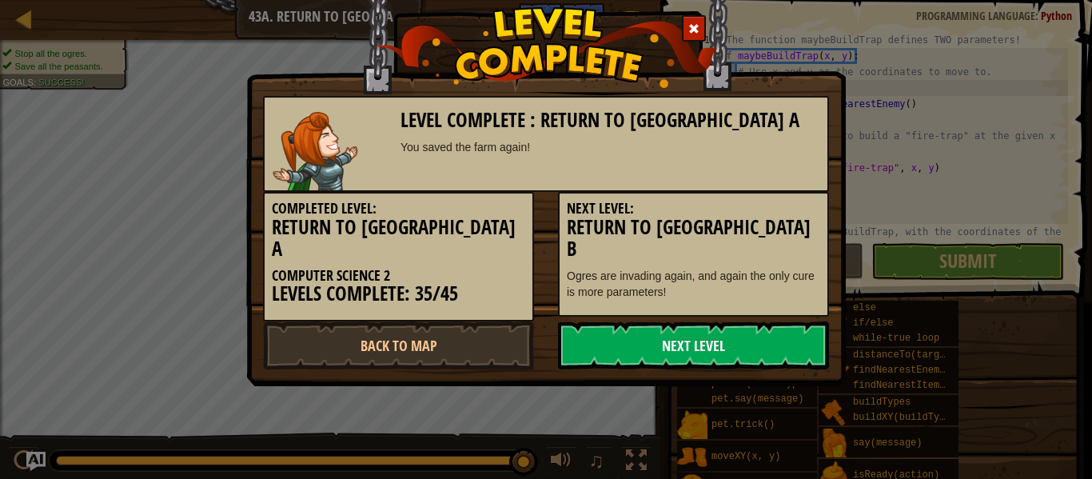
click at [759, 321] on link "Next Level" at bounding box center [693, 345] width 271 height 48
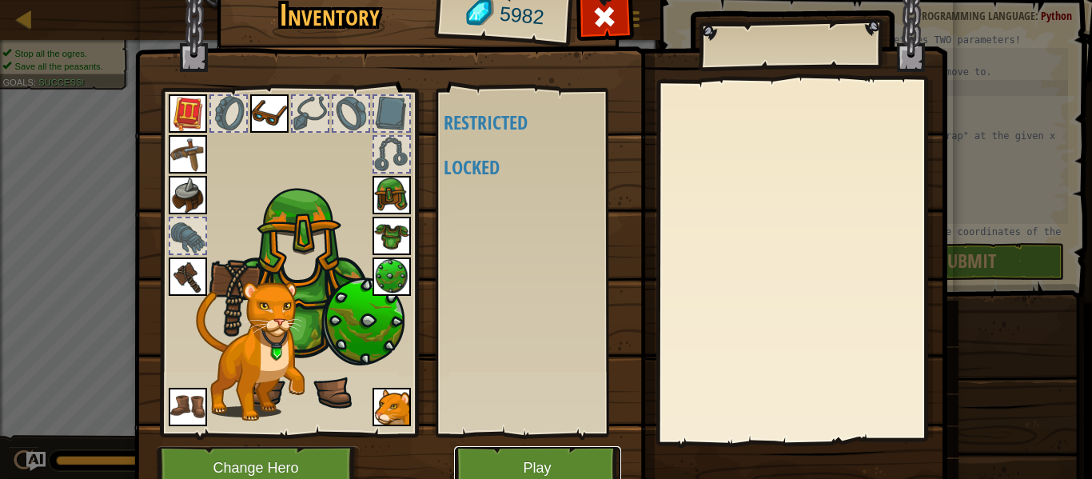
click at [596, 467] on button "Play" at bounding box center [537, 468] width 167 height 44
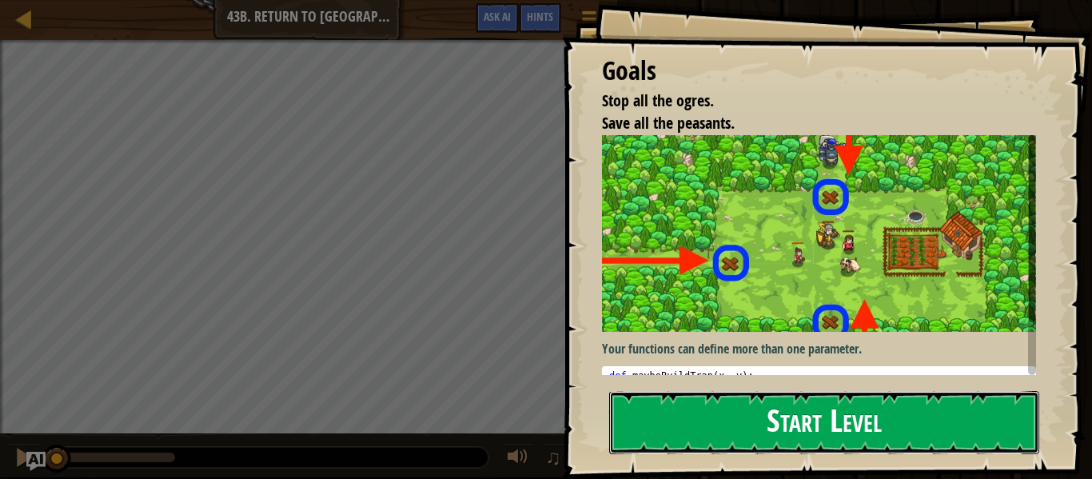
click at [656, 431] on button "Start Level" at bounding box center [824, 422] width 430 height 63
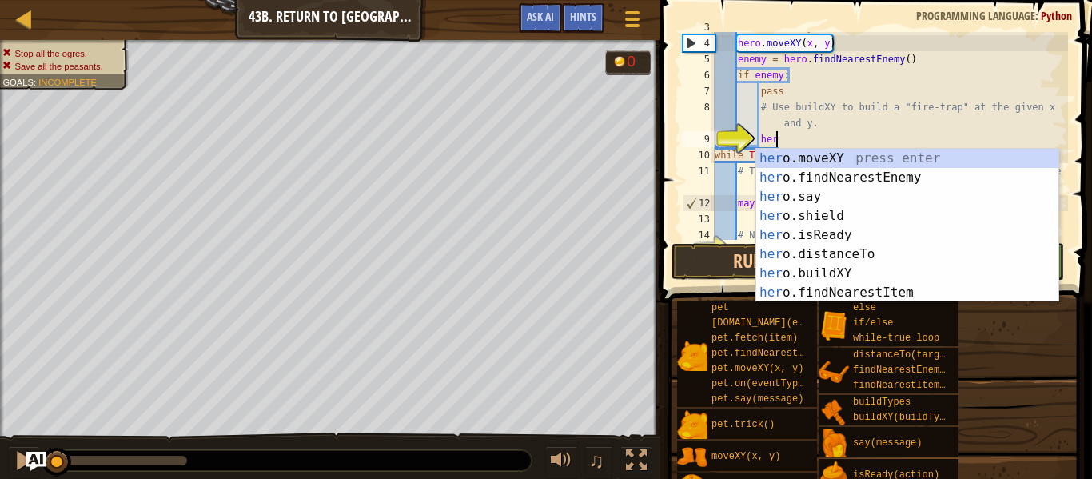
scroll to position [7, 8]
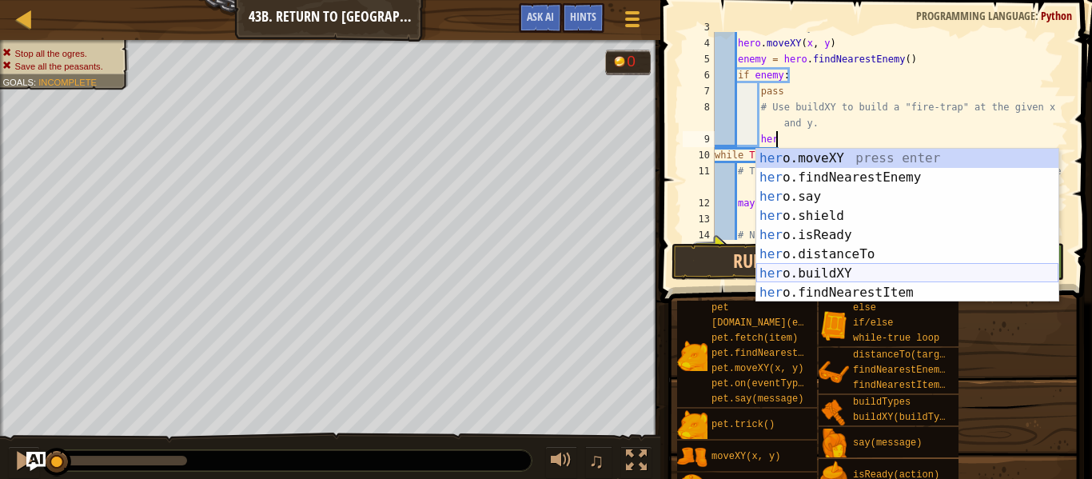
click at [847, 273] on div "her o.moveXY press enter her o.findNearestEnemy press enter her o.say press ent…" at bounding box center [907, 245] width 302 height 192
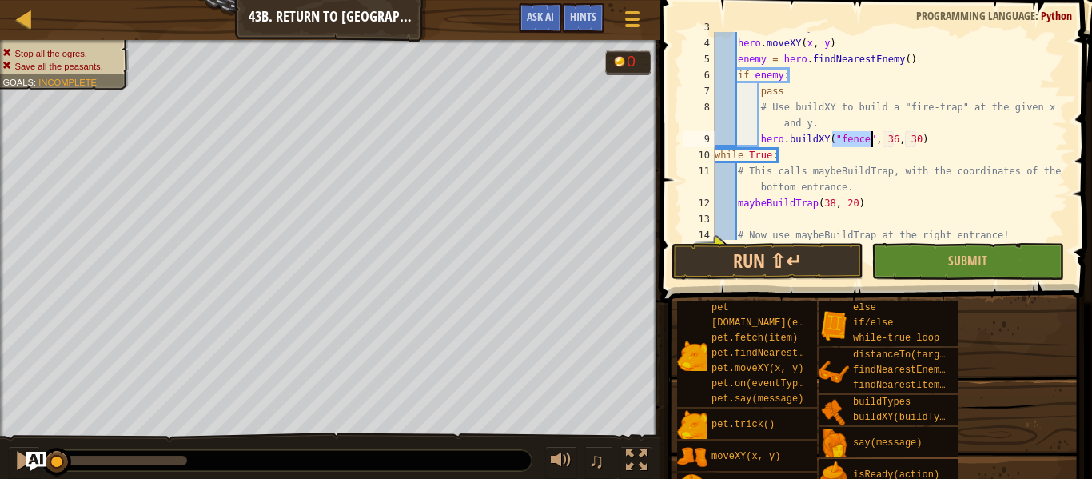
click at [865, 144] on div "# Use x and y as the coordinates to move to. hero . moveXY ( x , y ) enemy = he…" at bounding box center [889, 136] width 356 height 208
click at [917, 144] on div "# Use x and y as the coordinates to move to. hero . moveXY ( x , y ) enemy = he…" at bounding box center [889, 139] width 356 height 240
type textarea "hero.buildXY("fire-trap", x, y)"
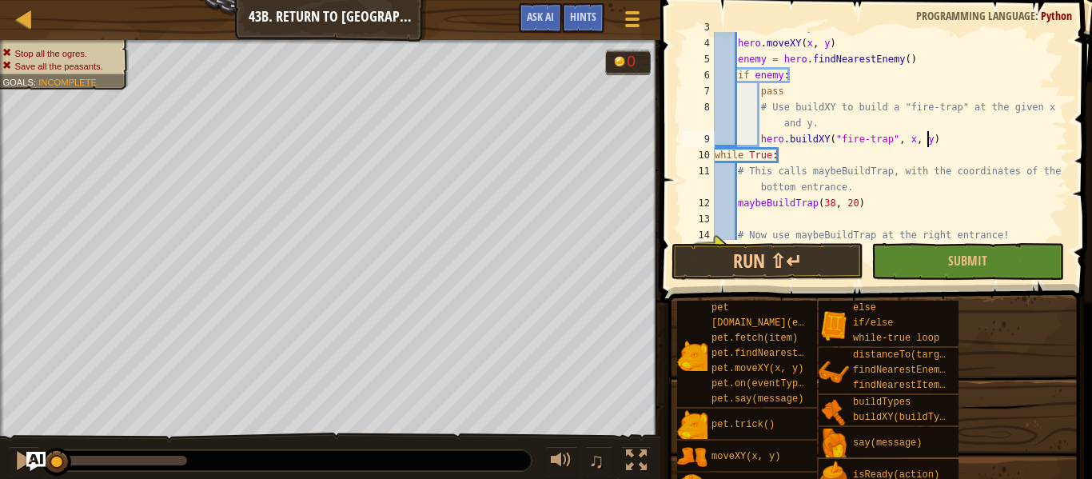
scroll to position [112, 0]
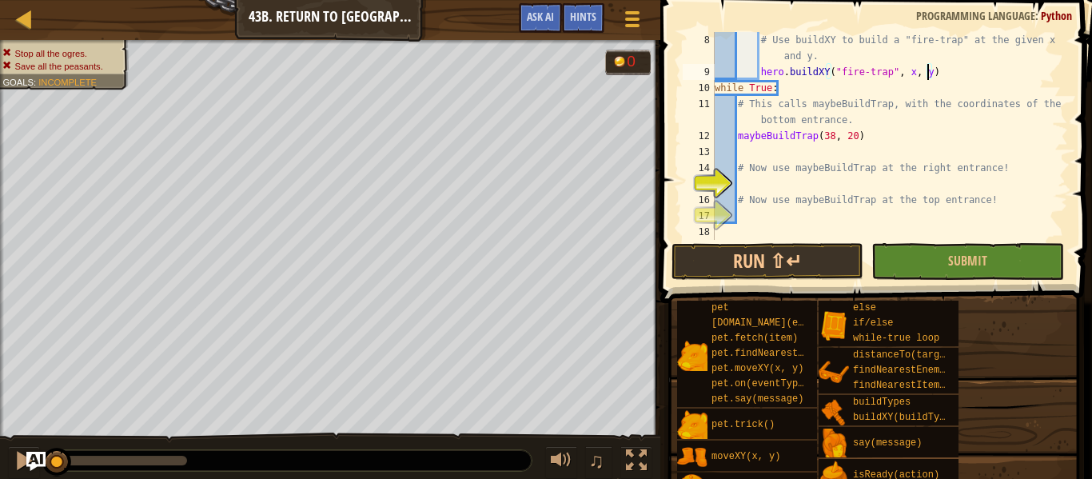
click at [890, 181] on div "# Use buildXY to build a "fire-trap" at the given x and y. hero . buildXY ( "fi…" at bounding box center [889, 160] width 356 height 256
type textarea "maybeBuildTrap"
click at [826, 209] on div "# Use buildXY to build a "fire-trap" at the given x and y. hero . buildXY ( "fi…" at bounding box center [889, 160] width 356 height 256
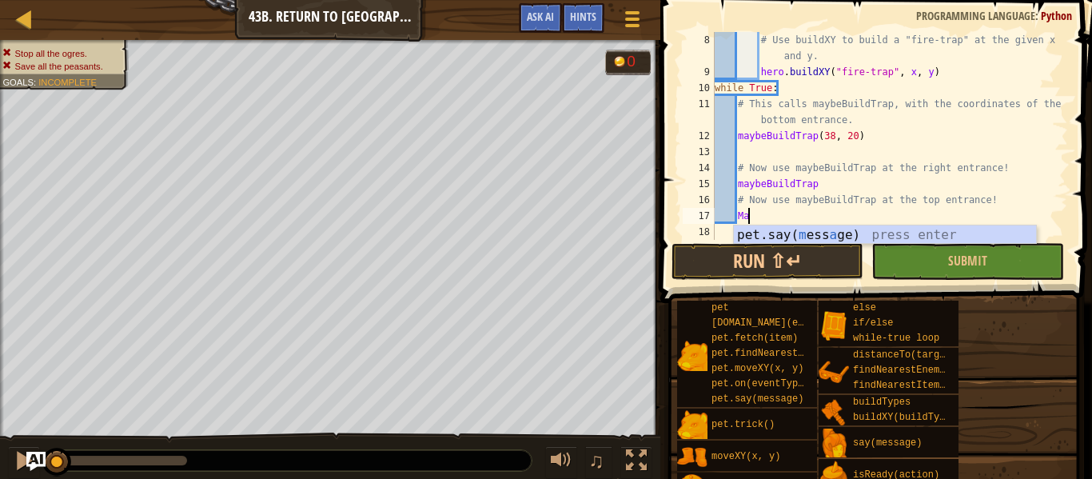
type textarea "M"
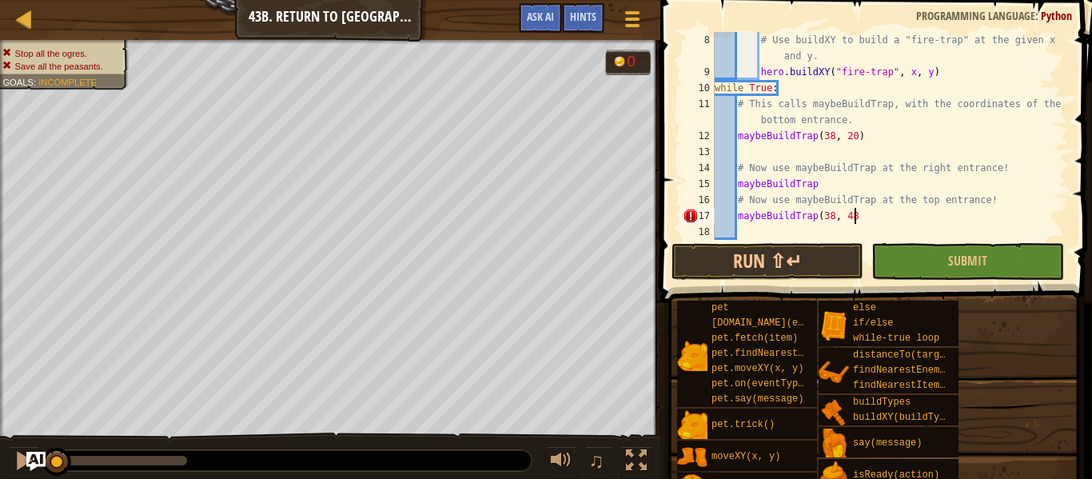
scroll to position [7, 20]
click at [829, 182] on div "# Use buildXY to build a "fire-trap" at the given x and y. hero . buildXY ( "fi…" at bounding box center [889, 160] width 356 height 256
type textarea "maybeBuildTrap(56, 34)"
click at [819, 274] on button "Run ⇧↵" at bounding box center [767, 261] width 192 height 37
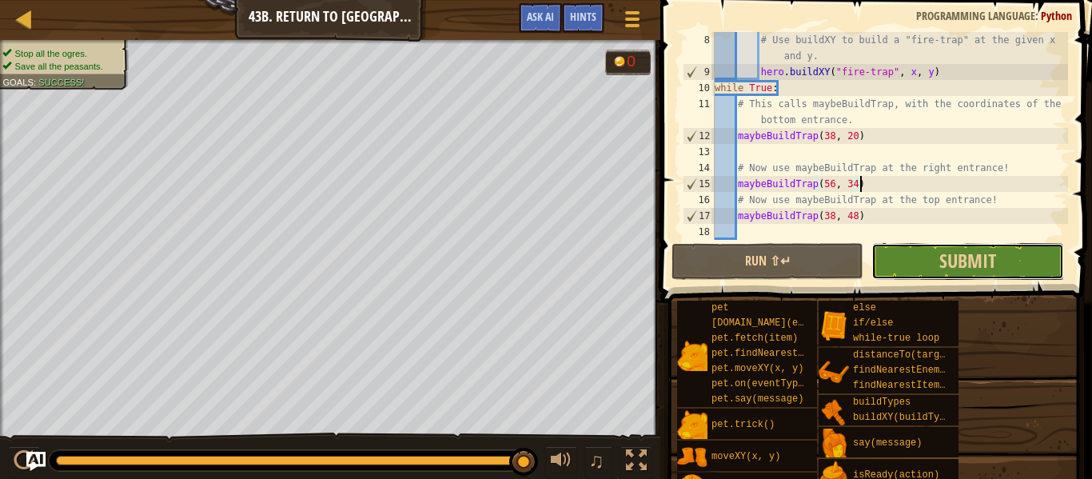
click at [1006, 245] on button "Submit" at bounding box center [967, 261] width 192 height 37
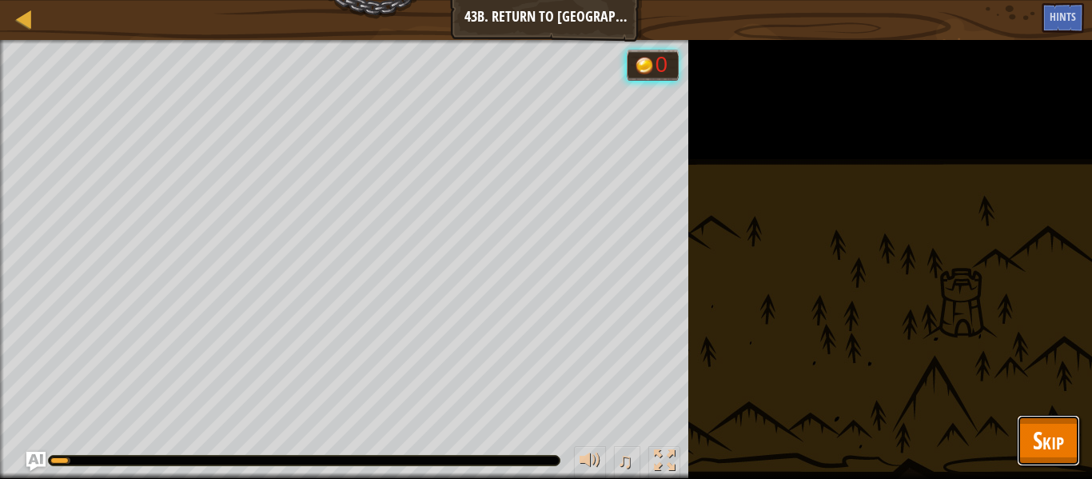
click at [1044, 416] on button "Skip" at bounding box center [1048, 440] width 63 height 51
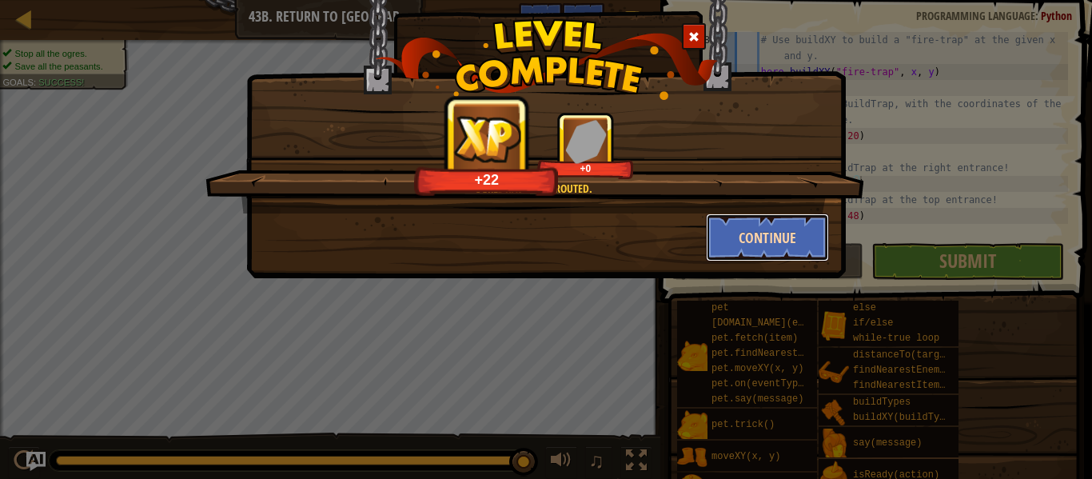
click at [734, 242] on button "Continue" at bounding box center [768, 237] width 124 height 48
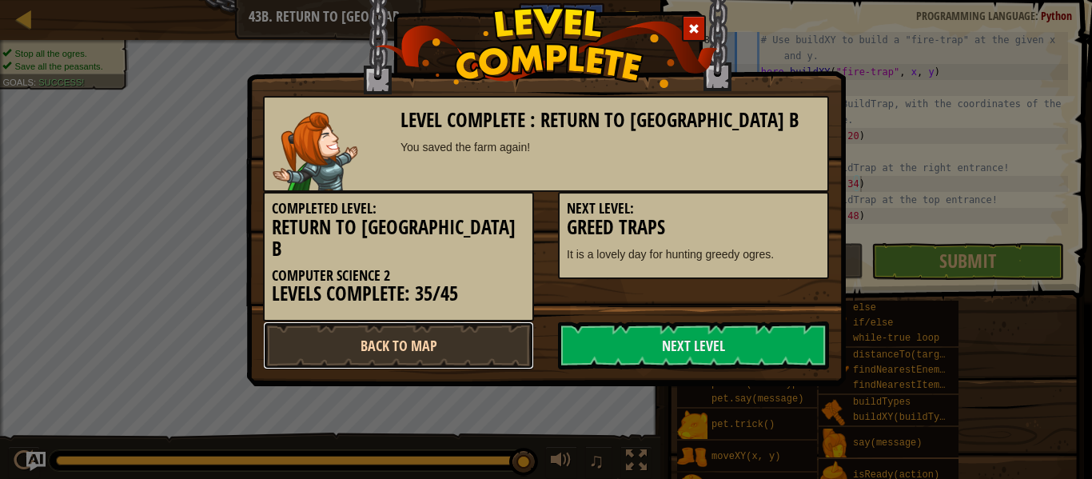
click at [492, 321] on link "Back to Map" at bounding box center [398, 345] width 271 height 48
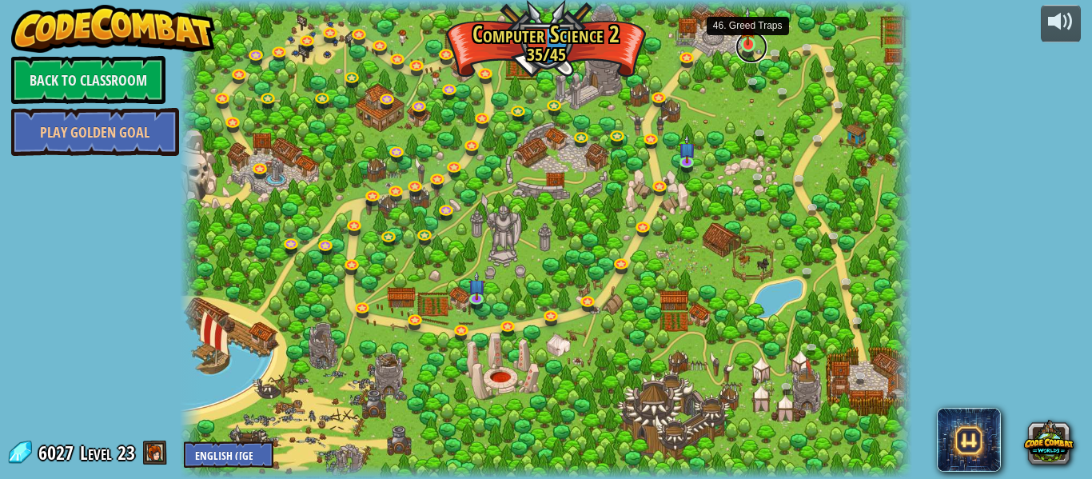
click at [747, 50] on link at bounding box center [751, 47] width 32 height 32
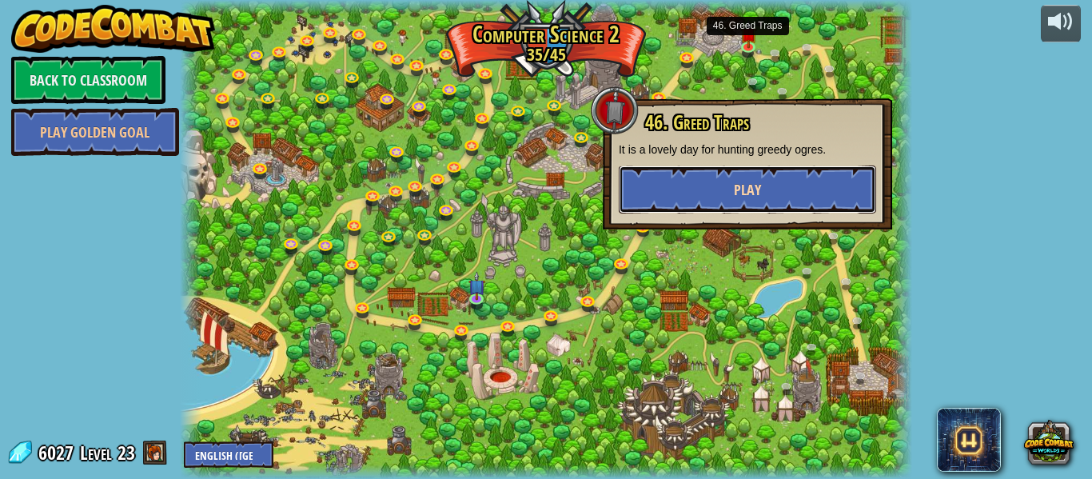
click at [743, 202] on button "Play" at bounding box center [747, 189] width 257 height 48
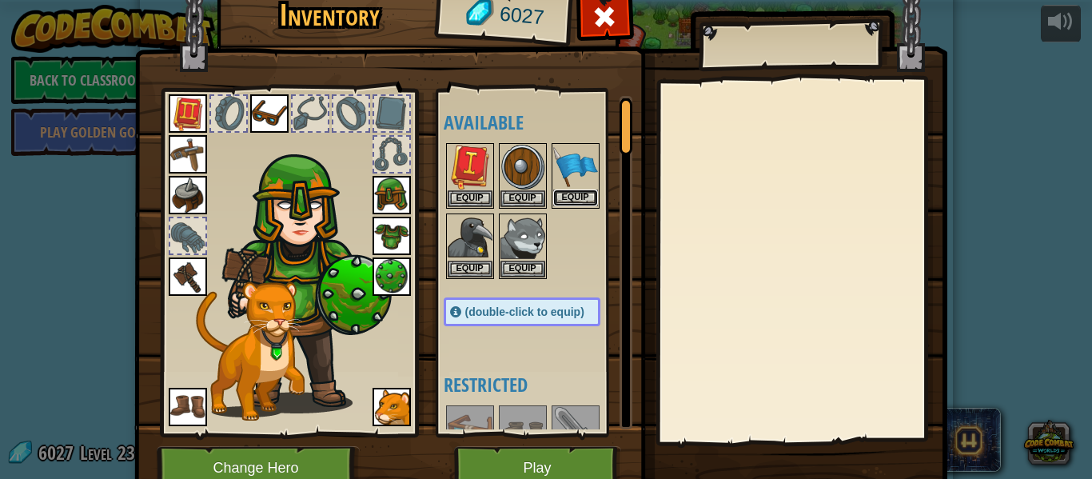
click at [565, 195] on button "Equip" at bounding box center [575, 197] width 45 height 17
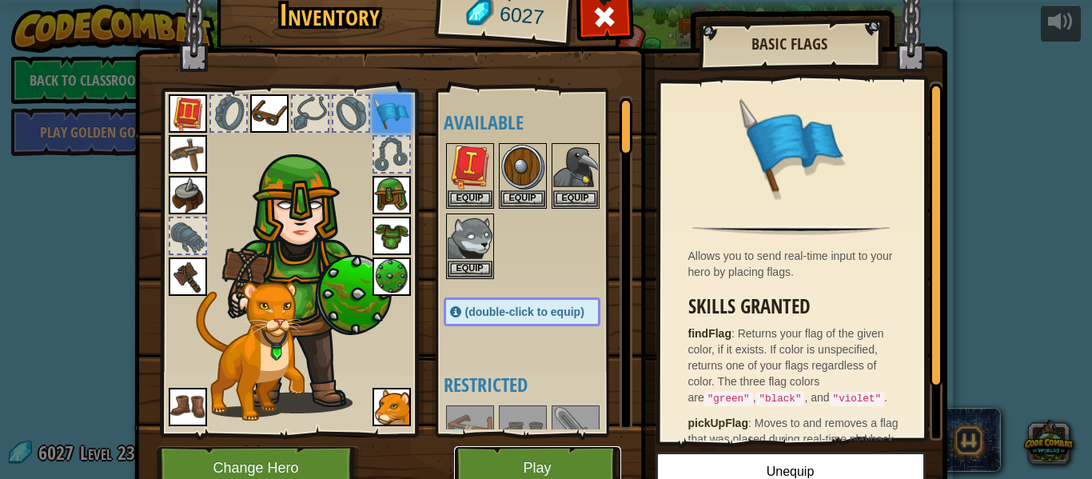
click at [548, 460] on button "Play" at bounding box center [537, 468] width 167 height 44
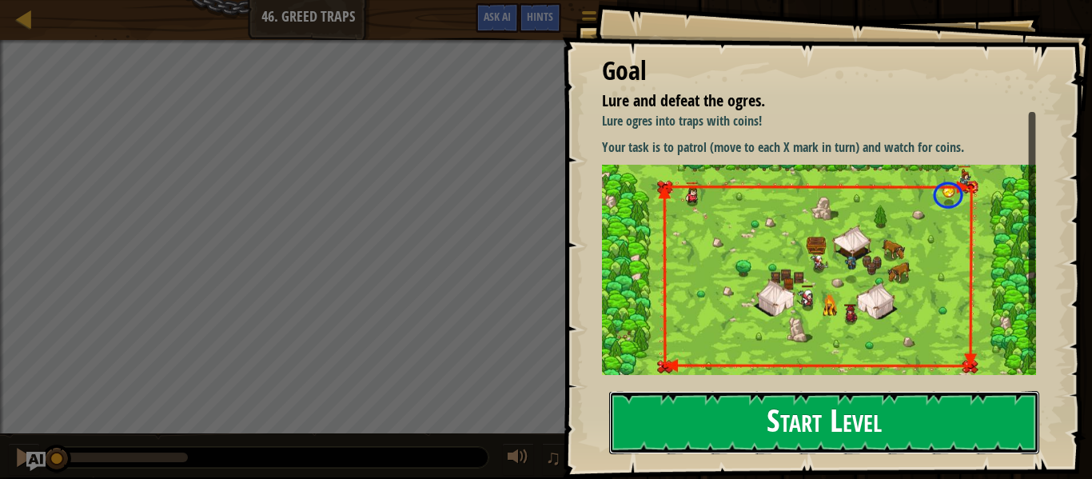
click at [684, 417] on button "Start Level" at bounding box center [824, 422] width 430 height 63
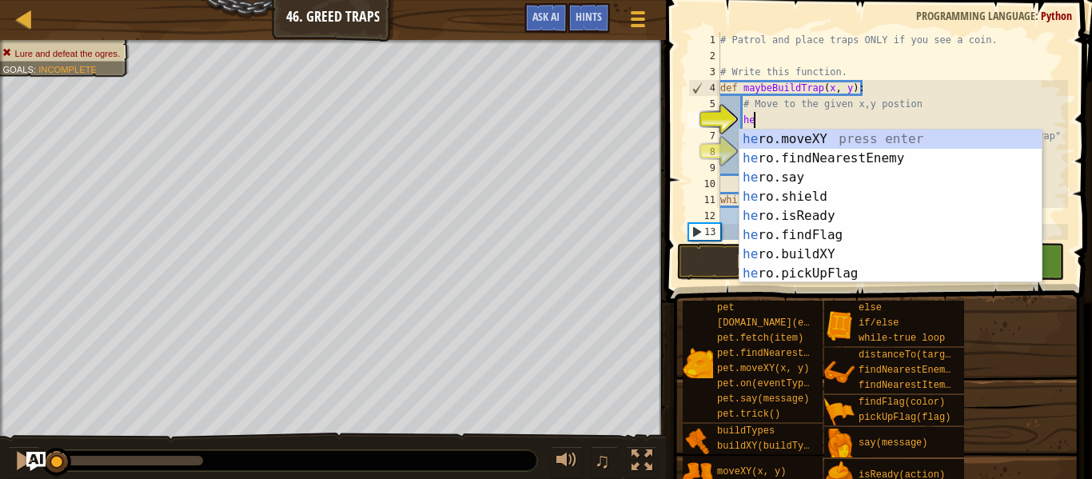
scroll to position [7, 6]
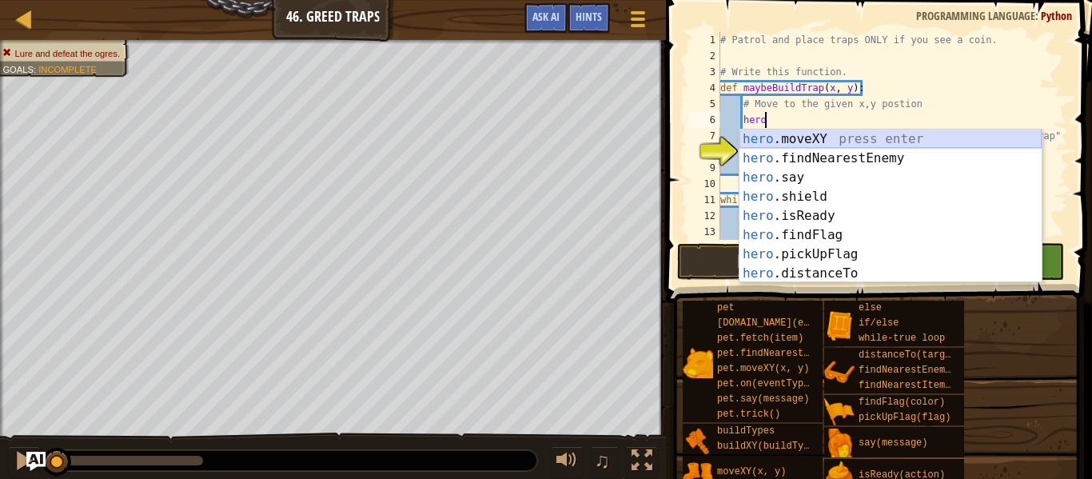
click at [944, 139] on div "hero .moveXY press enter hero .findNearestEnemy press enter hero .say press ent…" at bounding box center [890, 225] width 302 height 192
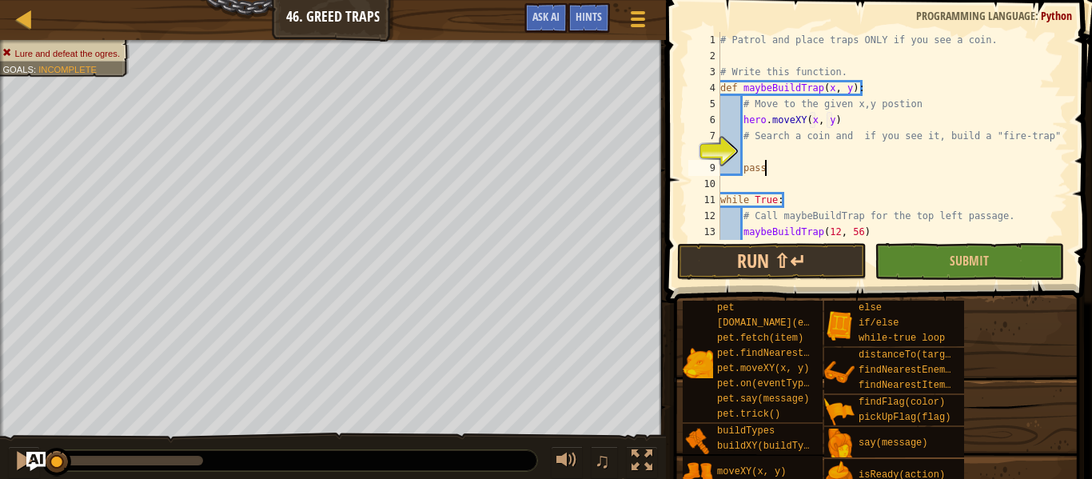
click at [897, 162] on div "# Patrol and place traps ONLY if you see a coin. # Write this function. def may…" at bounding box center [892, 152] width 351 height 240
type textarea "pass"
click at [842, 161] on div "# Patrol and place traps ONLY if you see a coin. # Write this function. def may…" at bounding box center [892, 152] width 351 height 240
click at [758, 157] on div "# Patrol and place traps ONLY if you see a coin. # Write this function. def may…" at bounding box center [892, 152] width 351 height 240
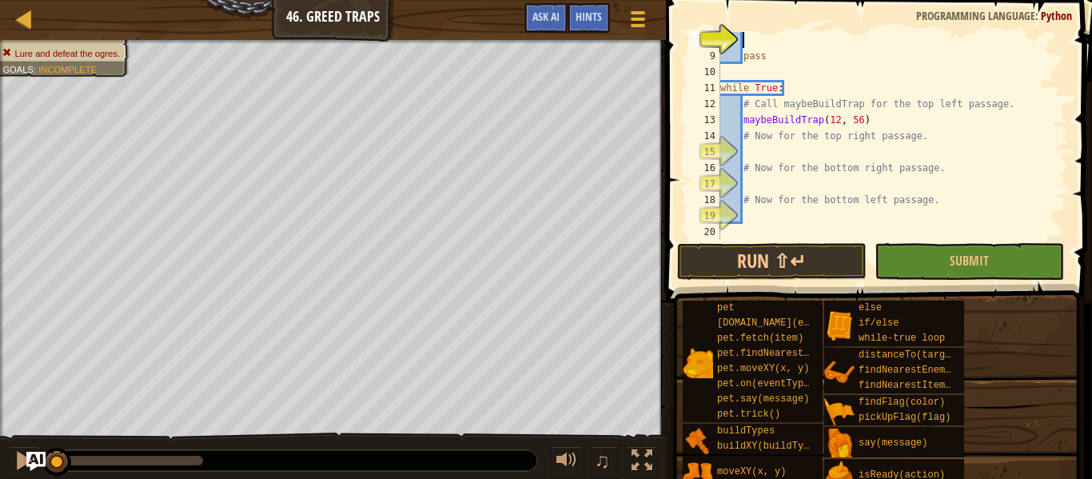
scroll to position [112, 0]
click at [814, 151] on div "pass while True : # Call maybeBuildTrap for the top left passage. maybeBuildTra…" at bounding box center [892, 152] width 351 height 240
type textarea "maybeBuildTrap(68, 56)"
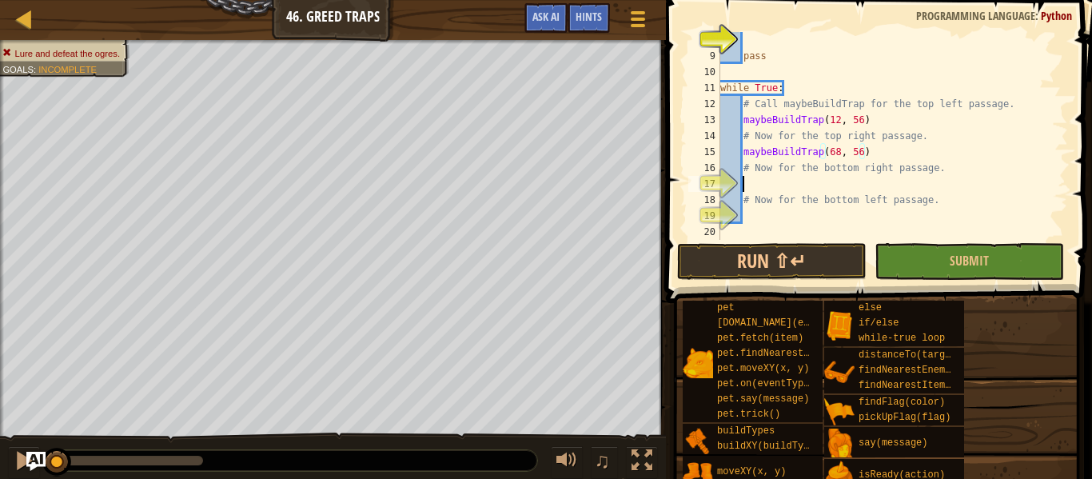
click at [859, 181] on div "pass while True : # Call maybeBuildTrap for the top left passage. maybeBuildTra…" at bounding box center [892, 152] width 351 height 240
type textarea "maybeBuildTrap(68, 12)"
click at [805, 217] on div "pass while True : # Call maybeBuildTrap for the top left passage. maybeBuildTra…" at bounding box center [892, 152] width 351 height 240
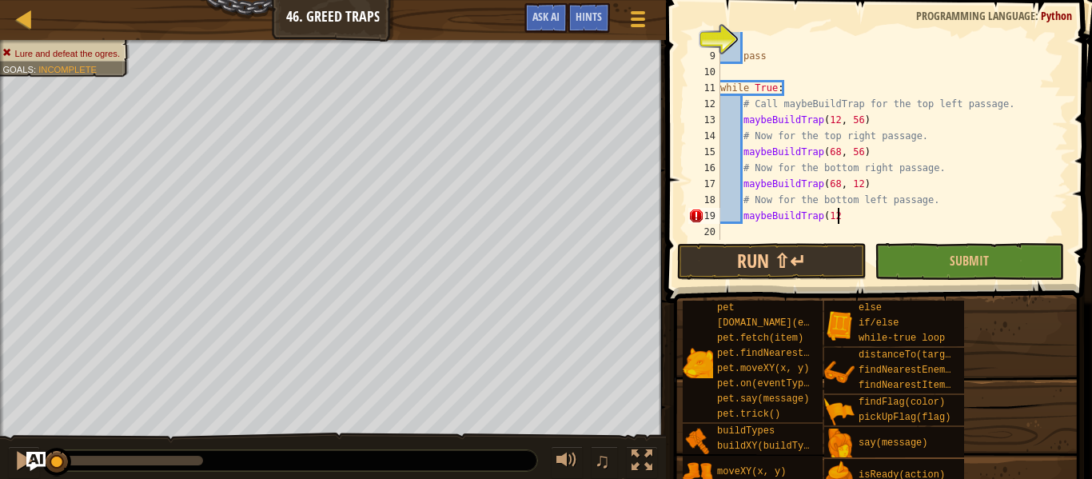
scroll to position [7, 16]
type textarea "maybeBuildTrap(12, 12)"
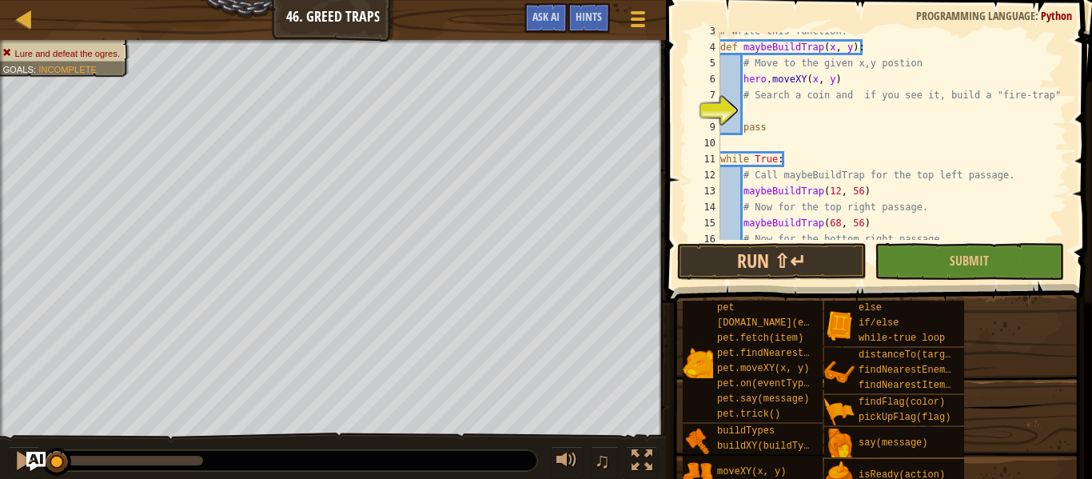
scroll to position [0, 0]
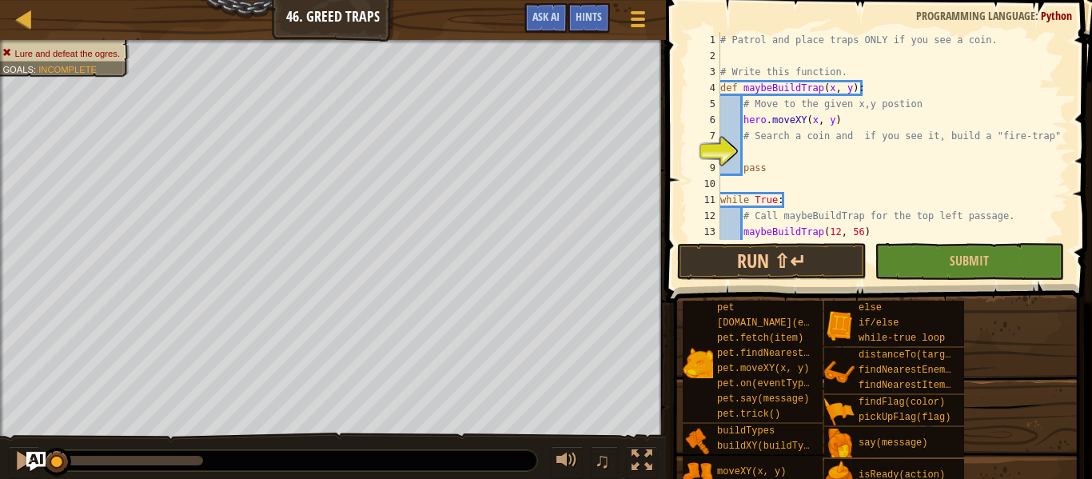
click at [765, 157] on div "# Patrol and place traps ONLY if you see a coin. # Write this function. def may…" at bounding box center [892, 152] width 351 height 240
click at [761, 271] on button "Run ⇧↵" at bounding box center [771, 261] width 189 height 37
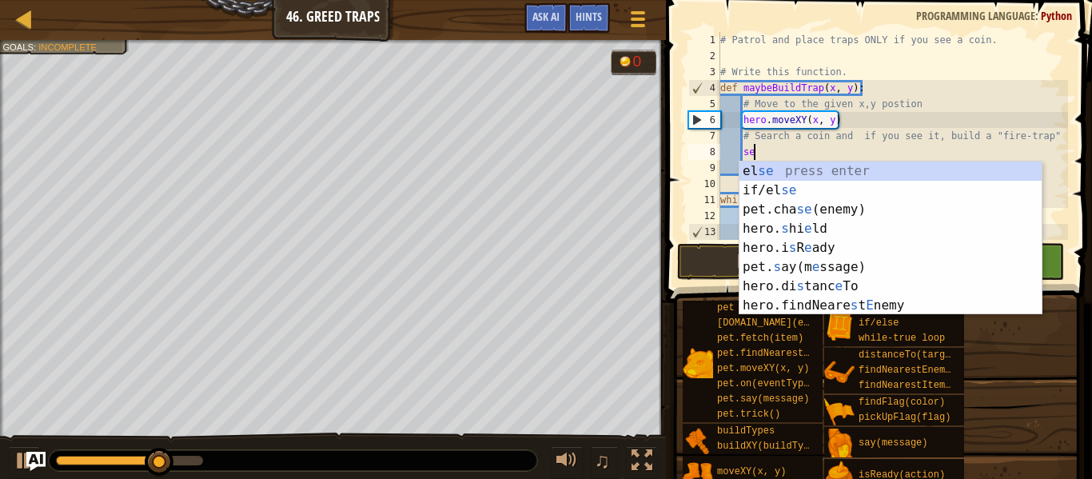
scroll to position [7, 5]
type textarea "s"
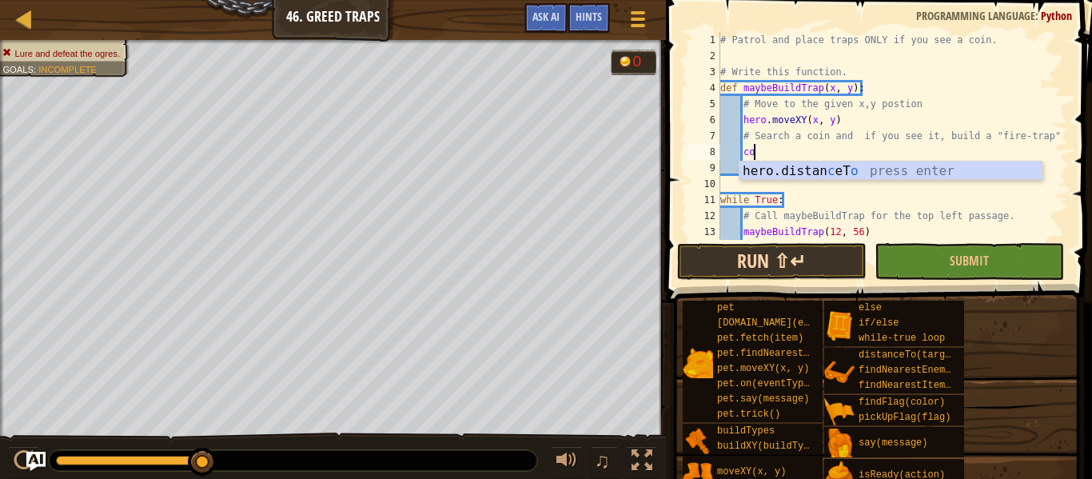
type textarea "c"
